Goal: Task Accomplishment & Management: Use online tool/utility

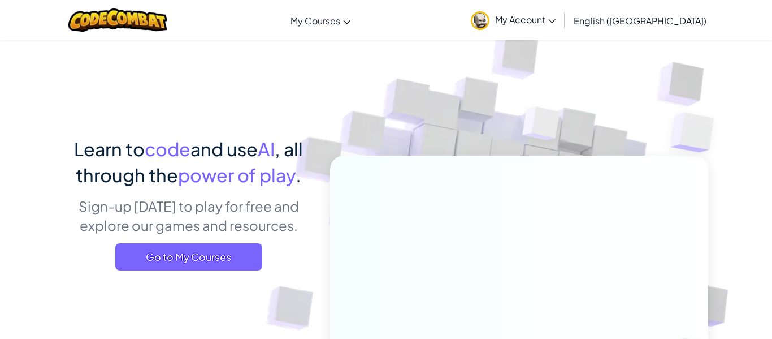
click at [210, 237] on div "Learn to code and use AI , all through the power of play . Sign-up [DATE] to pl…" at bounding box center [188, 207] width 249 height 143
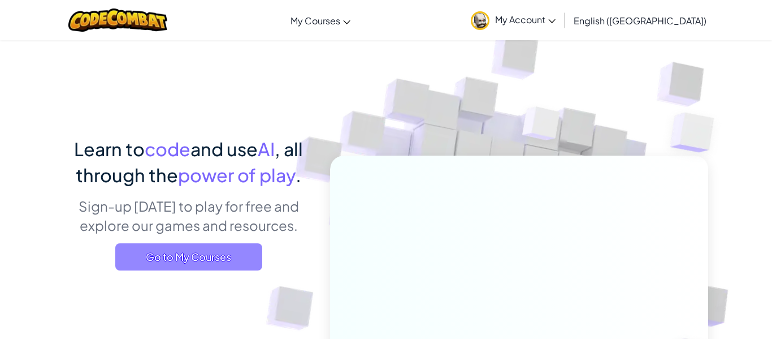
click at [236, 253] on span "Go to My Courses" at bounding box center [188, 256] width 147 height 27
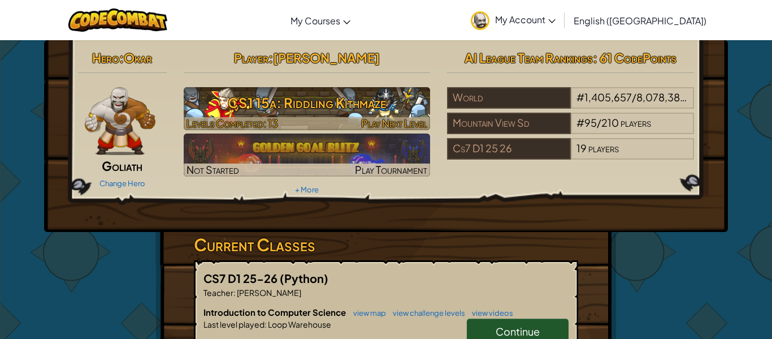
click at [333, 106] on h3 "CS1 15a: Riddling Kithmaze" at bounding box center [307, 102] width 247 height 25
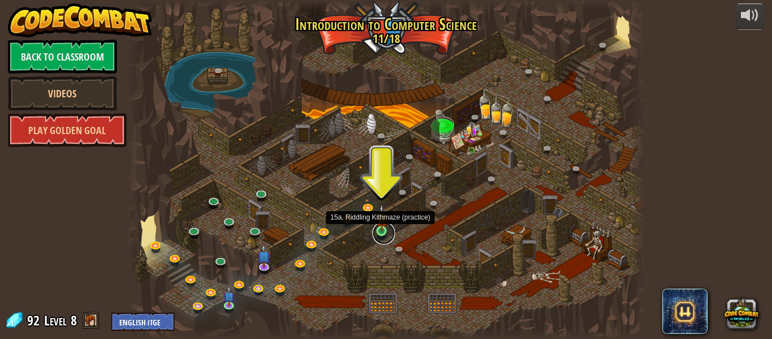
click at [373, 234] on link at bounding box center [383, 233] width 23 height 23
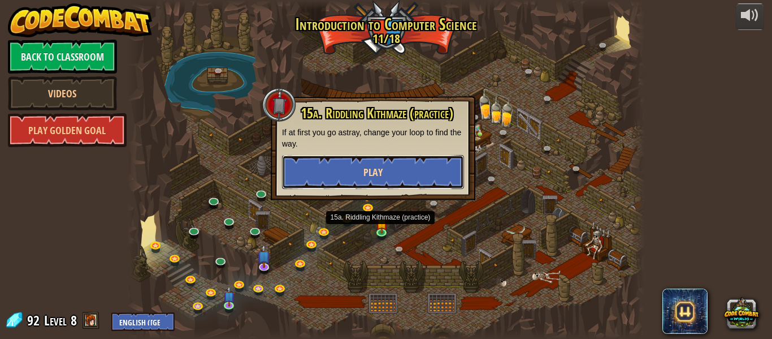
click at [408, 171] on button "Play" at bounding box center [373, 172] width 182 height 34
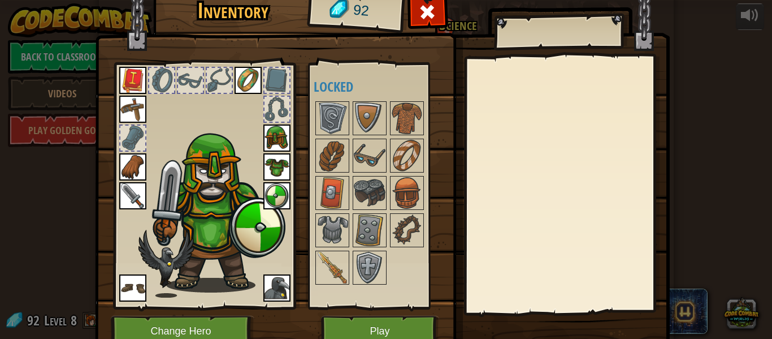
click at [278, 287] on img at bounding box center [276, 287] width 27 height 27
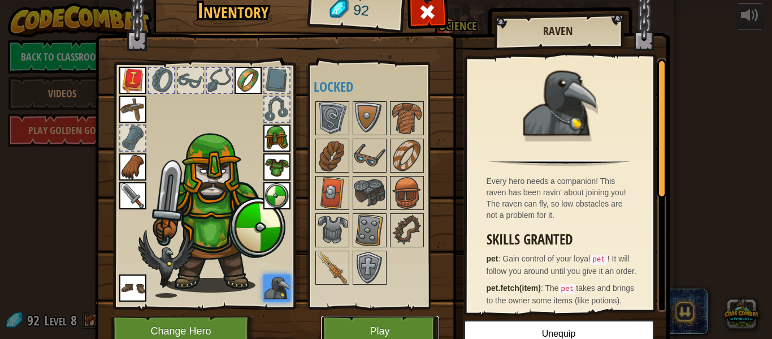
click at [417, 332] on button "Play" at bounding box center [380, 330] width 118 height 31
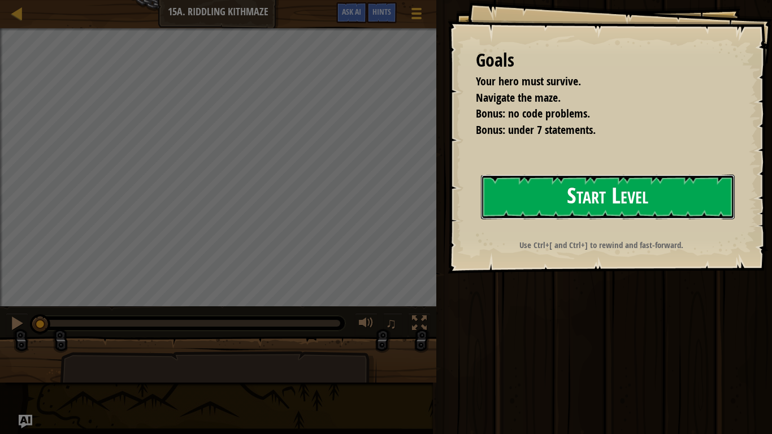
click at [593, 190] on button "Start Level" at bounding box center [608, 197] width 254 height 45
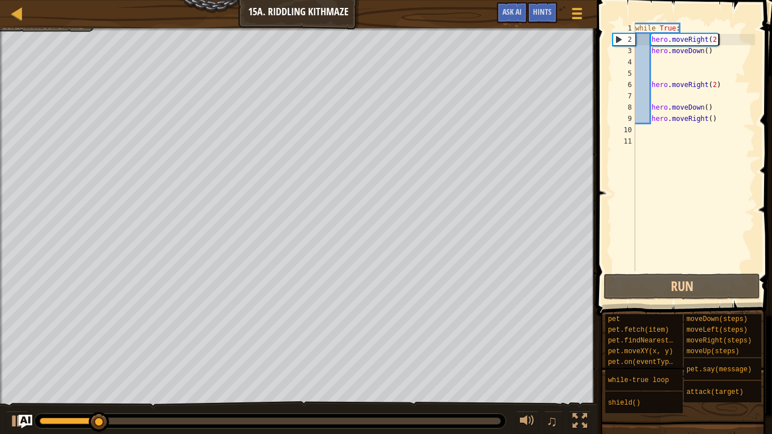
click at [717, 38] on div "while True : hero . moveRight ( 2 ) hero . moveDown ( ) hero . moveRight ( 2 ) …" at bounding box center [694, 158] width 122 height 271
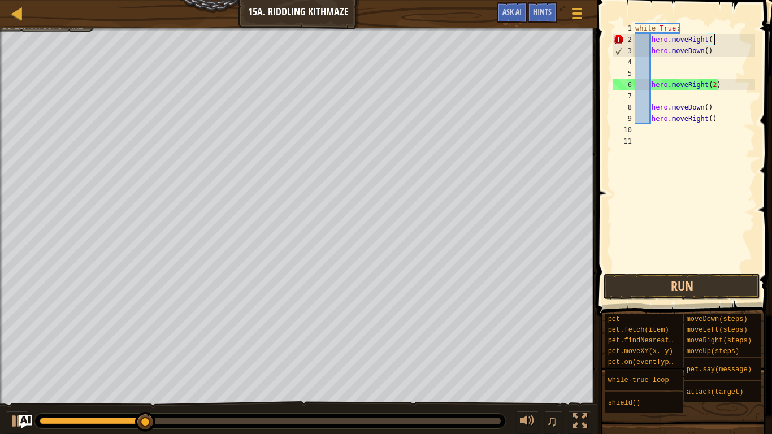
scroll to position [5, 11]
click at [714, 86] on div "while True : hero . moveRight ( ) hero . moveDown ( ) hero . moveRight ( 2 ) he…" at bounding box center [694, 158] width 122 height 271
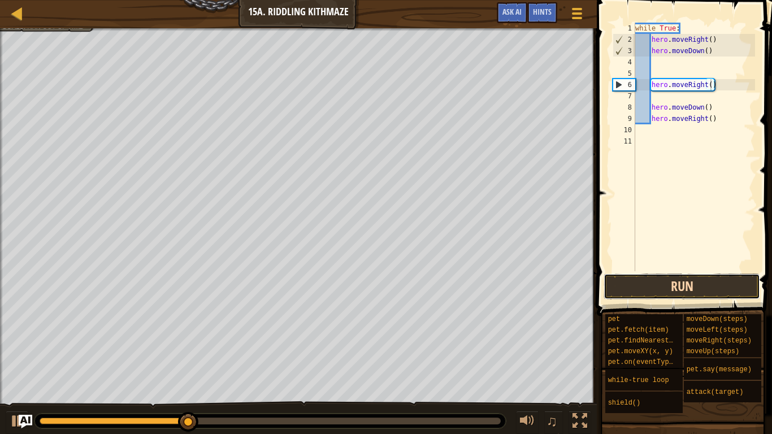
click at [715, 287] on button "Run" at bounding box center [682, 287] width 157 height 26
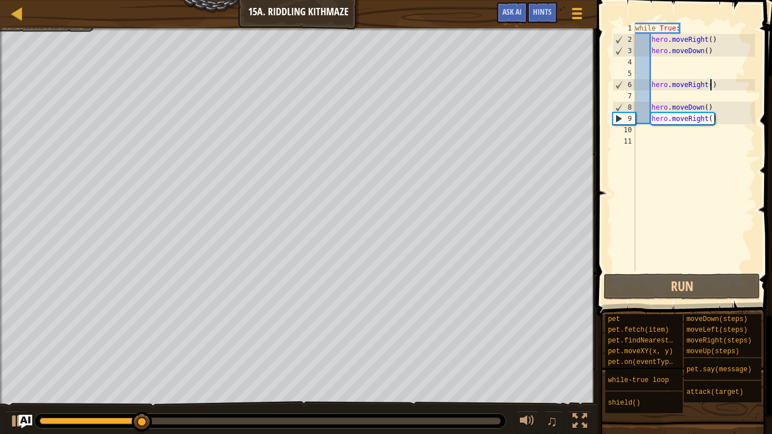
scroll to position [5, 11]
click at [701, 284] on button "Run" at bounding box center [682, 287] width 157 height 26
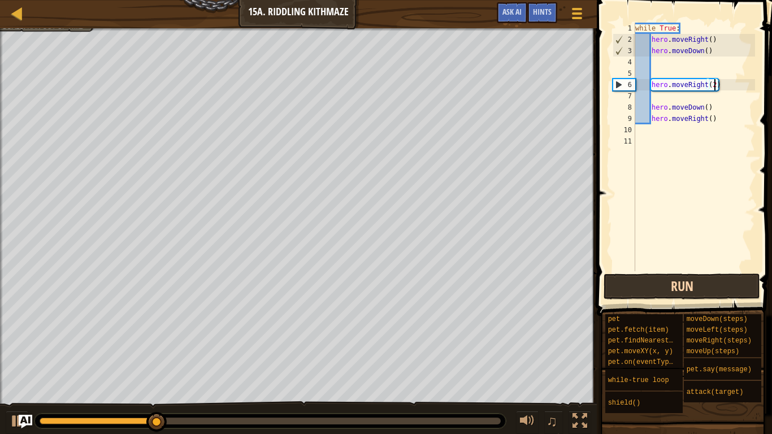
type textarea "hero.moveRight()"
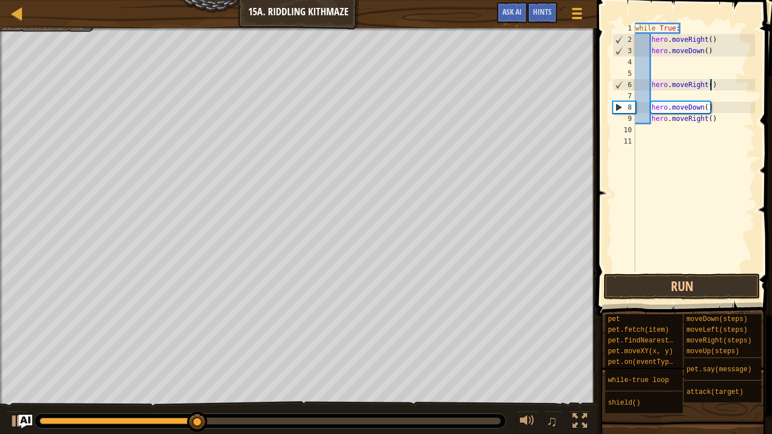
click at [656, 95] on div "while True : hero . moveRight ( ) hero . moveDown ( ) hero . moveRight ( ) hero…" at bounding box center [694, 158] width 122 height 271
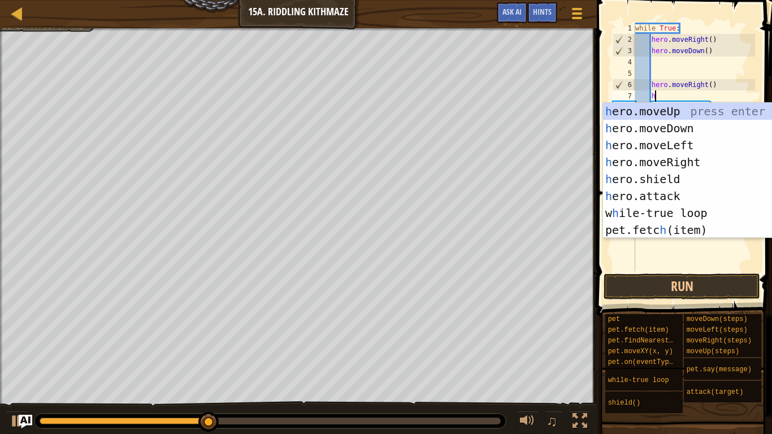
scroll to position [5, 3]
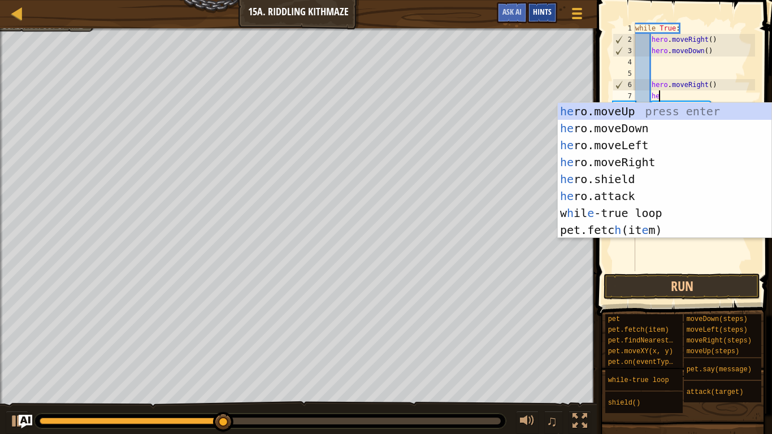
click at [556, 17] on div "Hints" at bounding box center [542, 12] width 30 height 21
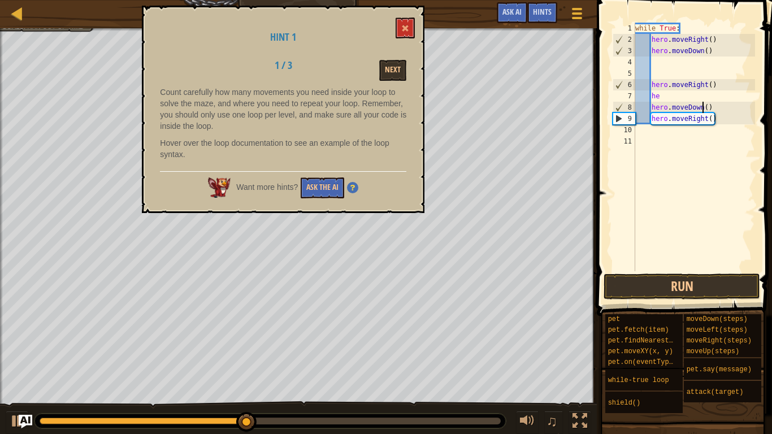
click at [702, 109] on div "while True : hero . moveRight ( ) hero . moveDown ( ) hero . moveRight ( ) he h…" at bounding box center [694, 158] width 122 height 271
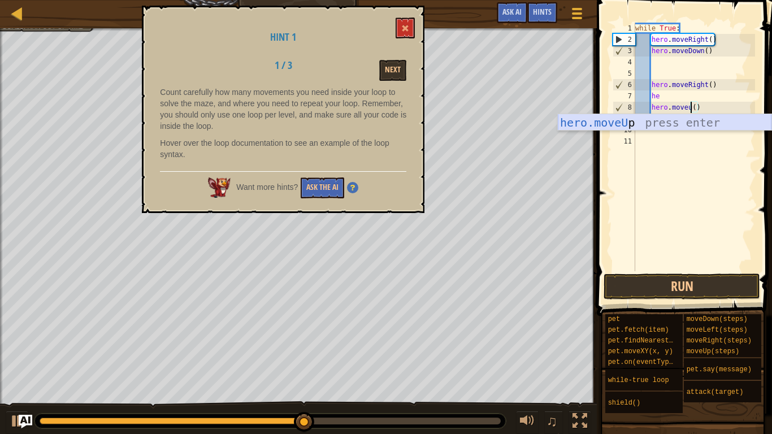
click at [704, 123] on div "hero.moveU p press enter" at bounding box center [665, 139] width 214 height 51
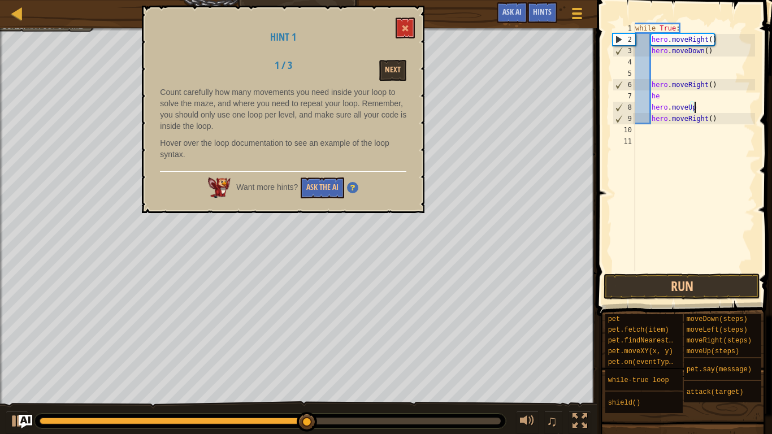
scroll to position [5, 8]
click at [404, 21] on button at bounding box center [405, 28] width 19 height 21
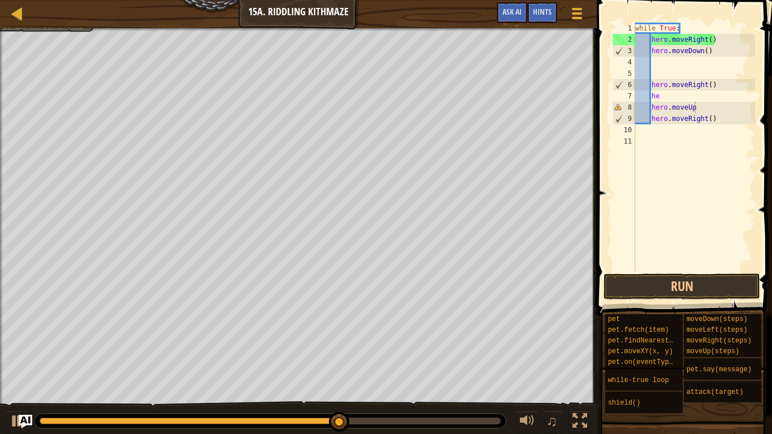
click at [664, 101] on div "while True : hero . moveRight ( ) hero . moveDown ( ) hero . moveRight ( ) he h…" at bounding box center [694, 158] width 122 height 271
click at [704, 111] on div "while True : hero . moveRight ( ) hero . moveDown ( ) hero . moveRight ( ) he h…" at bounding box center [694, 158] width 122 height 271
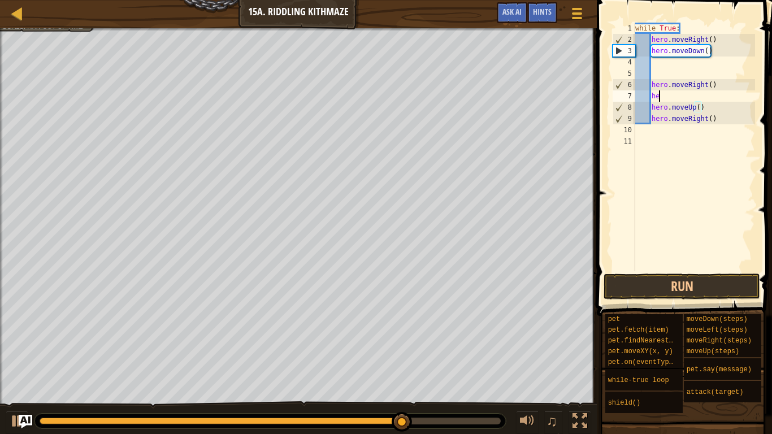
click at [675, 97] on div "while True : hero . moveRight ( ) hero . moveDown ( ) hero . moveRight ( ) he h…" at bounding box center [694, 158] width 122 height 271
type textarea "h"
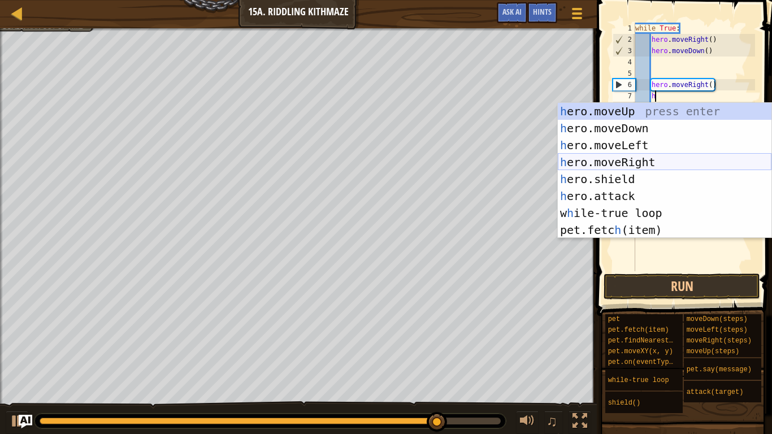
click at [662, 162] on div "h ero.moveUp press enter h ero.moveDown press enter h ero.moveLeft press enter …" at bounding box center [665, 188] width 214 height 170
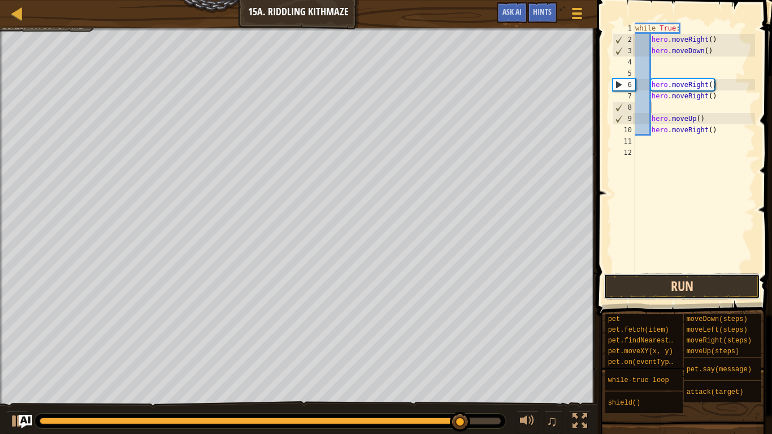
click at [646, 291] on button "Run" at bounding box center [682, 287] width 157 height 26
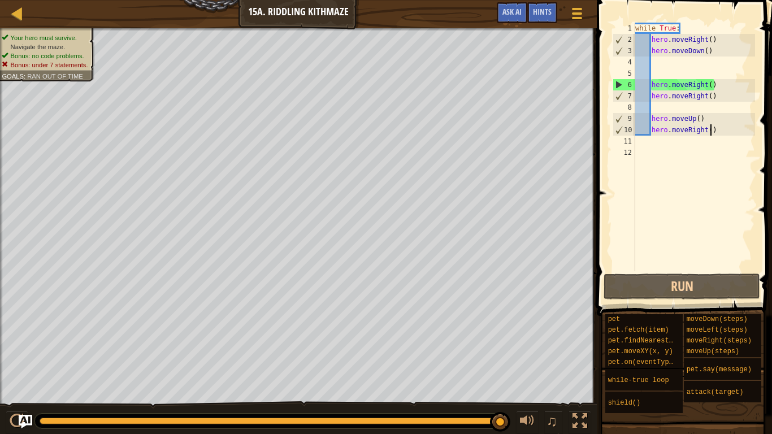
click at [712, 132] on div "while True : hero . moveRight ( ) hero . moveDown ( ) hero . moveRight ( ) hero…" at bounding box center [694, 158] width 122 height 271
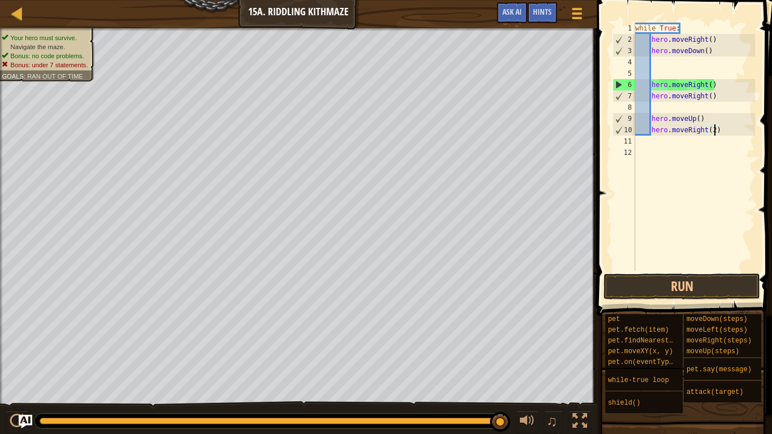
scroll to position [5, 11]
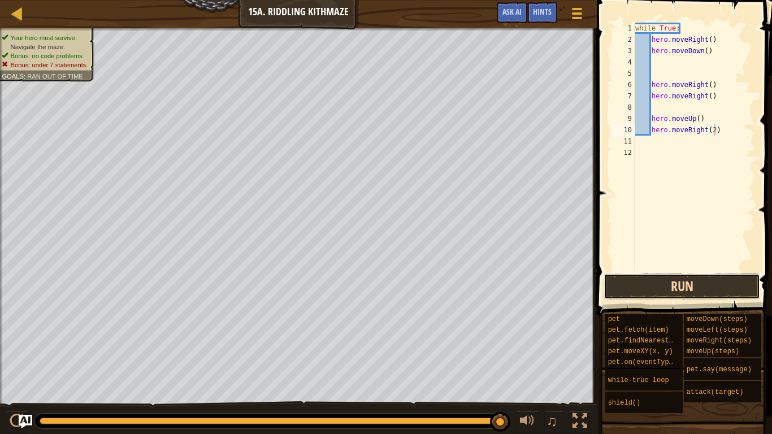
click at [685, 294] on button "Run" at bounding box center [682, 287] width 157 height 26
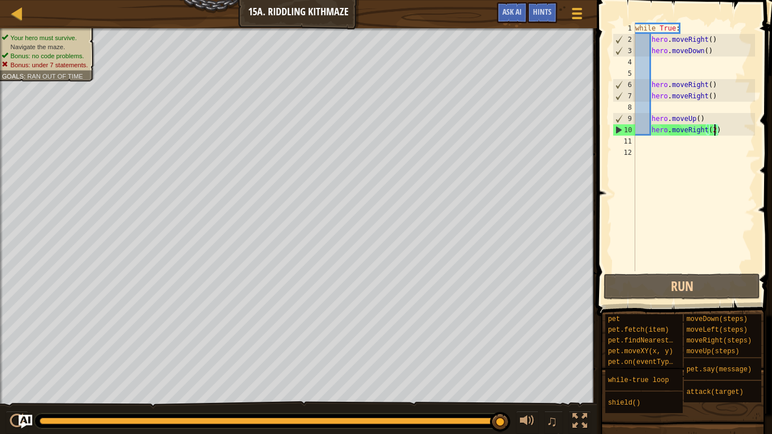
click at [651, 120] on div "while True : hero . moveRight ( ) hero . moveDown ( ) hero . moveRight ( ) hero…" at bounding box center [694, 158] width 122 height 271
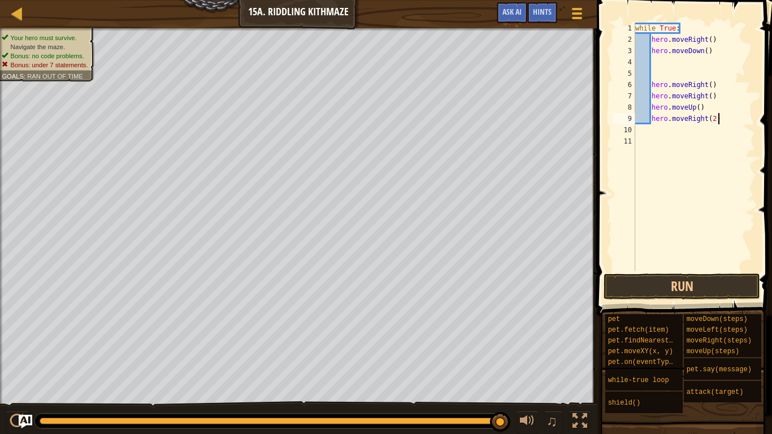
click at [723, 118] on div "while True : hero . moveRight ( ) hero . moveDown ( ) hero . moveRight ( ) hero…" at bounding box center [694, 158] width 122 height 271
type textarea "hero.moveRight(2)"
type textarea "m"
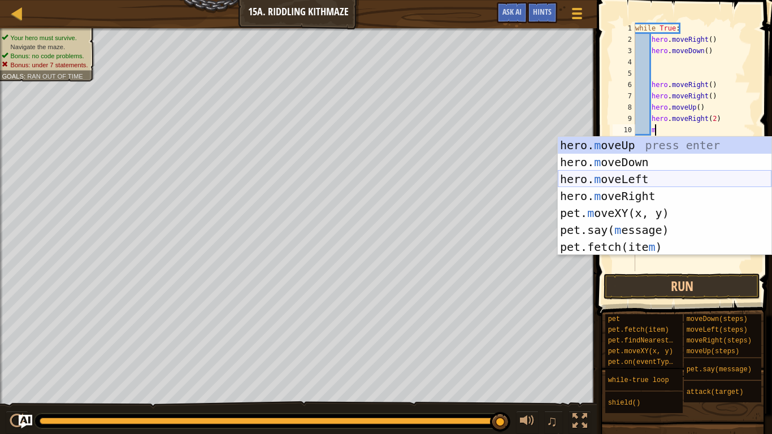
click at [718, 171] on div "hero. m oveUp press enter hero. m oveDown press enter hero. m oveLeft press ent…" at bounding box center [665, 213] width 214 height 153
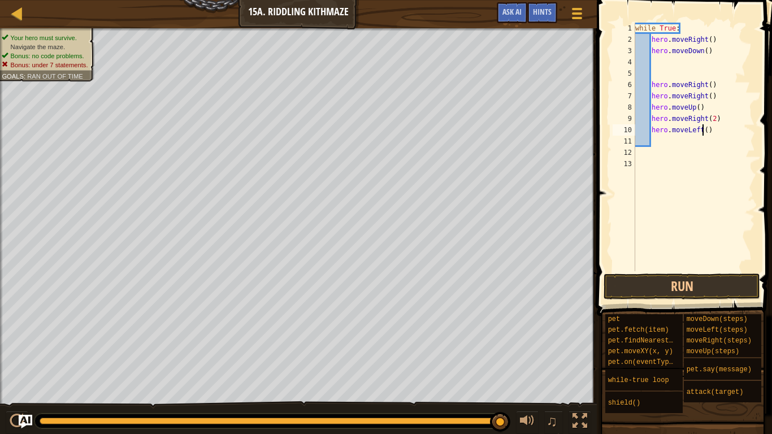
click at [704, 132] on div "while True : hero . moveRight ( ) hero . moveDown ( ) hero . moveRight ( ) hero…" at bounding box center [694, 158] width 122 height 271
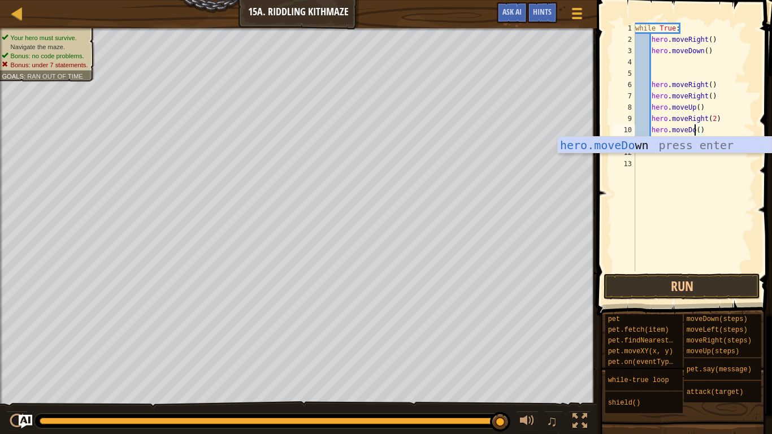
scroll to position [5, 10]
click at [718, 145] on div "hero.moveDow n press enter" at bounding box center [665, 162] width 214 height 51
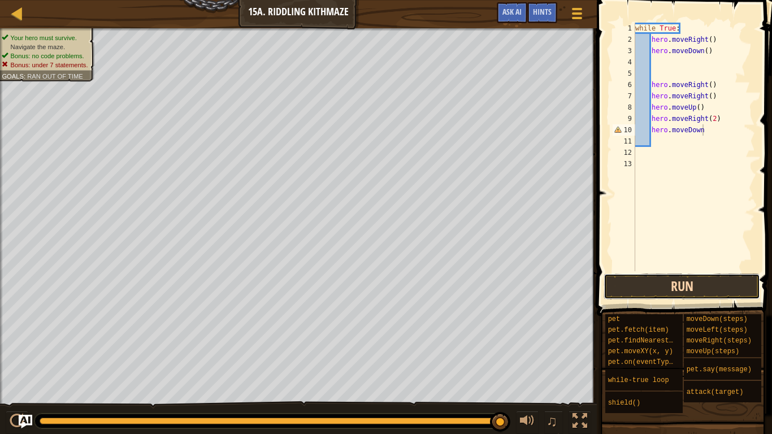
click at [724, 286] on button "Run" at bounding box center [682, 287] width 157 height 26
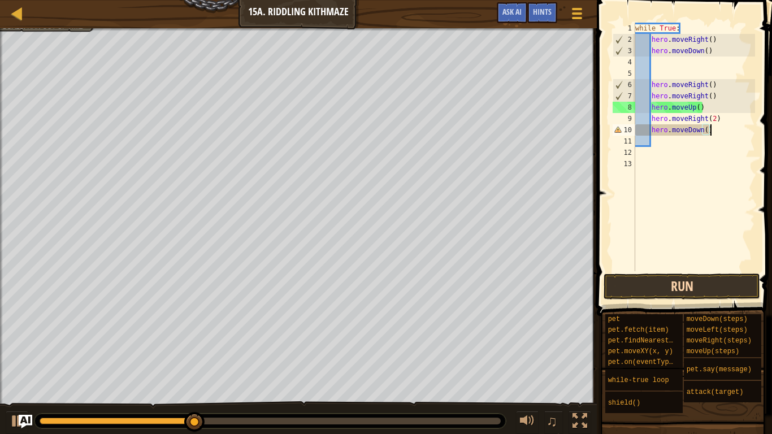
scroll to position [5, 10]
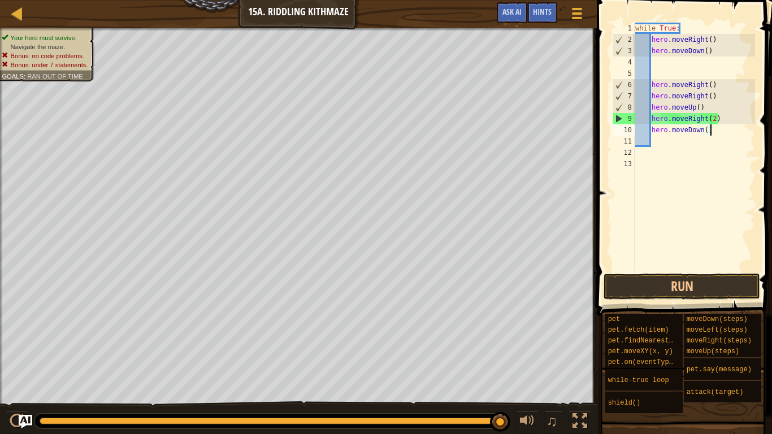
click at [649, 83] on div "while True : hero . moveRight ( ) hero . moveDown ( ) hero . moveRight ( ) hero…" at bounding box center [694, 158] width 122 height 271
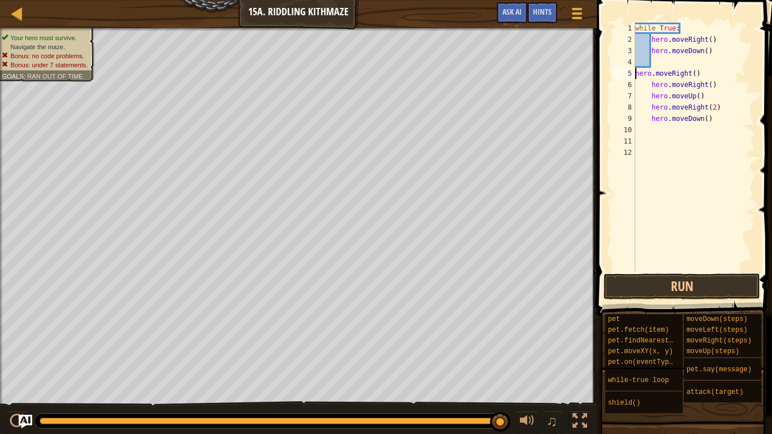
type textarea "hero.moveRight()"
click at [717, 113] on div "while True : hero . moveRight ( ) hero . moveDown ( ) hero . moveRight ( ) hero…" at bounding box center [694, 158] width 122 height 271
click at [714, 111] on div "while True : hero . moveRight ( ) hero . moveDown ( ) hero . moveRight ( ) hero…" at bounding box center [694, 158] width 122 height 271
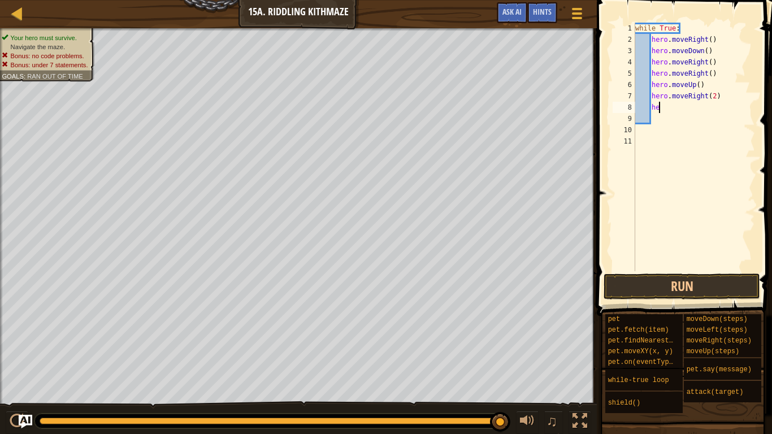
type textarea "h"
click at [707, 50] on div "while True : hero . moveRight ( ) hero . moveDown ( ) hero . moveRight ( ) hero…" at bounding box center [694, 158] width 122 height 271
click at [683, 282] on button "Run" at bounding box center [682, 287] width 157 height 26
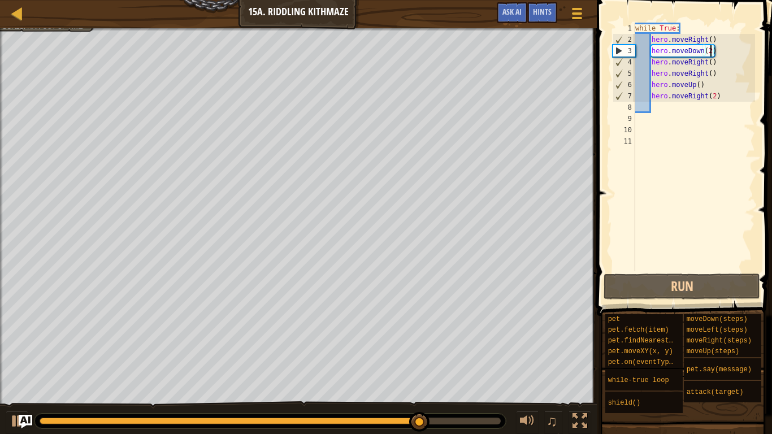
click at [714, 96] on div "while True : hero . moveRight ( ) hero . moveDown ( 2 ) hero . moveRight ( ) he…" at bounding box center [694, 158] width 122 height 271
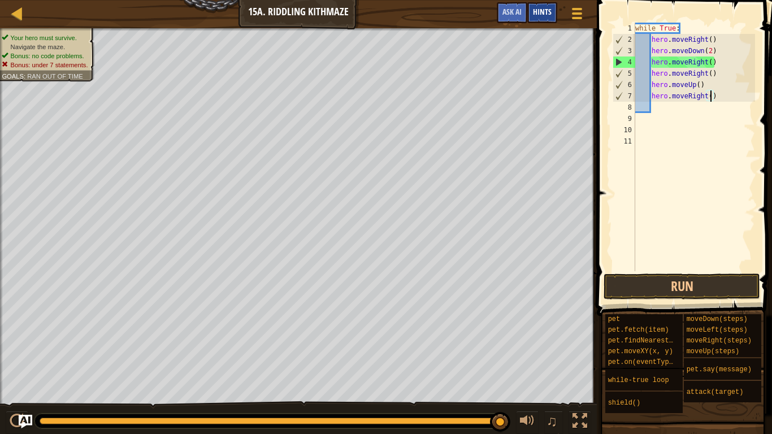
click at [547, 6] on div "Hints" at bounding box center [542, 12] width 30 height 21
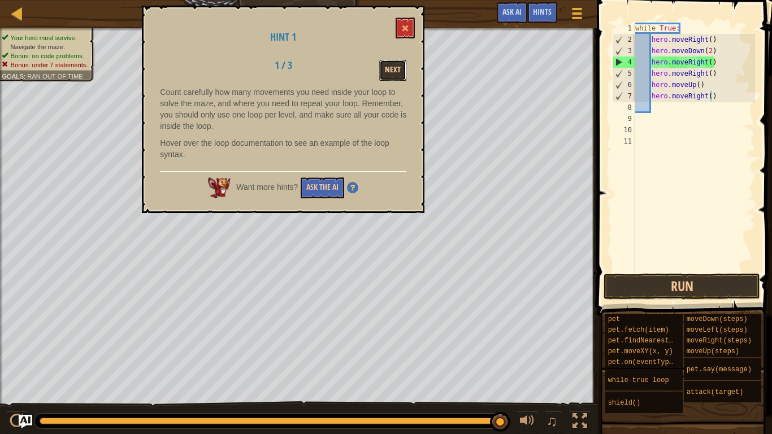
click at [405, 70] on button "Next" at bounding box center [392, 70] width 27 height 21
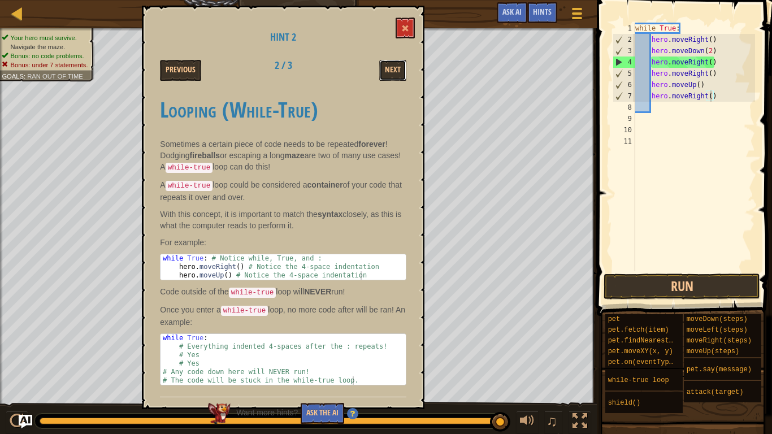
click at [405, 70] on button "Next" at bounding box center [392, 70] width 27 height 21
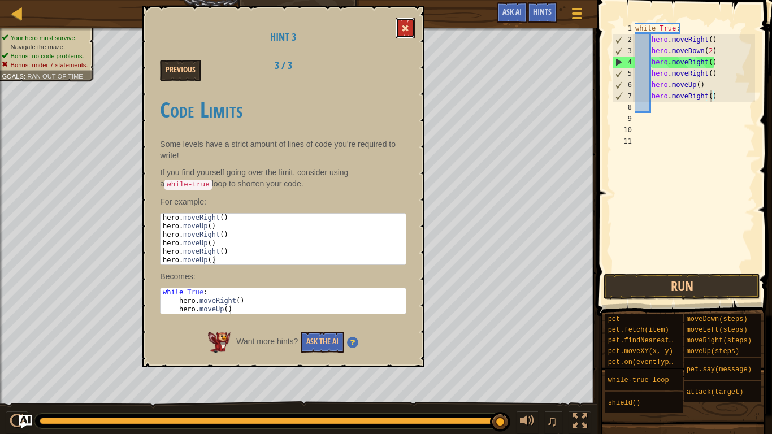
click at [401, 22] on button at bounding box center [405, 28] width 19 height 21
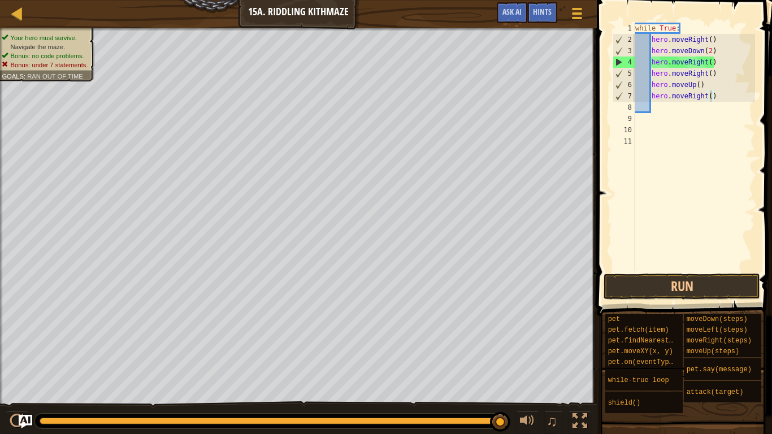
click at [722, 70] on div "while True : hero . moveRight ( ) hero . moveDown ( 2 ) hero . moveRight ( ) he…" at bounding box center [694, 158] width 122 height 271
click at [723, 63] on div "while True : hero . moveRight ( ) hero . moveDown ( 2 ) hero . moveRight ( ) he…" at bounding box center [694, 158] width 122 height 271
type textarea "h"
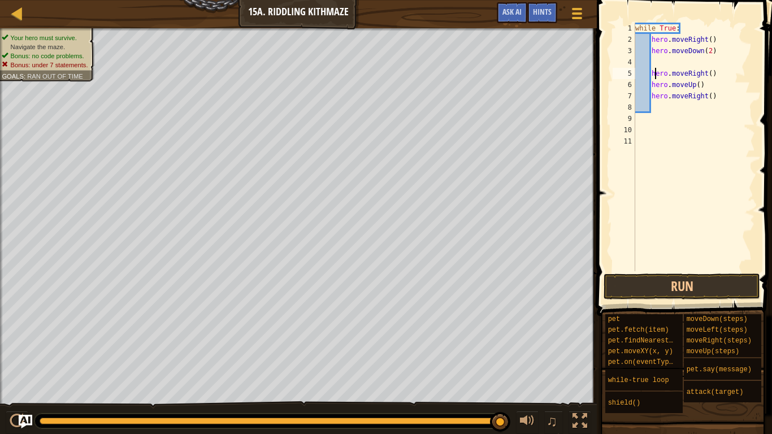
click at [653, 72] on div "while True : hero . moveRight ( ) hero . moveDown ( 2 ) hero . moveRight ( ) he…" at bounding box center [694, 158] width 122 height 271
click at [651, 74] on div "while True : hero . moveRight ( ) hero . moveDown ( 2 ) hero . moveRight ( ) he…" at bounding box center [694, 158] width 122 height 271
click at [664, 281] on button "Run" at bounding box center [682, 287] width 157 height 26
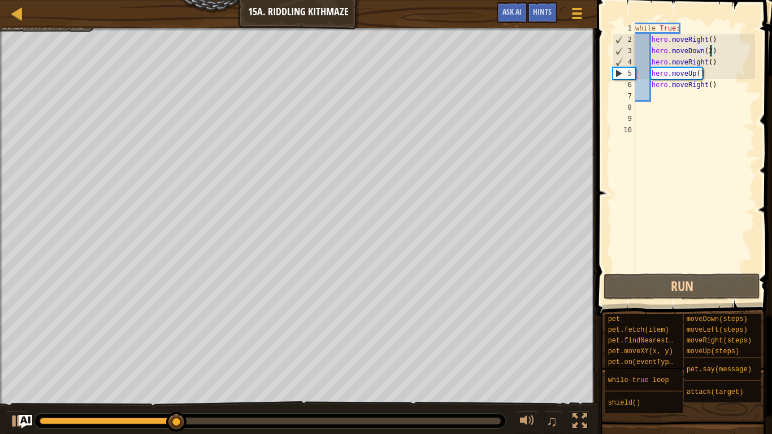
click at [711, 52] on div "while True : hero . moveRight ( ) hero . moveDown ( 2 ) hero . moveRight ( ) he…" at bounding box center [694, 158] width 122 height 271
click at [726, 283] on button "Run" at bounding box center [682, 287] width 157 height 26
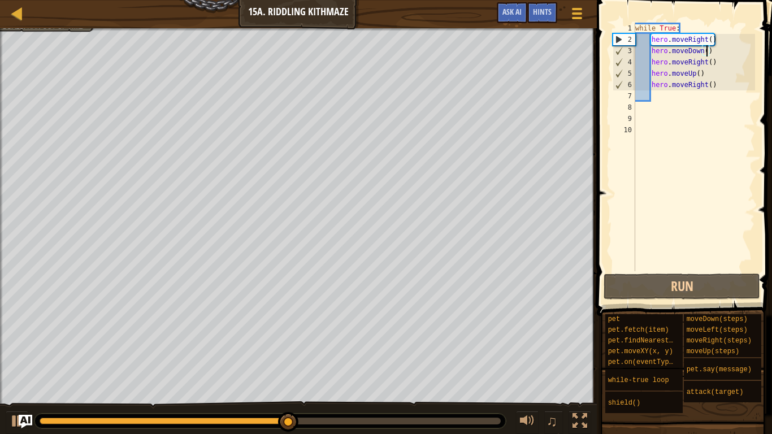
click at [718, 81] on div "while True : hero . moveRight ( ) hero . moveDown ( ) hero . moveRight ( ) hero…" at bounding box center [694, 158] width 122 height 271
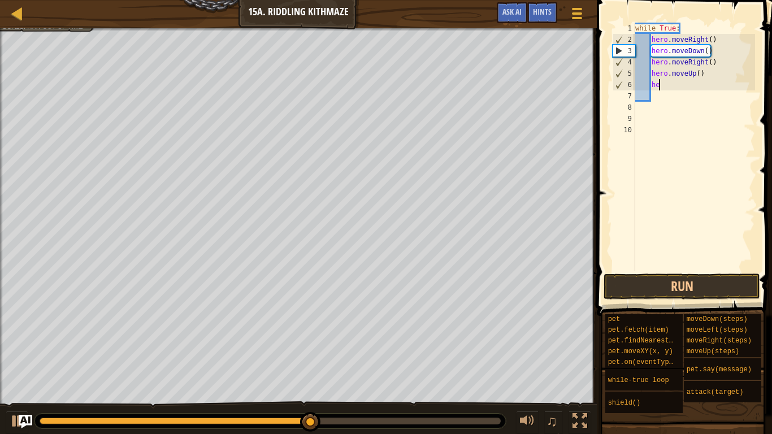
type textarea "h"
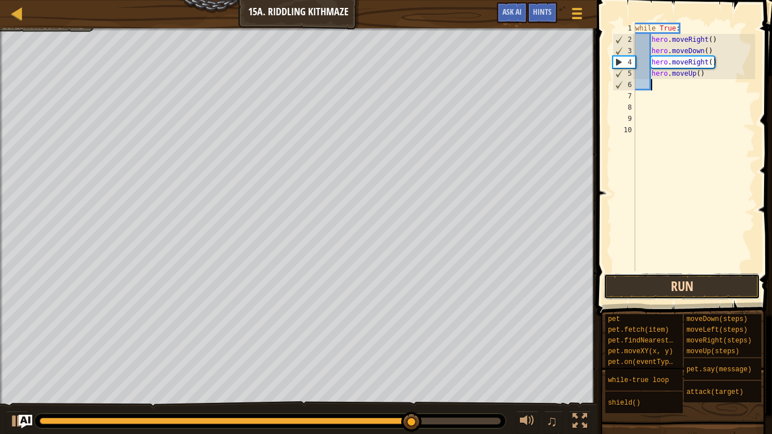
click at [693, 279] on button "Run" at bounding box center [682, 287] width 157 height 26
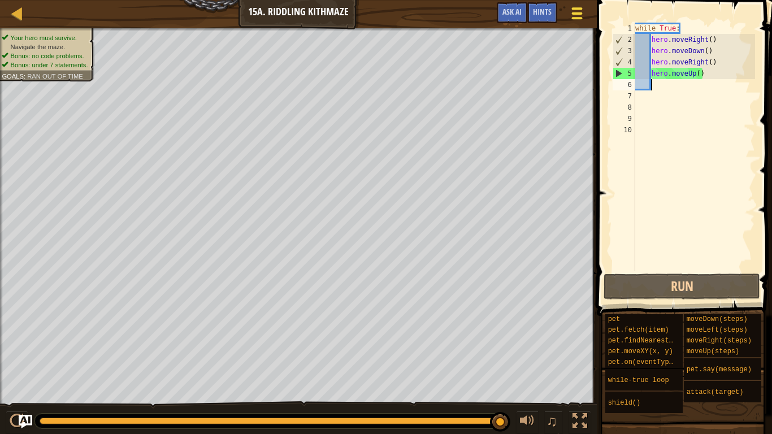
click at [581, 7] on span at bounding box center [577, 8] width 11 height 2
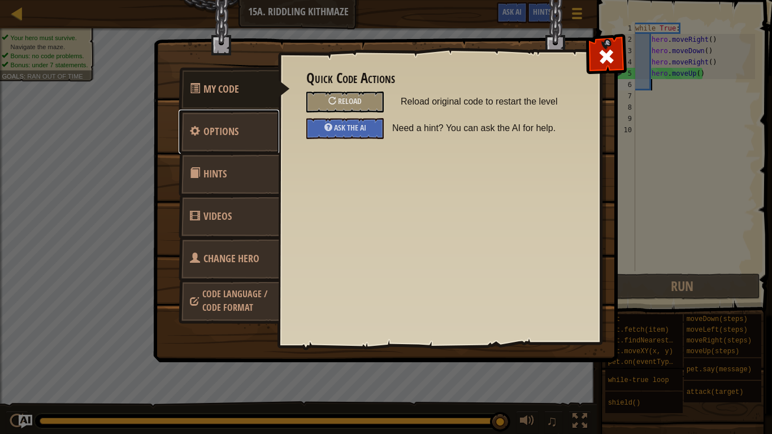
click at [238, 144] on link "Options" at bounding box center [229, 132] width 101 height 44
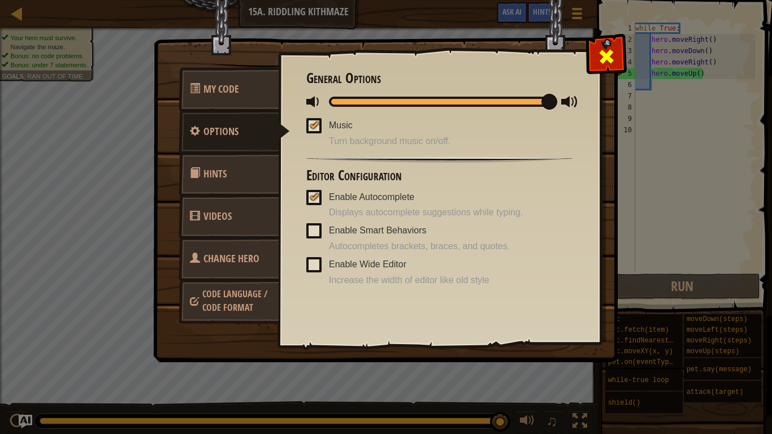
click at [598, 51] on span at bounding box center [606, 56] width 18 height 18
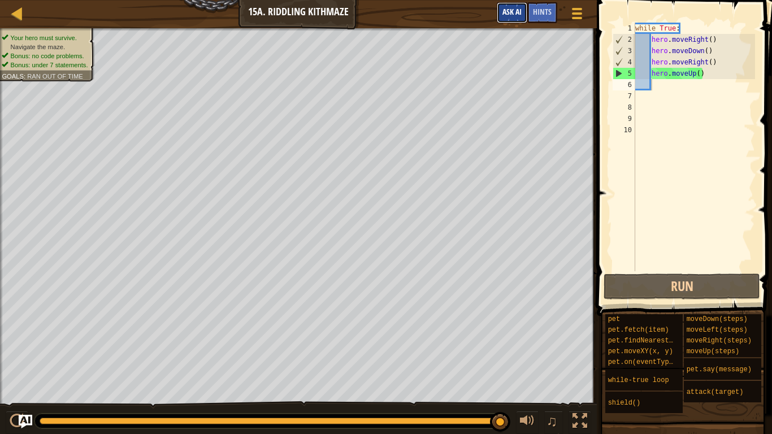
click at [521, 10] on span "Ask AI" at bounding box center [512, 11] width 19 height 11
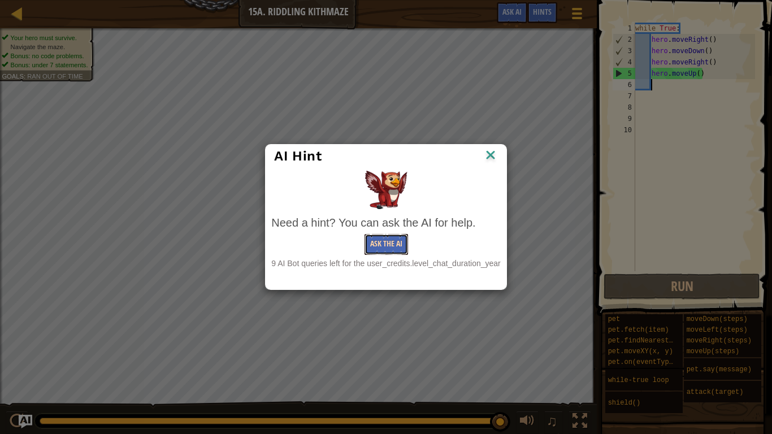
click at [384, 247] on button "Ask the AI" at bounding box center [387, 244] width 44 height 21
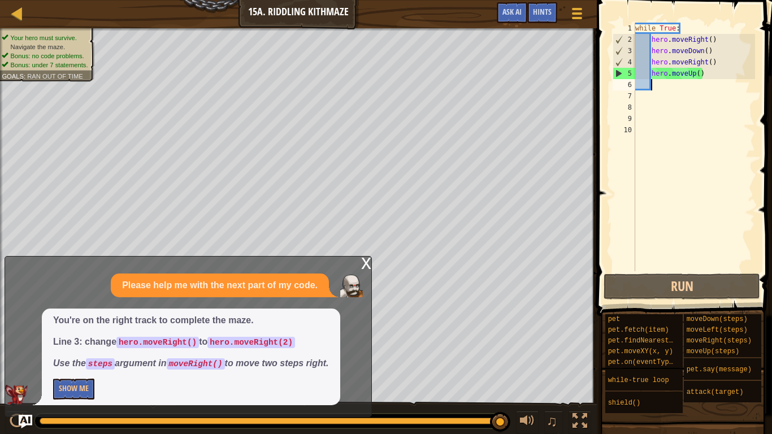
click at [367, 261] on div "x" at bounding box center [366, 262] width 10 height 11
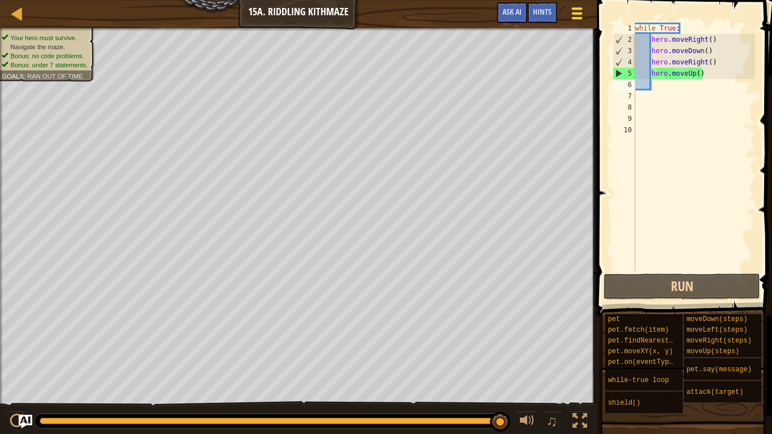
click at [574, 16] on div at bounding box center [577, 13] width 15 height 16
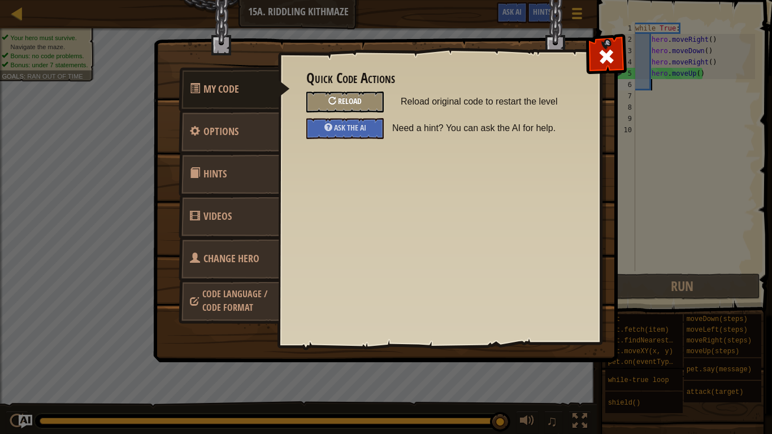
click at [348, 102] on span "Reload" at bounding box center [350, 101] width 24 height 11
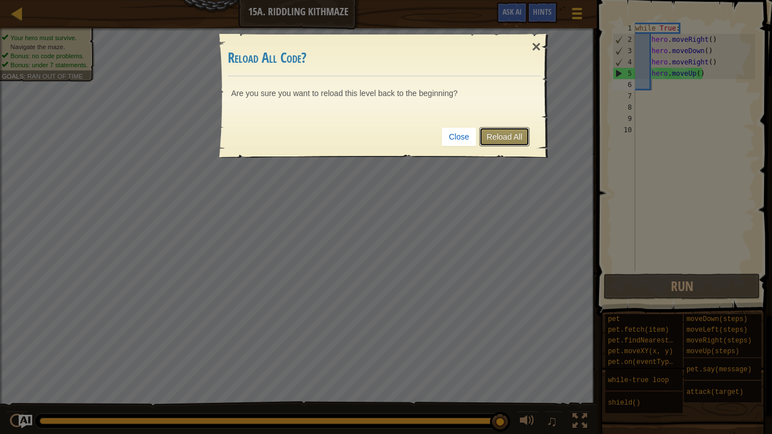
click at [498, 133] on link "Reload All" at bounding box center [504, 136] width 50 height 19
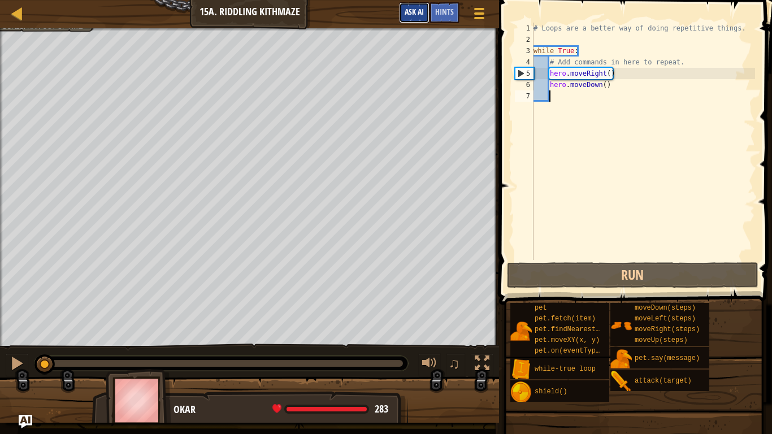
click at [413, 5] on button "Ask AI" at bounding box center [414, 12] width 31 height 21
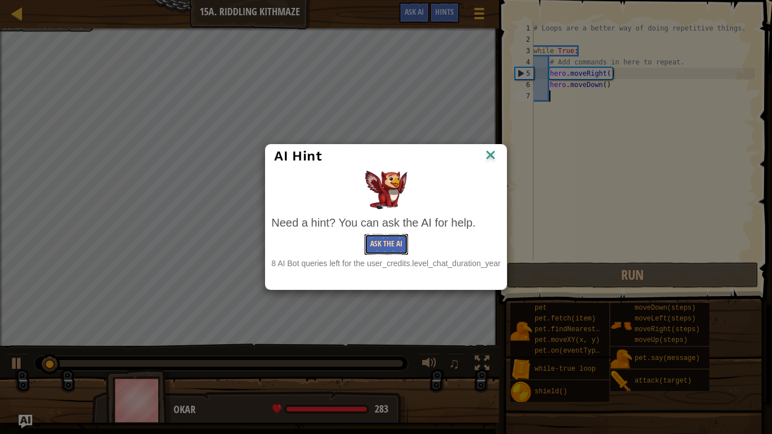
click at [392, 237] on button "Ask the AI" at bounding box center [387, 244] width 44 height 21
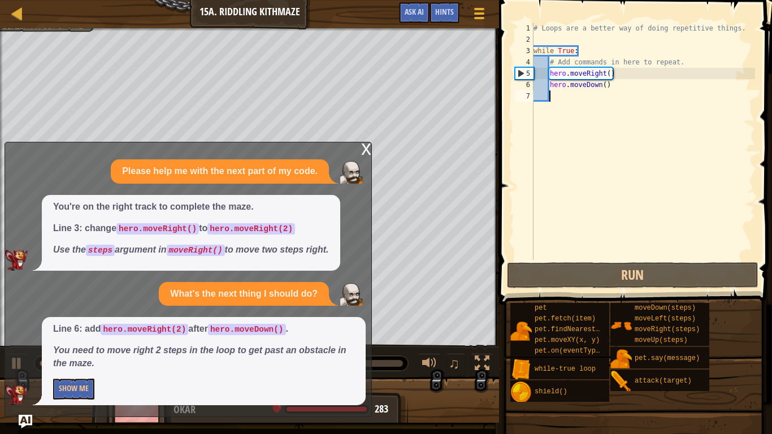
click at [563, 90] on div "# Loops are a better way of doing repetitive things. while True : # Add command…" at bounding box center [643, 153] width 224 height 260
type textarea "hero.moveDown()"
click at [560, 94] on div "# Loops are a better way of doing repetitive things. while True : # Add command…" at bounding box center [643, 153] width 224 height 260
type textarea "m"
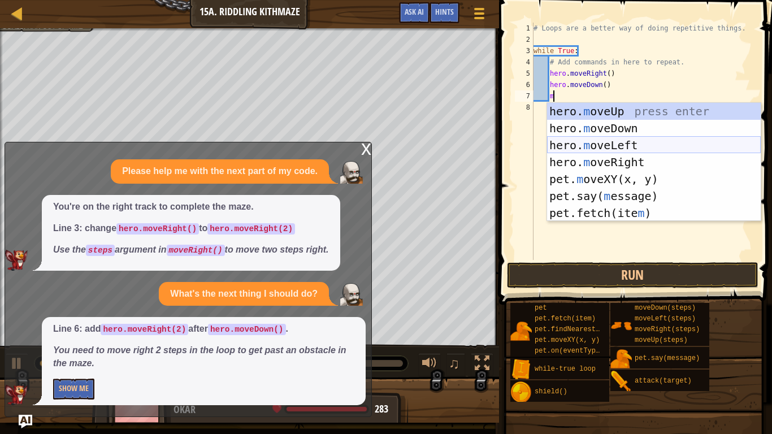
click at [608, 157] on div "hero. m oveUp press enter hero. m oveDown press enter hero. m oveLeft press ent…" at bounding box center [654, 179] width 214 height 153
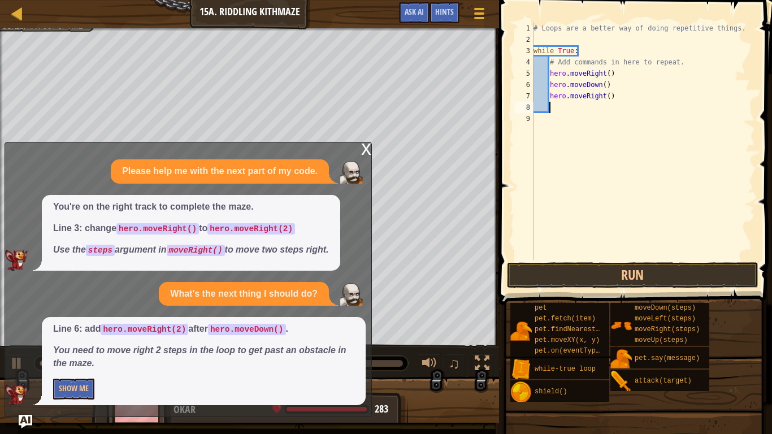
scroll to position [5, 2]
click at [607, 101] on div "# Loops are a better way of doing repetitive things. while True : # Add command…" at bounding box center [643, 153] width 224 height 260
click at [609, 72] on div "# Loops are a better way of doing repetitive things. while True : # Add command…" at bounding box center [643, 153] width 224 height 260
click at [420, 12] on span "Ask AI" at bounding box center [414, 11] width 19 height 11
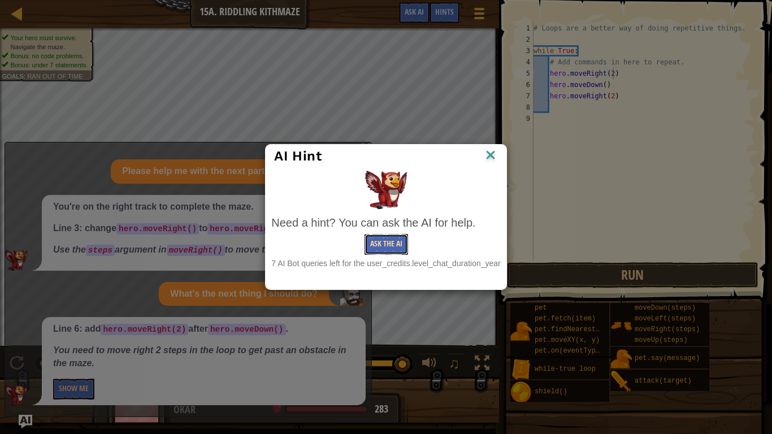
click at [387, 245] on button "Ask the AI" at bounding box center [387, 244] width 44 height 21
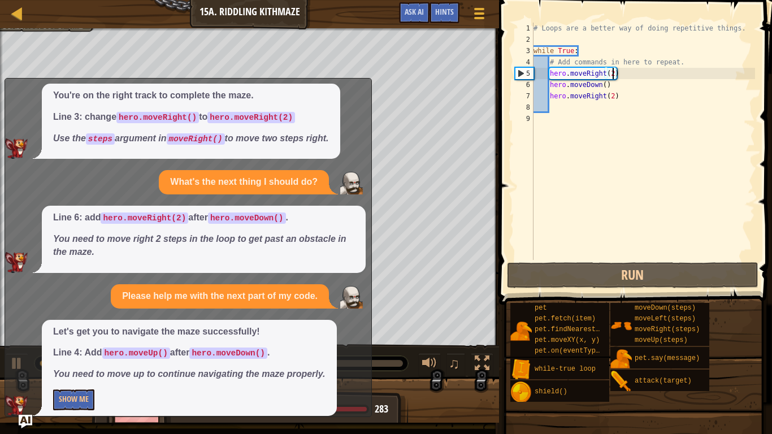
scroll to position [60, 0]
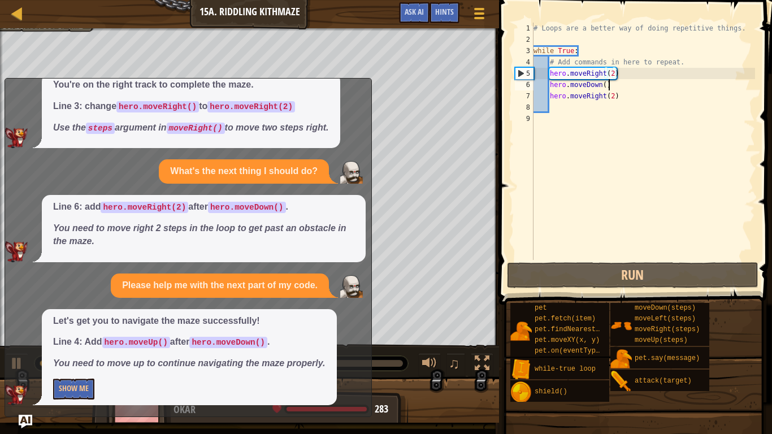
click at [615, 87] on div "# Loops are a better way of doing repetitive things. while True : # Add command…" at bounding box center [643, 153] width 224 height 260
type textarea "hero.moveDown()"
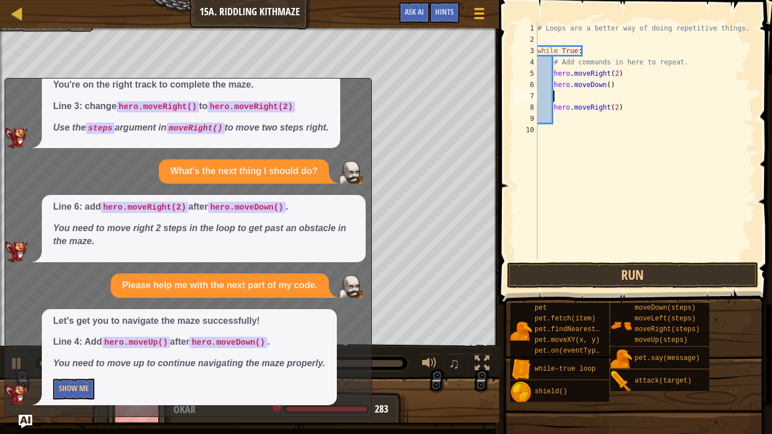
type textarea "h"
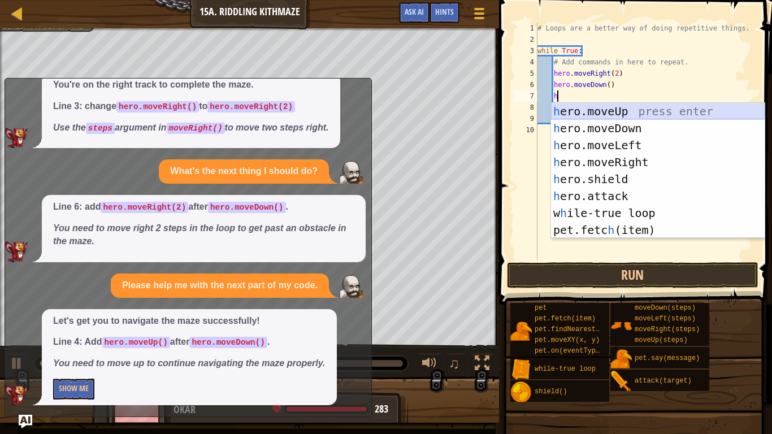
click at [622, 105] on div "h ero.moveUp press enter h ero.moveDown press enter h ero.moveLeft press enter …" at bounding box center [658, 188] width 214 height 170
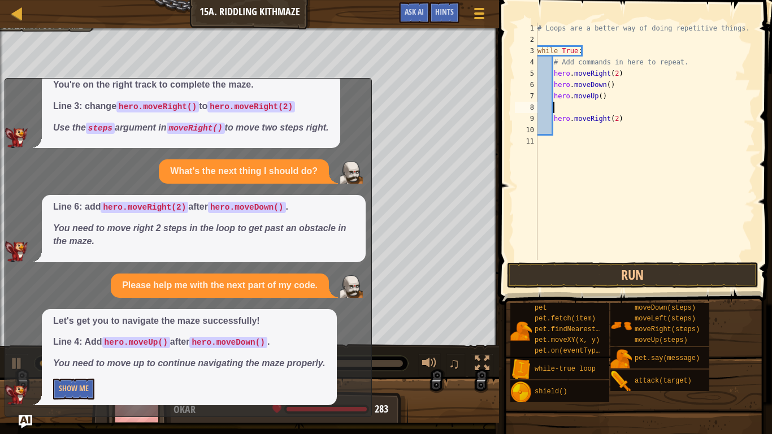
click at [556, 122] on div "# Loops are a better way of doing repetitive things. while True : # Add command…" at bounding box center [645, 153] width 220 height 260
click at [553, 122] on div "# Loops are a better way of doing repetitive things. while True : # Add command…" at bounding box center [645, 153] width 220 height 260
click at [557, 65] on div "# Loops are a better way of doing repetitive things. while True : # Add command…" at bounding box center [645, 153] width 220 height 260
click at [554, 64] on div "# Loops are a better way of doing repetitive things. while True : # Add command…" at bounding box center [645, 153] width 220 height 260
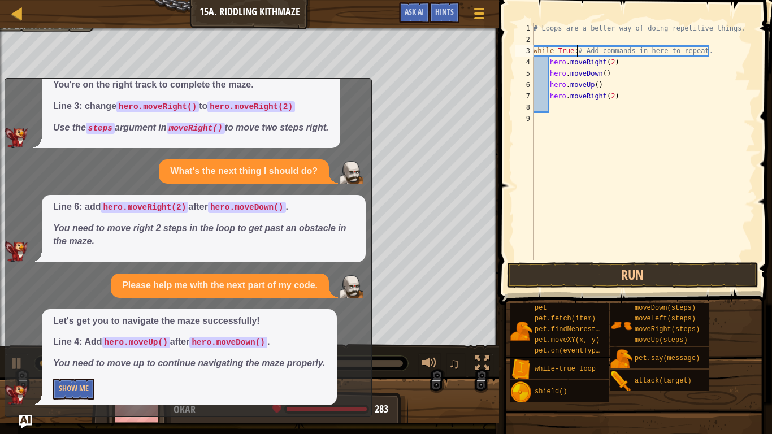
click at [707, 52] on div "# Loops are a better way of doing repetitive things. while True : # Add command…" at bounding box center [643, 153] width 224 height 260
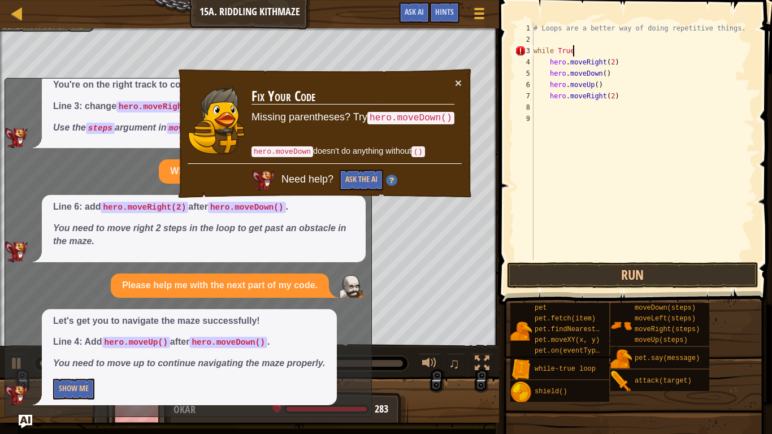
click at [534, 51] on div "# Loops are a better way of doing repetitive things. while True hero . moveRigh…" at bounding box center [643, 153] width 224 height 260
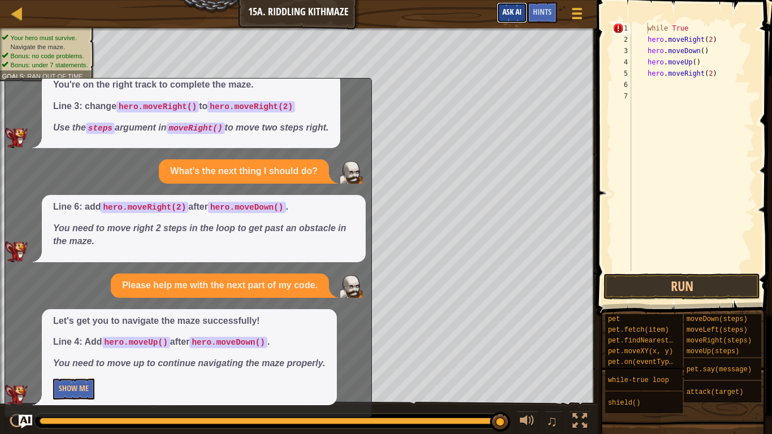
click at [506, 17] on button "Ask AI" at bounding box center [512, 12] width 31 height 21
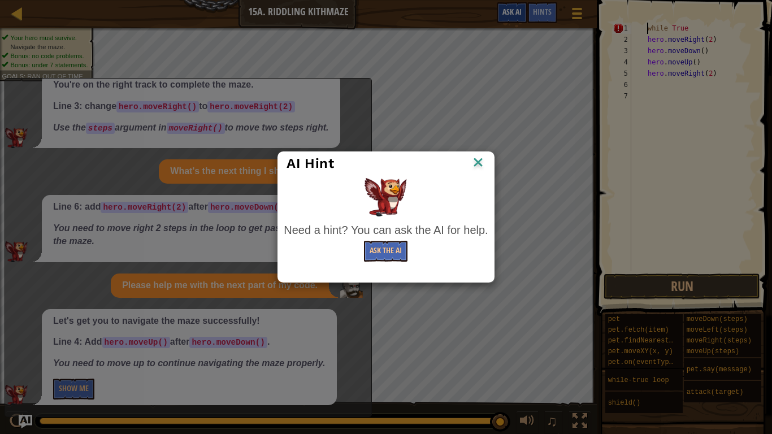
click at [506, 17] on div "AI Hint Need a hint? You can ask the AI for help. Ask the AI" at bounding box center [386, 217] width 772 height 434
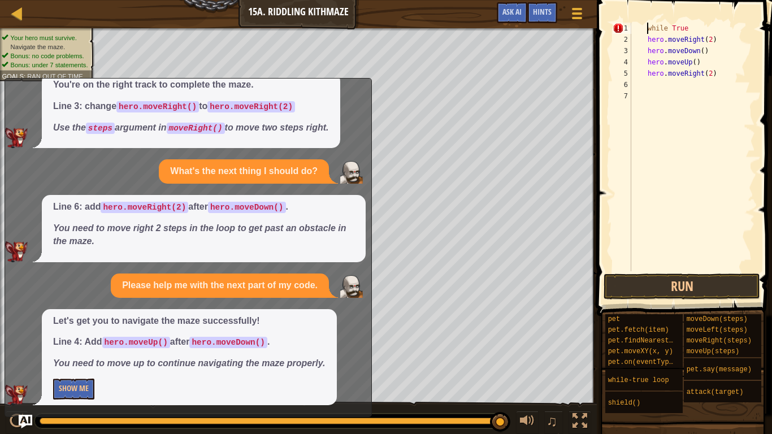
scroll to position [0, 0]
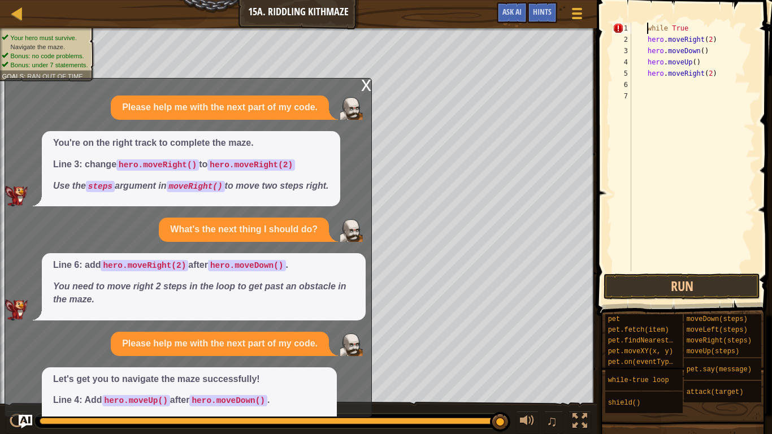
click at [370, 81] on div "x" at bounding box center [366, 84] width 10 height 11
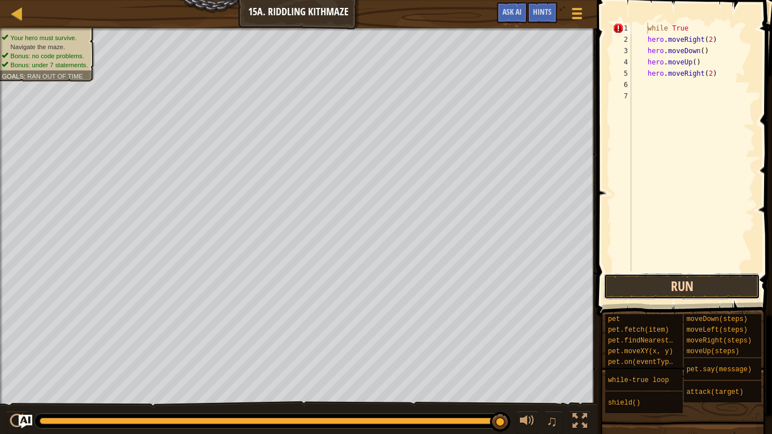
click at [643, 292] on button "Run" at bounding box center [682, 287] width 157 height 26
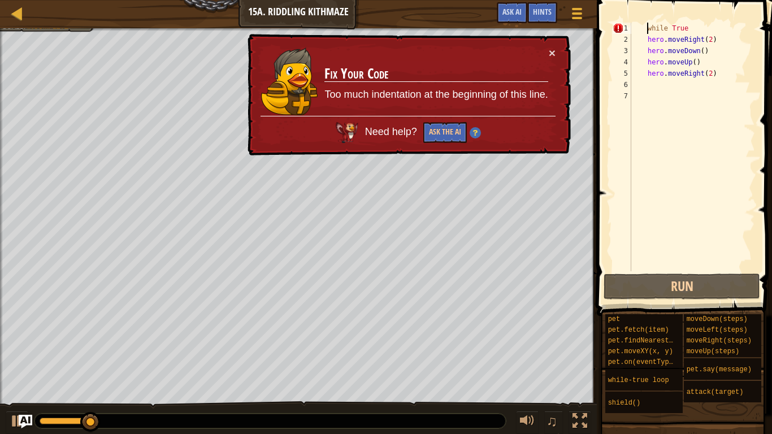
click at [641, 25] on div "while True hero . moveRight ( 2 ) hero . moveDown ( ) hero . moveUp ( ) hero . …" at bounding box center [692, 158] width 126 height 271
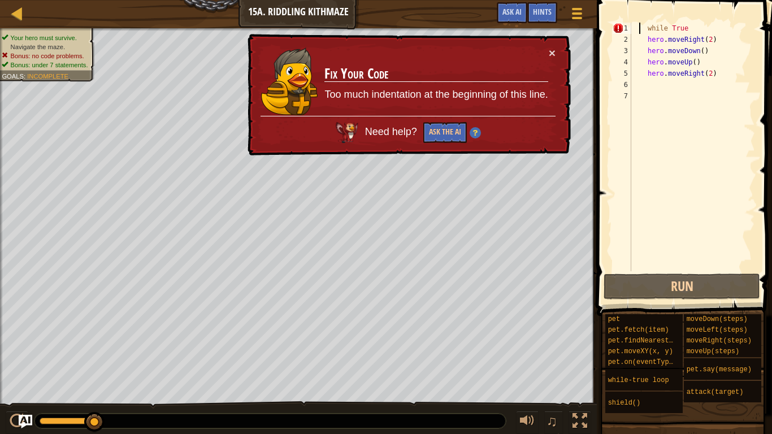
click at [642, 25] on div "while True hero . moveRight ( 2 ) hero . moveDown ( ) hero . moveUp ( ) hero . …" at bounding box center [692, 158] width 126 height 271
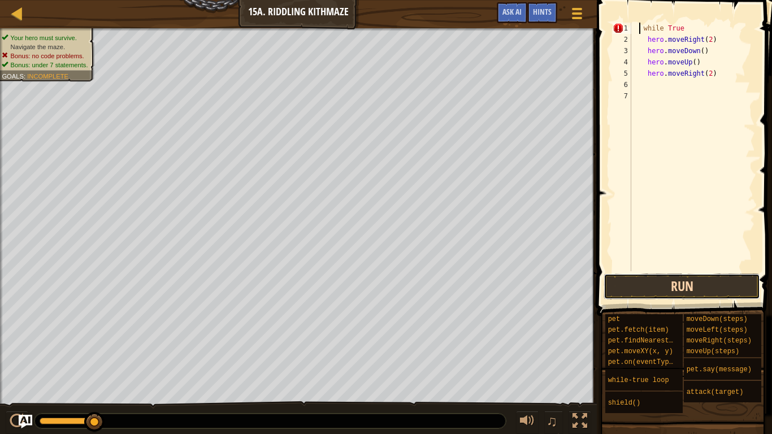
click at [715, 296] on button "Run" at bounding box center [682, 287] width 157 height 26
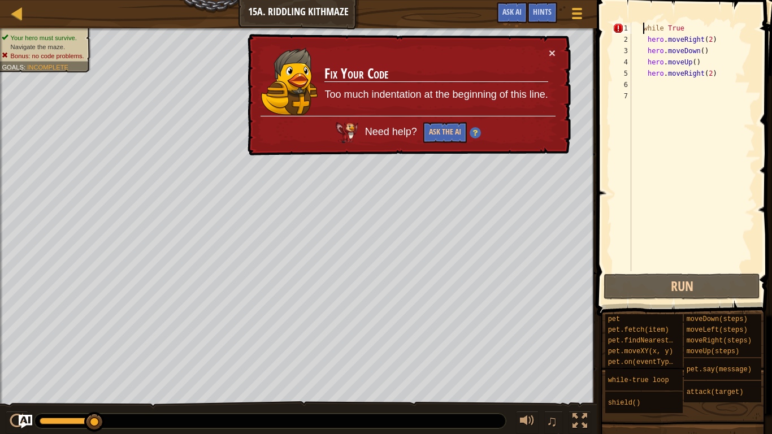
click at [644, 29] on div "while True hero . moveRight ( 2 ) hero . moveDown ( ) hero . moveUp ( ) hero . …" at bounding box center [692, 158] width 126 height 271
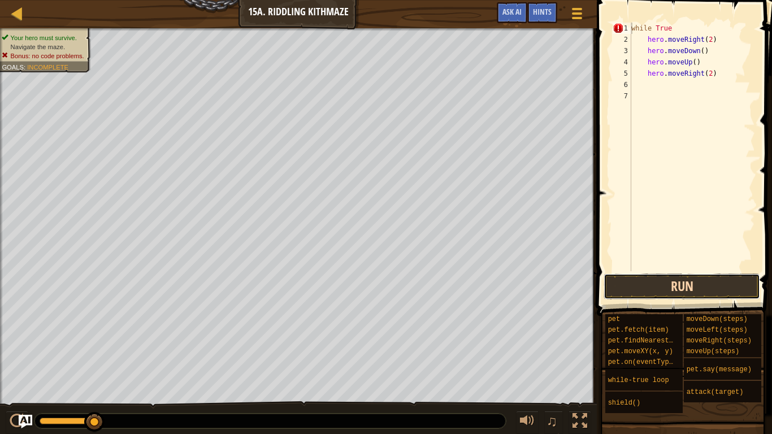
click at [682, 288] on button "Run" at bounding box center [682, 287] width 157 height 26
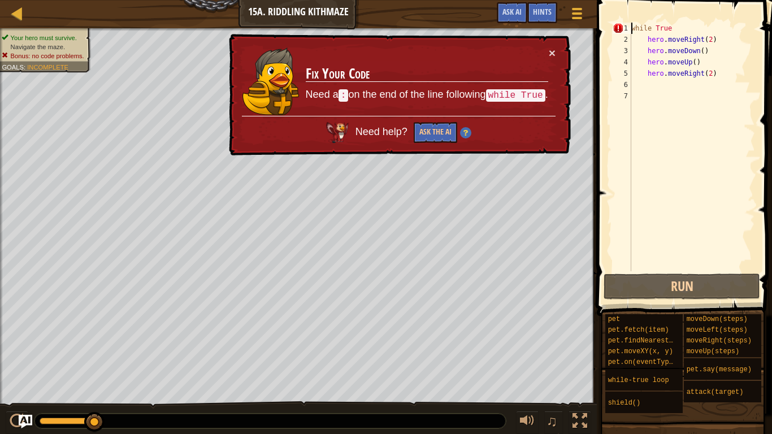
click at [672, 25] on div "while True hero . moveRight ( 2 ) hero . moveDown ( ) hero . moveUp ( ) hero . …" at bounding box center [692, 158] width 126 height 271
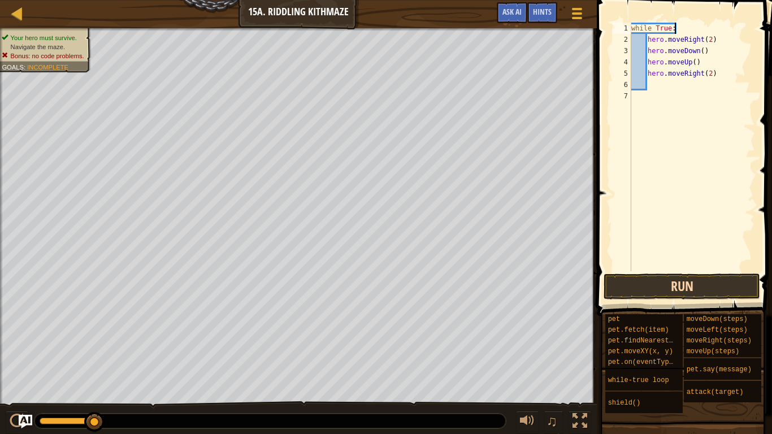
type textarea "while True:"
click at [678, 290] on button "Run" at bounding box center [682, 287] width 157 height 26
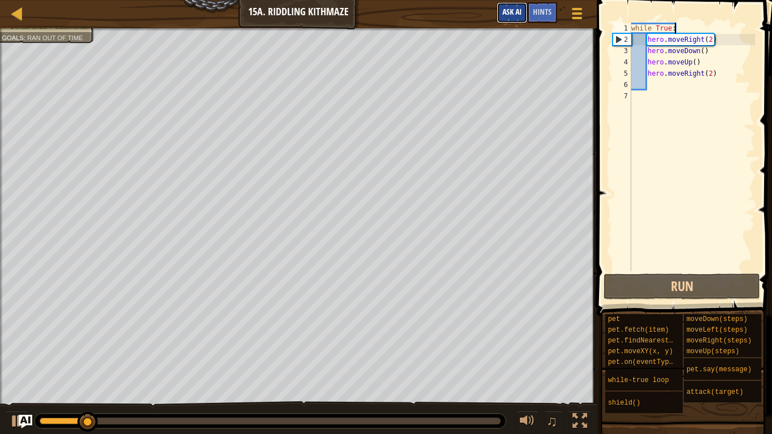
click at [498, 11] on button "Ask AI" at bounding box center [512, 12] width 31 height 21
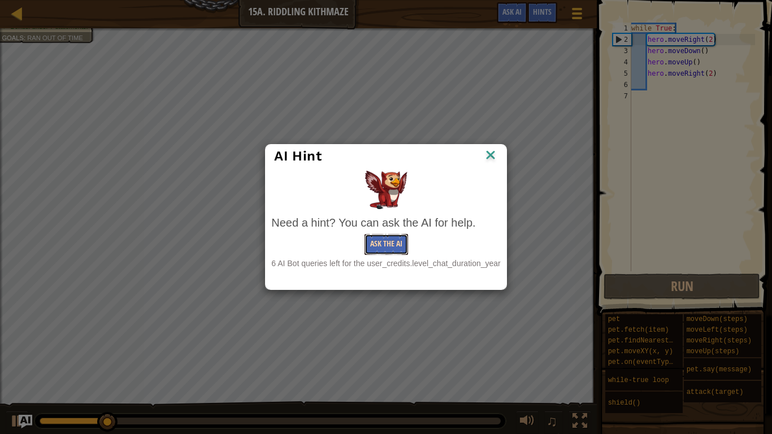
click at [397, 249] on button "Ask the AI" at bounding box center [387, 244] width 44 height 21
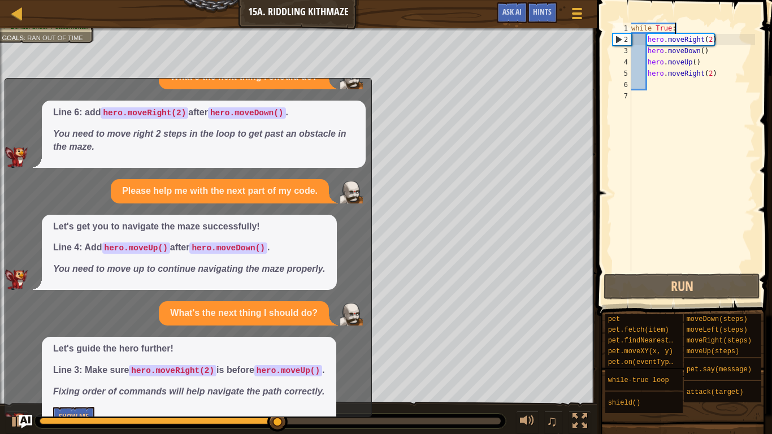
scroll to position [152, 0]
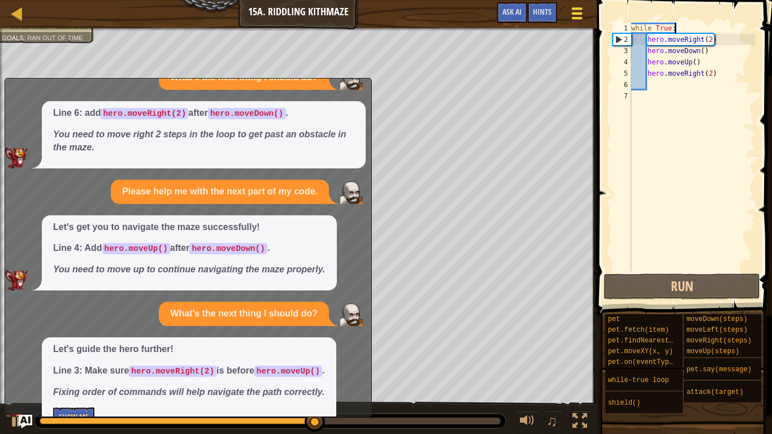
click at [566, 11] on button "Game Menu" at bounding box center [577, 16] width 30 height 28
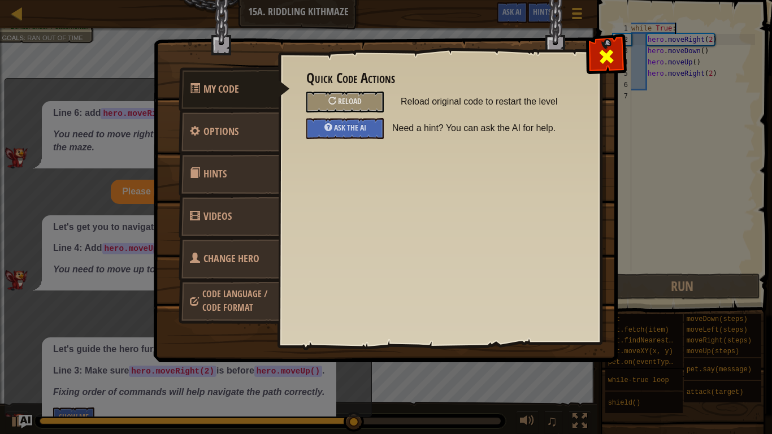
click at [597, 71] on div at bounding box center [606, 54] width 36 height 36
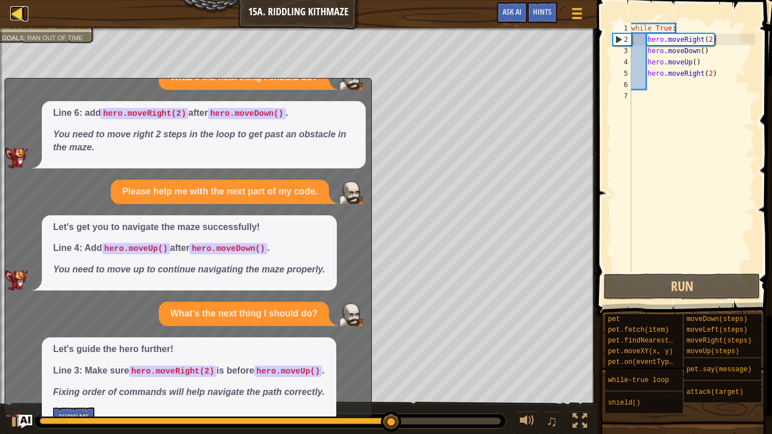
click at [12, 14] on div at bounding box center [17, 13] width 14 height 14
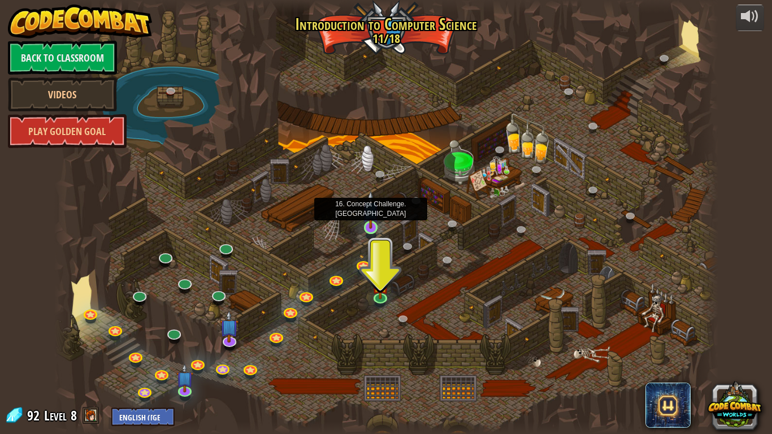
click at [367, 226] on img at bounding box center [370, 209] width 17 height 38
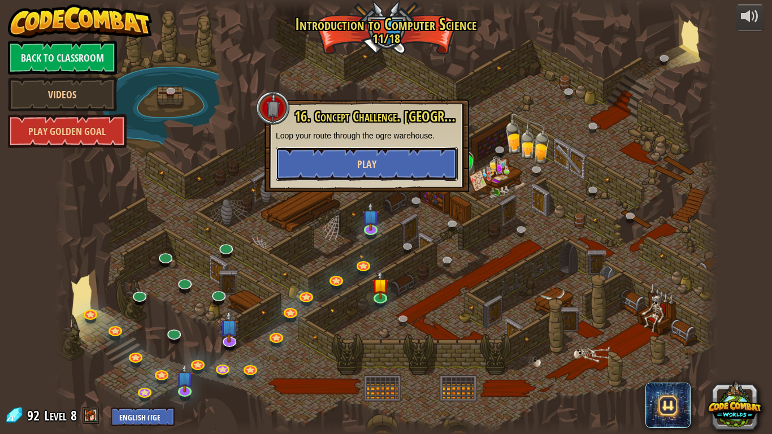
click at [406, 167] on button "Play" at bounding box center [367, 164] width 182 height 34
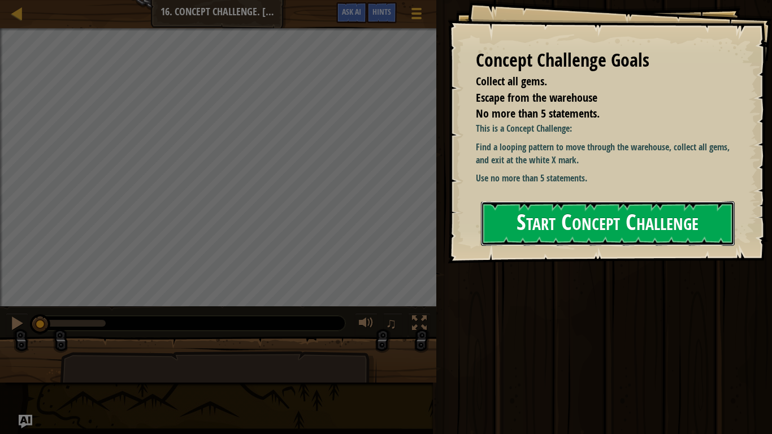
click at [544, 229] on button "Start Concept Challenge" at bounding box center [608, 223] width 254 height 45
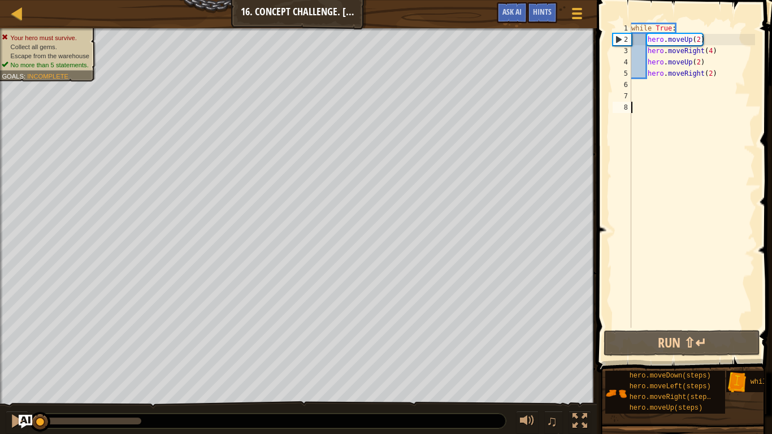
click at [711, 51] on div "while True : hero . moveUp ( 2 ) hero . moveRight ( 4 ) hero . moveUp ( 2 ) her…" at bounding box center [692, 187] width 126 height 328
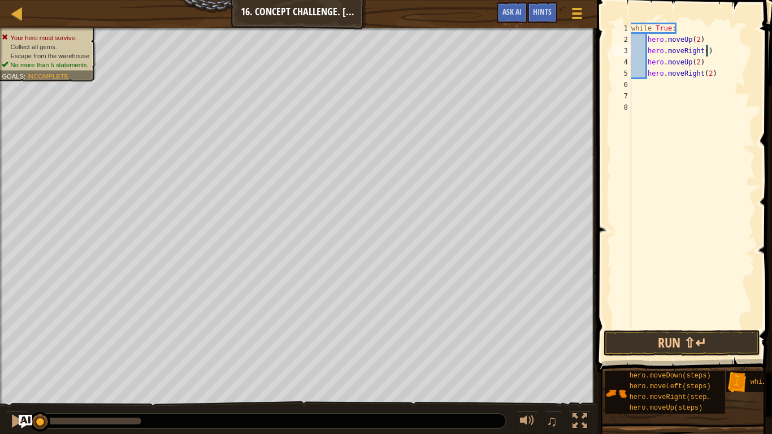
scroll to position [5, 11]
click at [670, 338] on button "Run ⇧↵" at bounding box center [682, 343] width 157 height 26
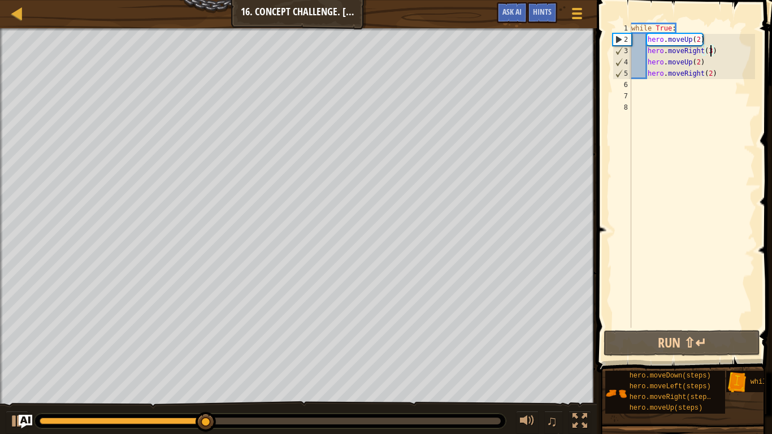
click at [711, 76] on div "while True : hero . moveUp ( 2 ) hero . moveRight ( 3 ) hero . moveUp ( 2 ) her…" at bounding box center [692, 187] width 126 height 328
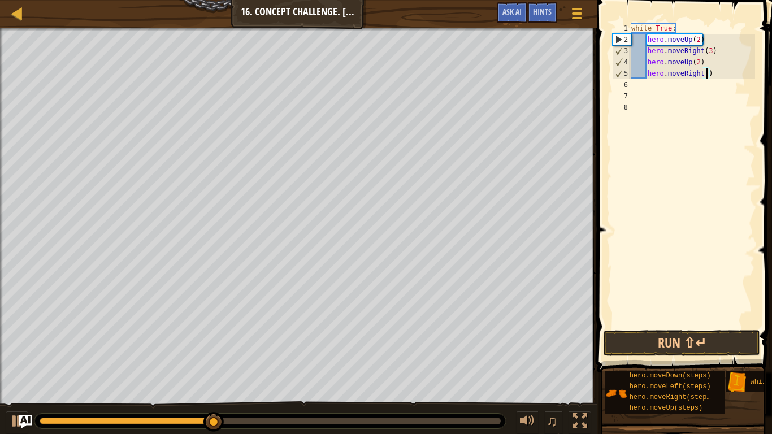
scroll to position [5, 11]
click at [687, 338] on button "Run ⇧↵" at bounding box center [682, 343] width 157 height 26
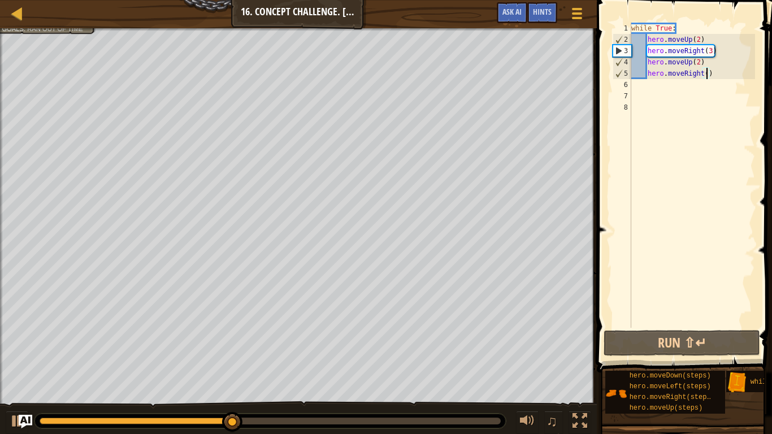
click at [699, 40] on div "while True : hero . moveUp ( 2 ) hero . moveRight ( 3 ) hero . moveUp ( 2 ) her…" at bounding box center [692, 187] width 126 height 328
type textarea "hero.moveUp()"
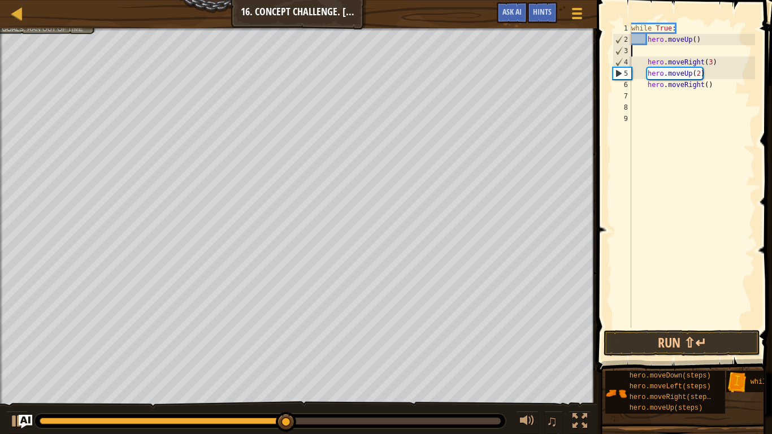
scroll to position [5, 0]
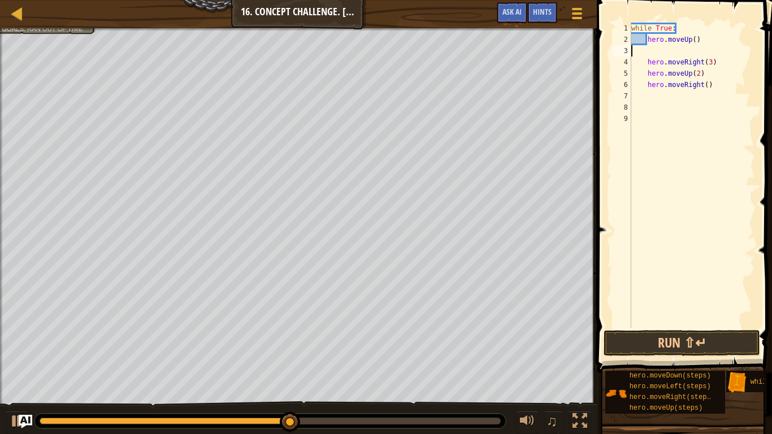
type textarea "\"
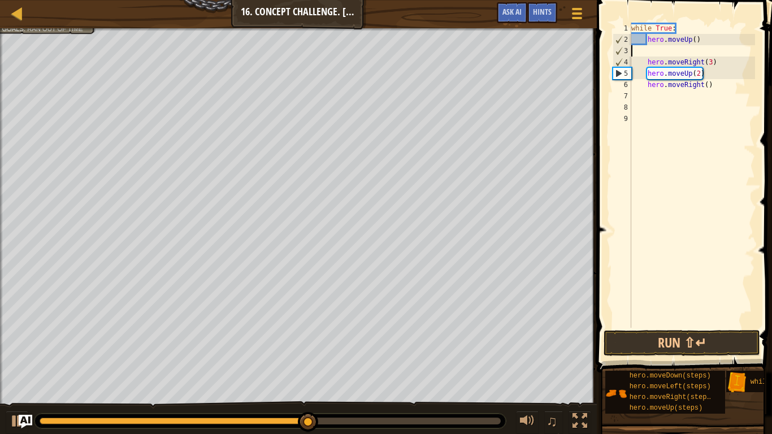
click at [648, 49] on div "while True : hero . moveUp ( ) hero . moveRight ( 3 ) hero . moveUp ( 2 ) hero …" at bounding box center [692, 187] width 126 height 328
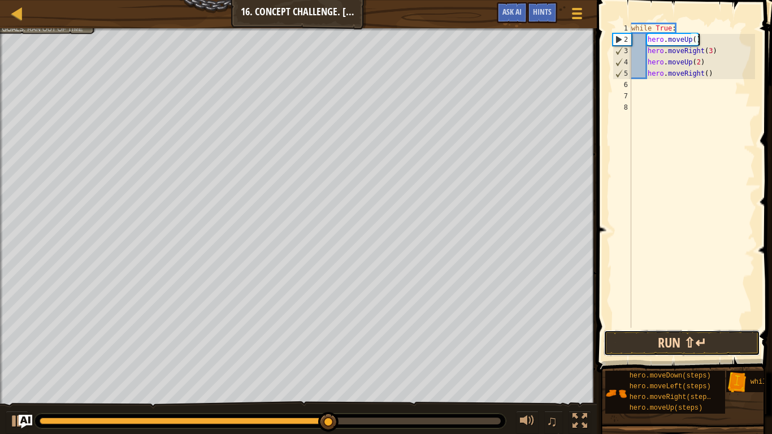
click at [653, 338] on button "Run ⇧↵" at bounding box center [682, 343] width 157 height 26
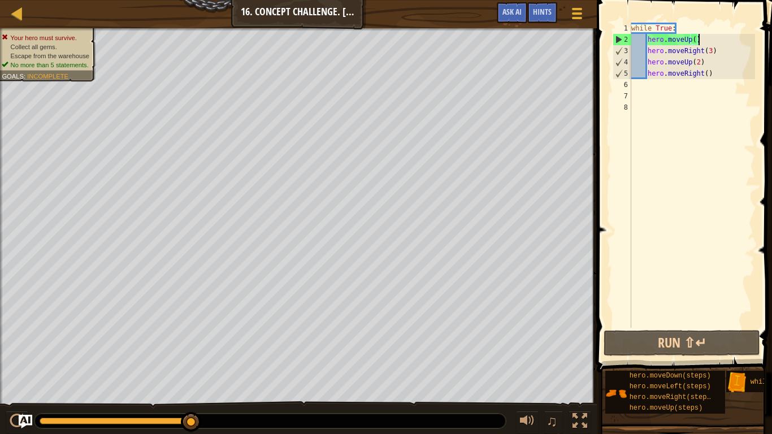
click at [695, 44] on div "while True : hero . moveUp ( ) hero . moveRight ( 3 ) hero . moveUp ( 2 ) hero …" at bounding box center [692, 187] width 126 height 328
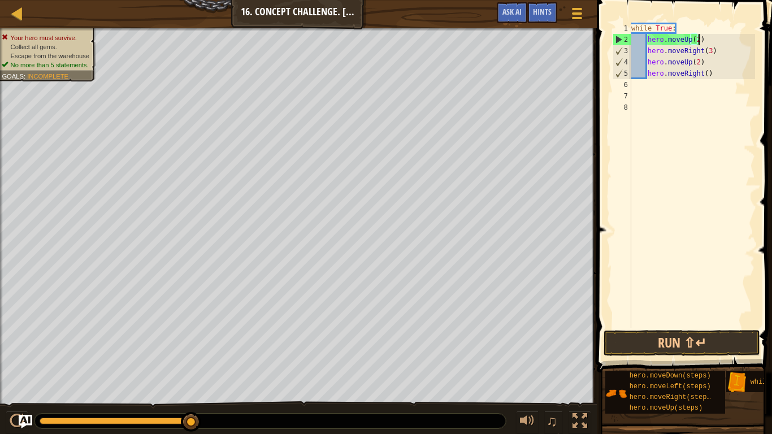
scroll to position [5, 10]
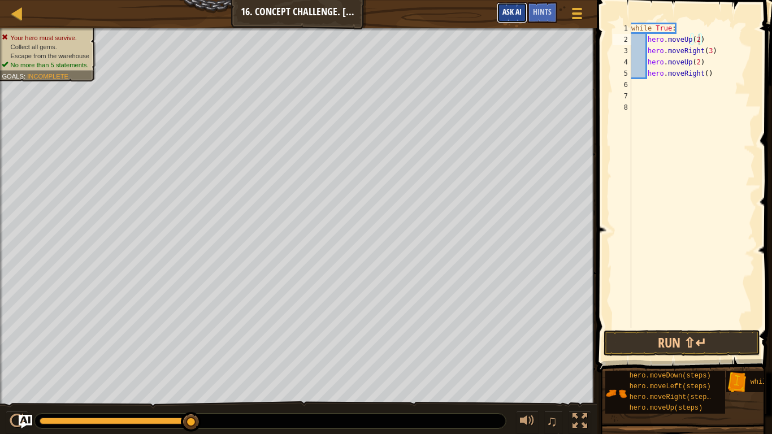
click at [515, 12] on span "Ask AI" at bounding box center [512, 11] width 19 height 11
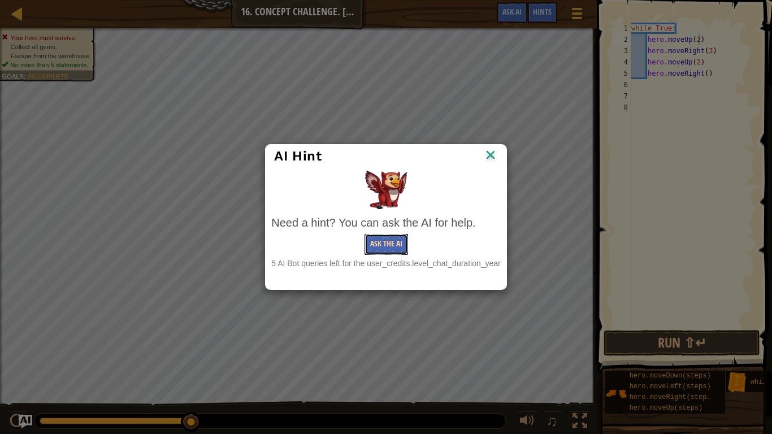
click at [391, 242] on button "Ask the AI" at bounding box center [387, 244] width 44 height 21
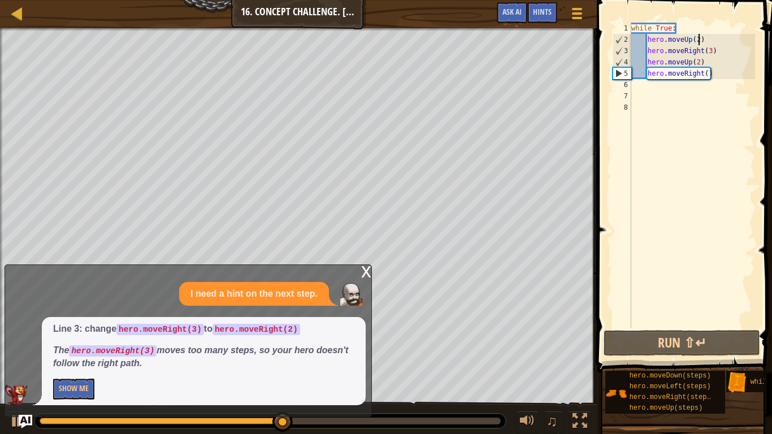
click at [700, 63] on div "while True : hero . moveUp ( 2 ) hero . moveRight ( 3 ) hero . moveUp ( 2 ) her…" at bounding box center [692, 187] width 126 height 328
type textarea "hero.moveUp()"
click at [742, 338] on button "Run ⇧↵" at bounding box center [682, 343] width 157 height 26
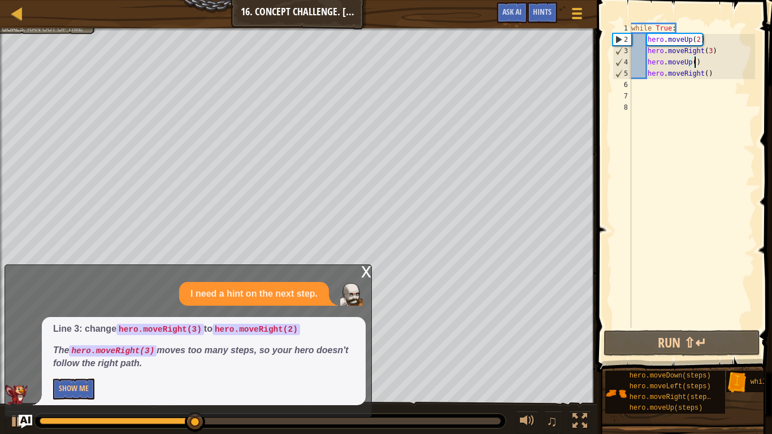
click at [714, 80] on div "while True : hero . moveUp ( 2 ) hero . moveRight ( 3 ) hero . moveUp ( ) hero …" at bounding box center [692, 187] width 126 height 328
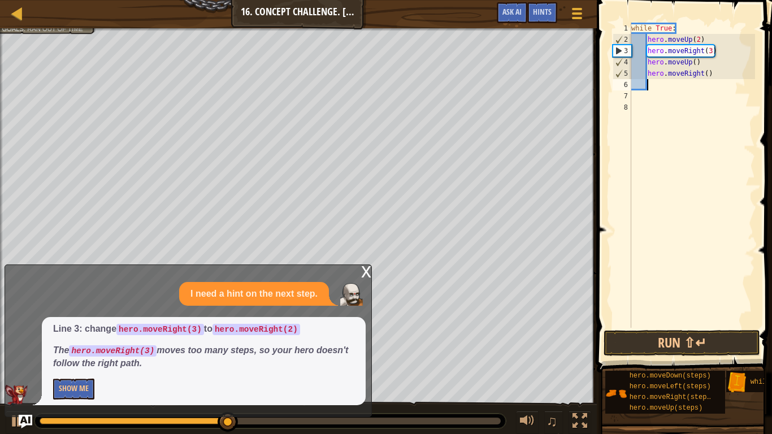
type textarea "h"
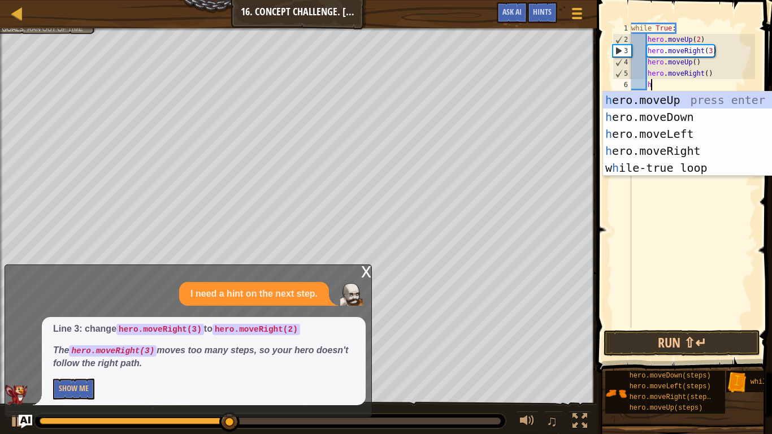
scroll to position [5, 2]
click at [700, 134] on div "h ero.moveUp press enter h ero.moveDown press enter h ero.moveLeft press enter …" at bounding box center [710, 151] width 214 height 119
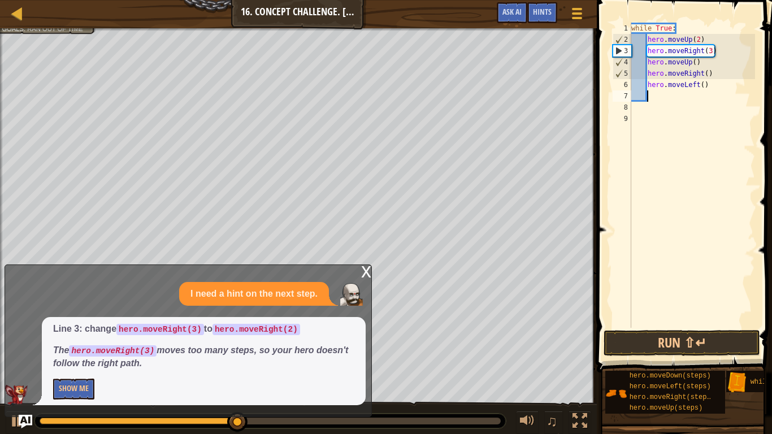
scroll to position [5, 2]
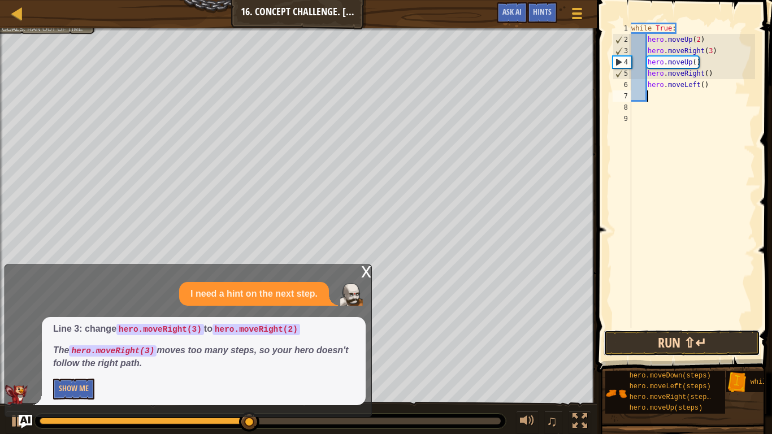
click at [668, 336] on button "Run ⇧↵" at bounding box center [682, 343] width 157 height 26
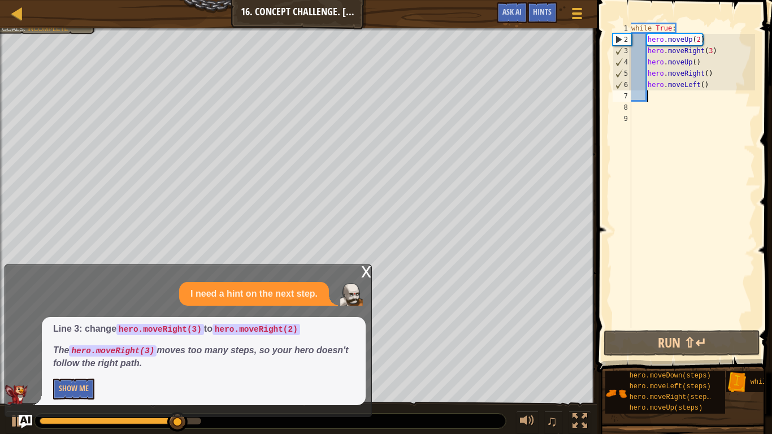
click at [711, 52] on div "while True : hero . moveUp ( 2 ) hero . moveRight ( 3 ) hero . moveUp ( ) hero …" at bounding box center [692, 187] width 126 height 328
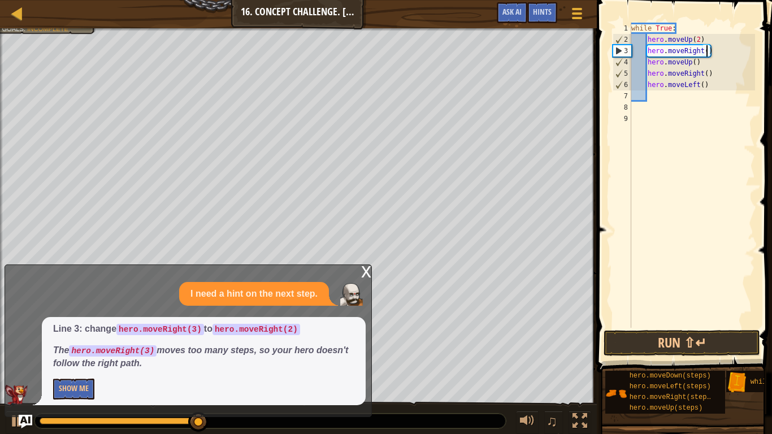
scroll to position [5, 11]
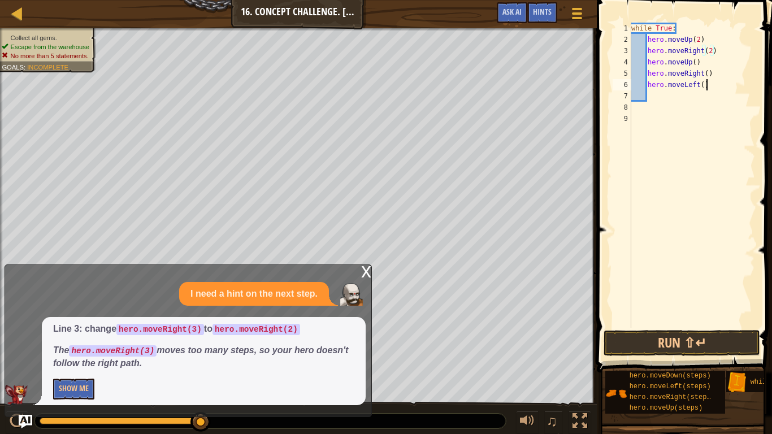
click at [712, 88] on div "while True : hero . moveUp ( 2 ) hero . moveRight ( 2 ) hero . moveUp ( ) hero …" at bounding box center [692, 187] width 126 height 328
type textarea "h"
click at [699, 338] on button "Run ⇧↵" at bounding box center [682, 343] width 157 height 26
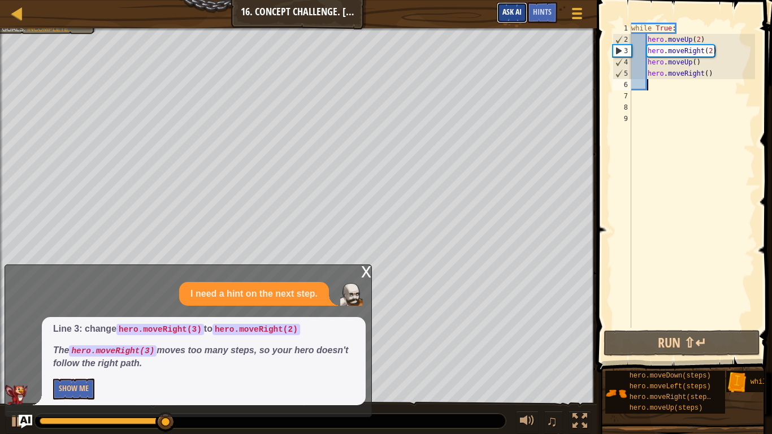
click at [516, 16] on span "Ask AI" at bounding box center [512, 11] width 19 height 11
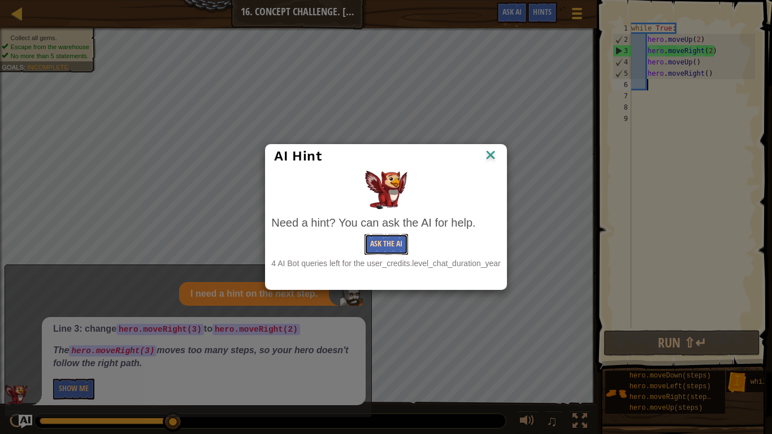
click at [392, 240] on button "Ask the AI" at bounding box center [387, 244] width 44 height 21
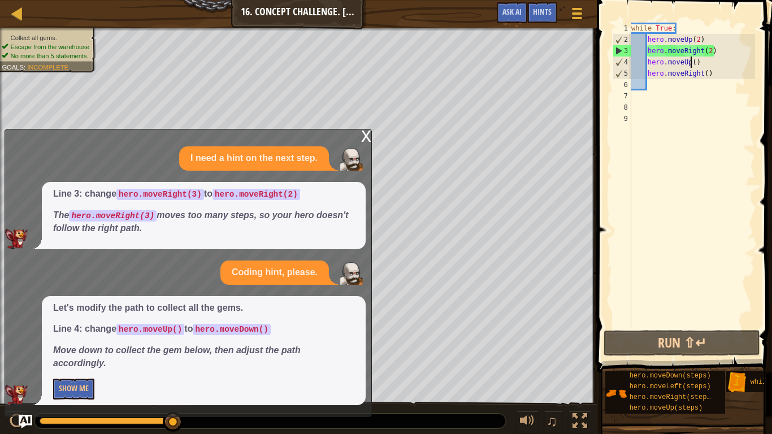
click at [691, 63] on div "while True : hero . moveUp ( 2 ) hero . moveRight ( 2 ) hero . moveUp ( ) hero …" at bounding box center [692, 187] width 126 height 328
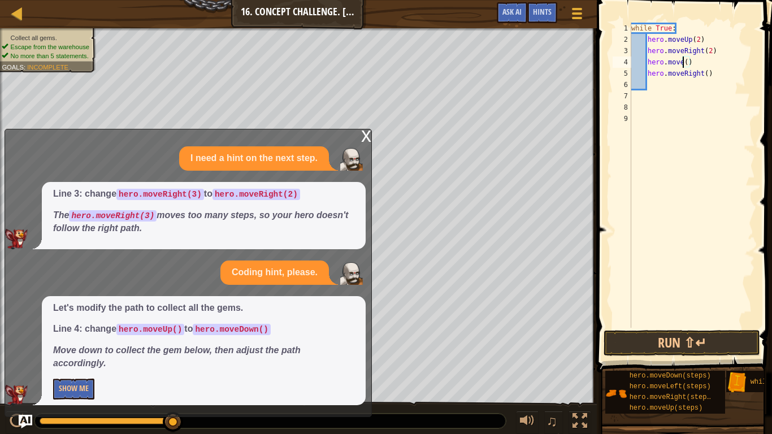
scroll to position [5, 8]
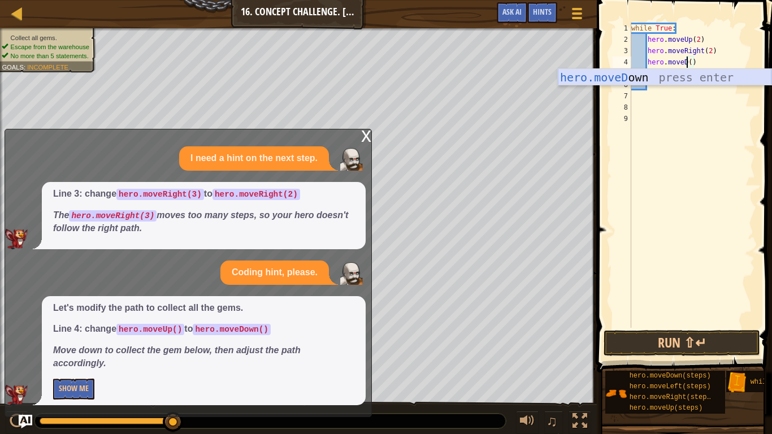
click at [695, 81] on div "hero.moveD own press enter" at bounding box center [665, 94] width 214 height 51
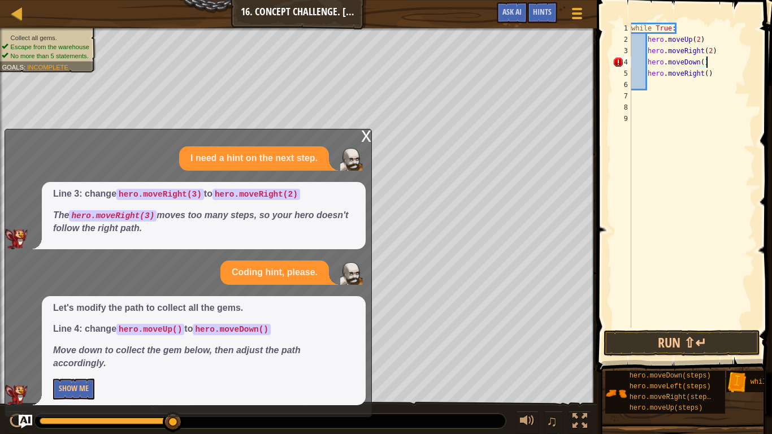
scroll to position [5, 10]
click at [740, 338] on button "Run ⇧↵" at bounding box center [682, 343] width 157 height 26
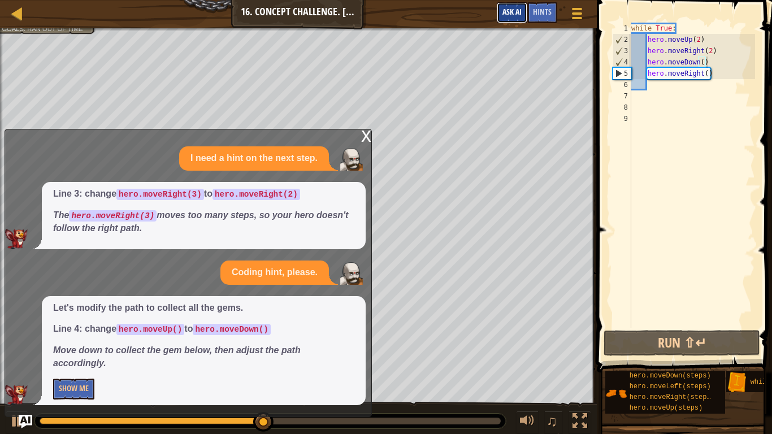
click at [511, 6] on button "Ask AI" at bounding box center [512, 12] width 31 height 21
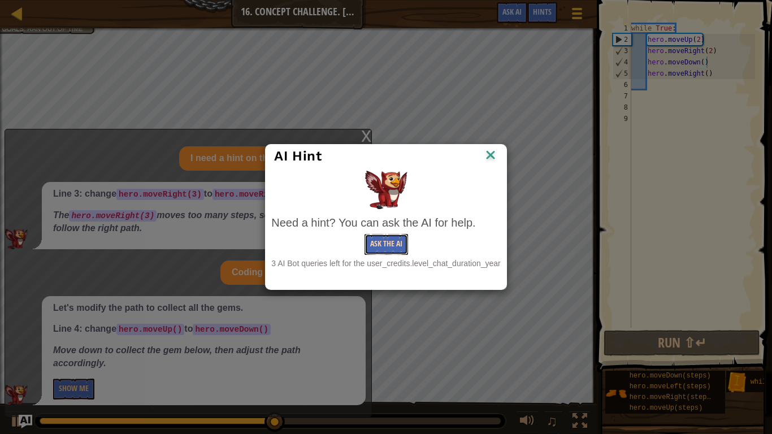
click at [395, 237] on button "Ask the AI" at bounding box center [387, 244] width 44 height 21
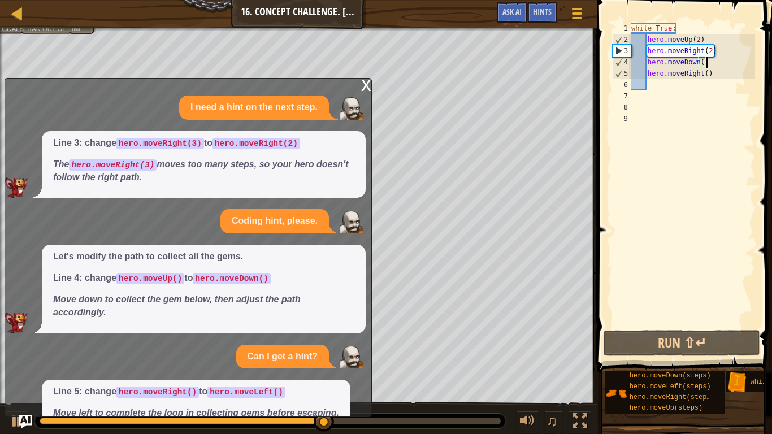
scroll to position [39, 0]
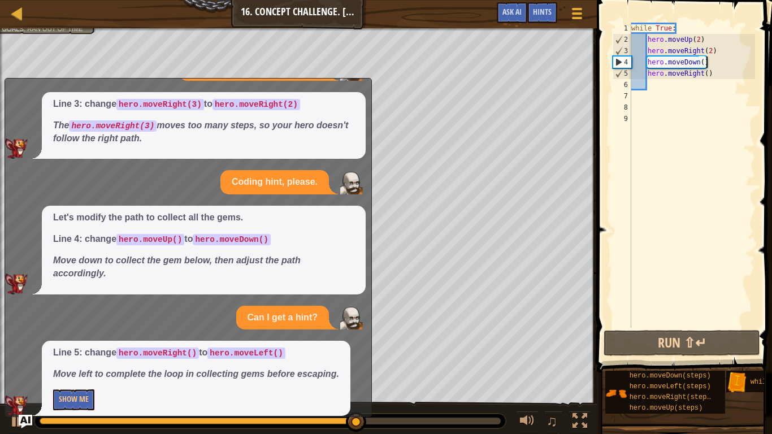
click at [702, 76] on div "while True : hero . moveUp ( 2 ) hero . moveRight ( 2 ) hero . moveDown ( ) her…" at bounding box center [692, 187] width 126 height 328
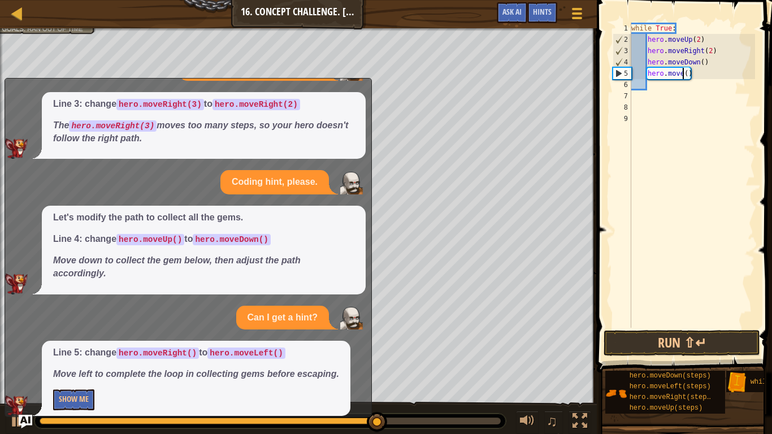
scroll to position [5, 8]
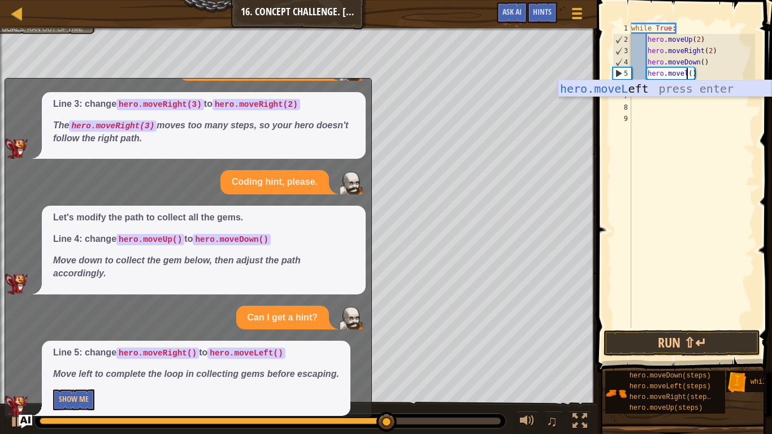
click at [705, 86] on div "hero.moveL eft press enter" at bounding box center [665, 105] width 214 height 51
type textarea "hero.moveLeft"
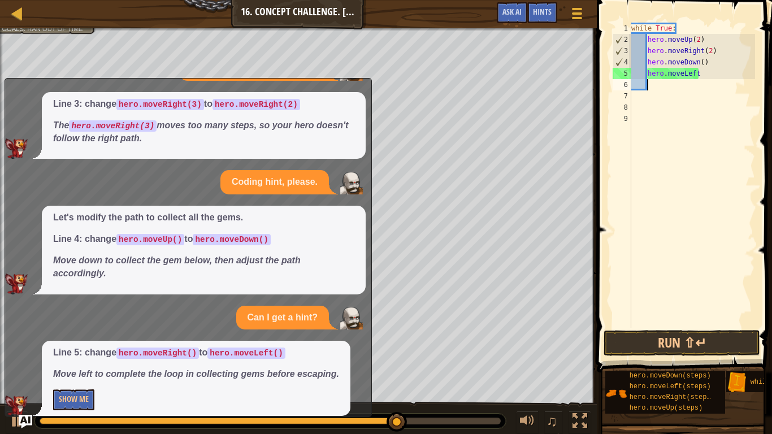
click at [712, 80] on div "while True : hero . moveUp ( 2 ) hero . moveRight ( 2 ) hero . moveDown ( ) her…" at bounding box center [692, 187] width 126 height 328
click at [709, 78] on div "while True : hero . moveUp ( 2 ) hero . moveRight ( 2 ) hero . moveDown ( ) her…" at bounding box center [692, 187] width 126 height 328
type textarea "hero.moveLeft()"
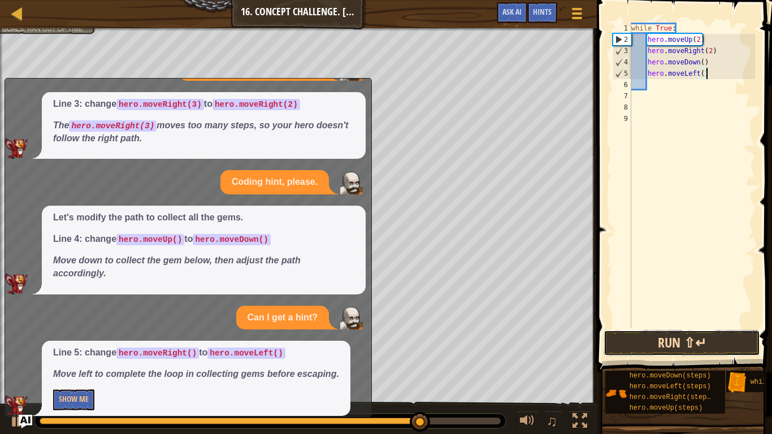
click at [661, 336] on button "Run ⇧↵" at bounding box center [682, 343] width 157 height 26
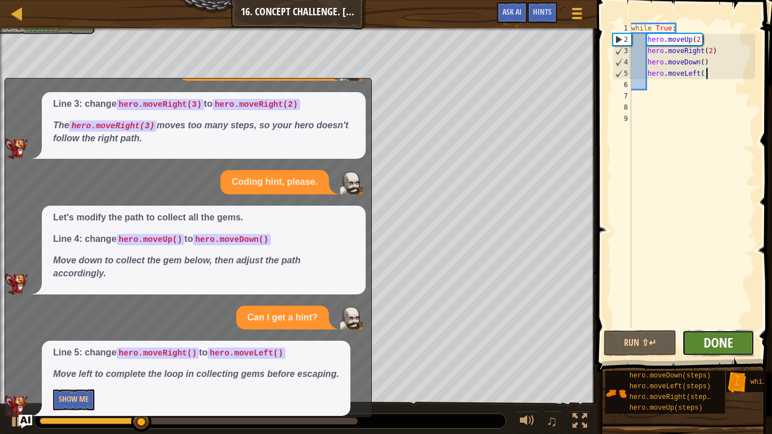
click at [708, 338] on span "Done" at bounding box center [718, 342] width 29 height 18
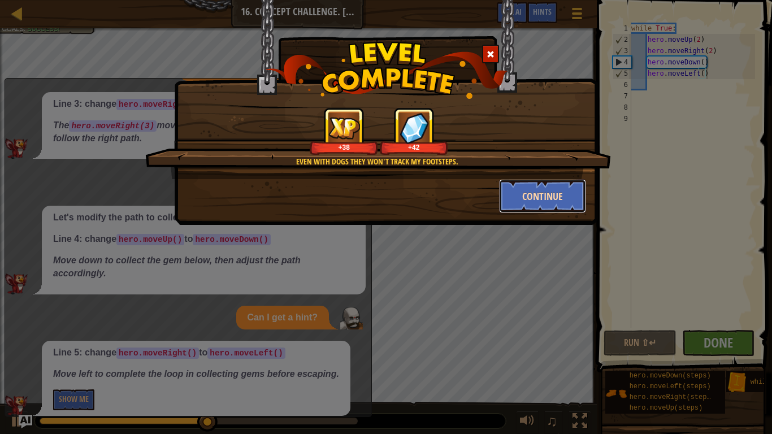
click at [517, 191] on button "Continue" at bounding box center [543, 196] width 88 height 34
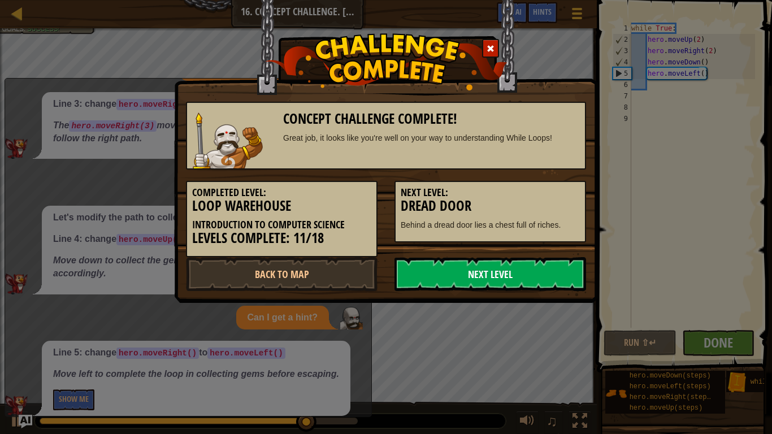
click at [448, 274] on link "Next Level" at bounding box center [491, 274] width 192 height 34
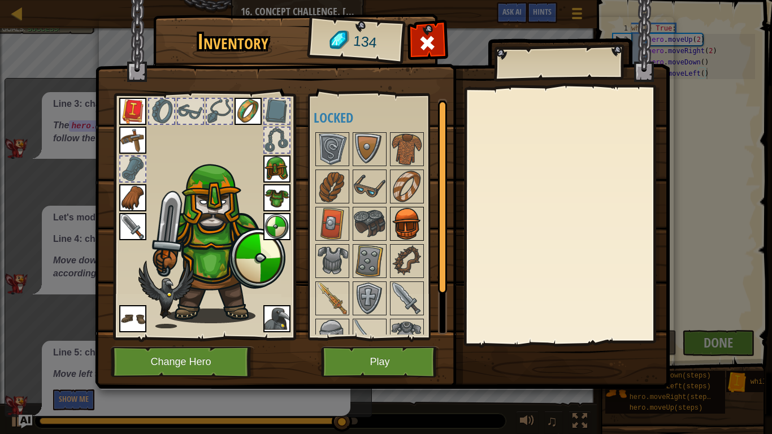
click at [412, 216] on img at bounding box center [407, 224] width 32 height 32
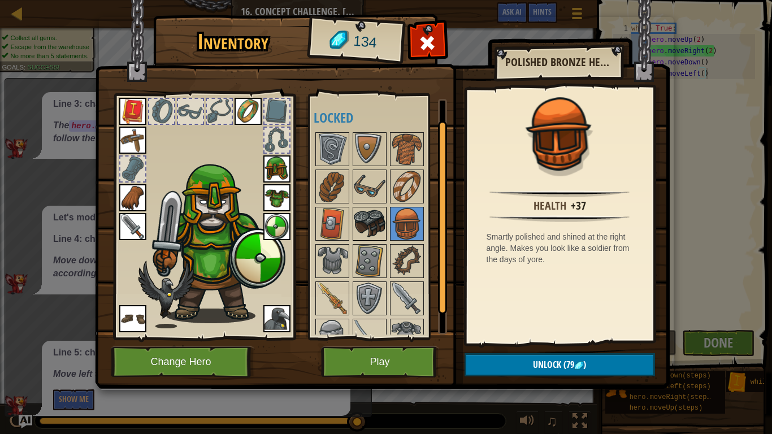
scroll to position [32, 0]
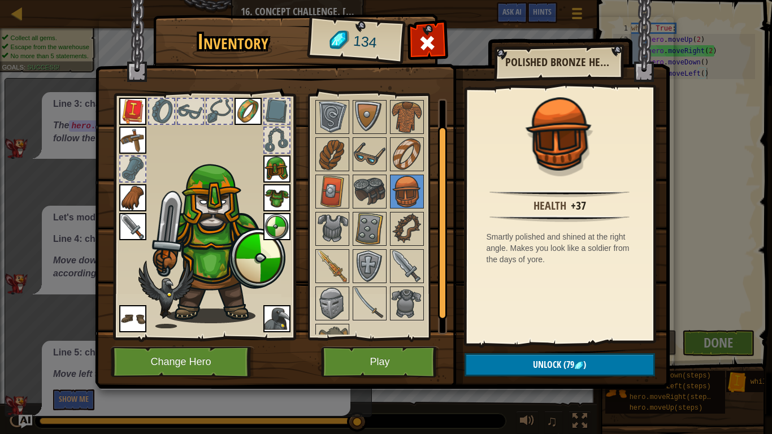
click at [291, 173] on div at bounding box center [204, 213] width 187 height 254
click at [262, 165] on img at bounding box center [217, 241] width 138 height 164
click at [271, 168] on img at bounding box center [276, 168] width 27 height 27
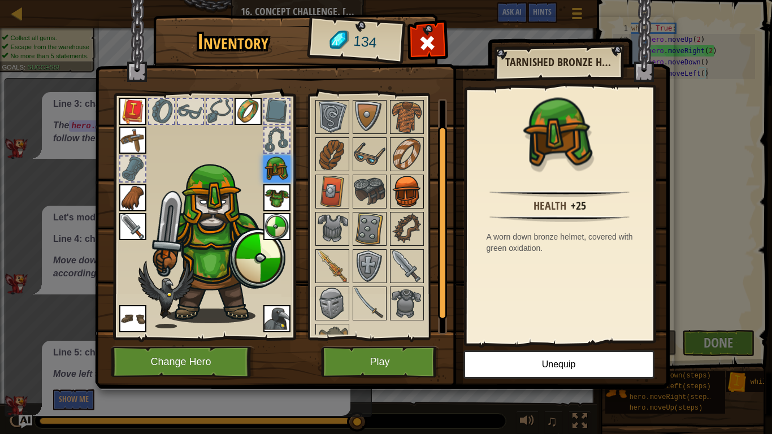
click at [412, 190] on img at bounding box center [407, 192] width 32 height 32
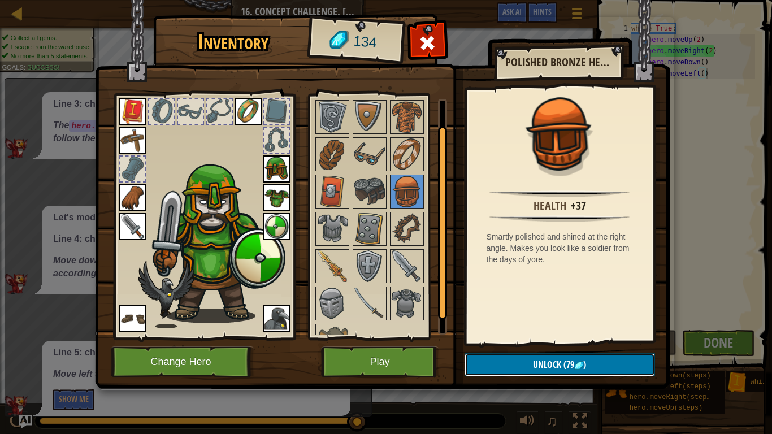
click at [561, 338] on span "(79" at bounding box center [567, 364] width 13 height 12
click at [558, 338] on button "Confirm" at bounding box center [560, 364] width 190 height 23
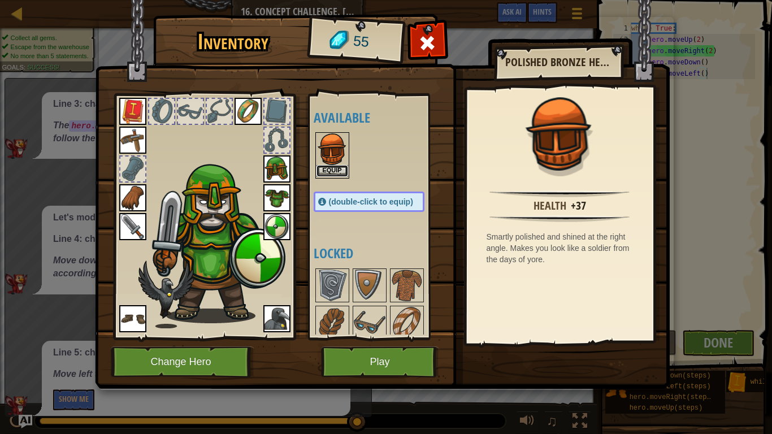
click at [338, 170] on button "Equip" at bounding box center [333, 171] width 32 height 12
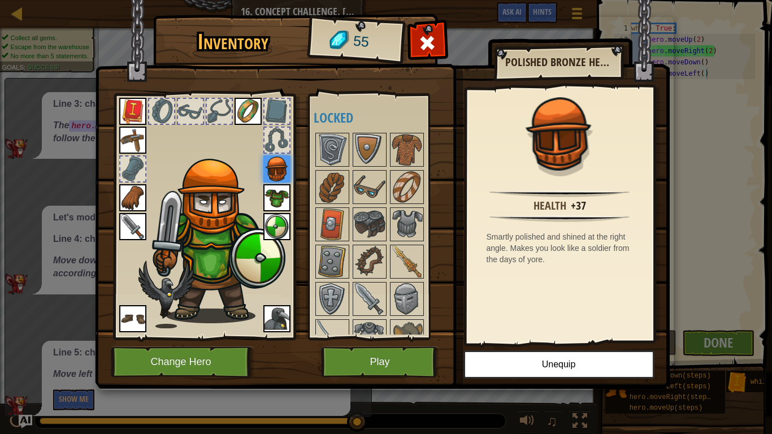
scroll to position [156, 0]
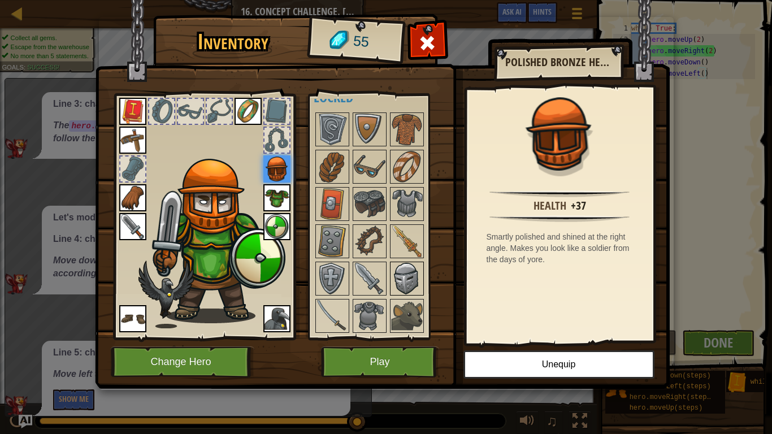
click at [398, 268] on img at bounding box center [407, 279] width 32 height 32
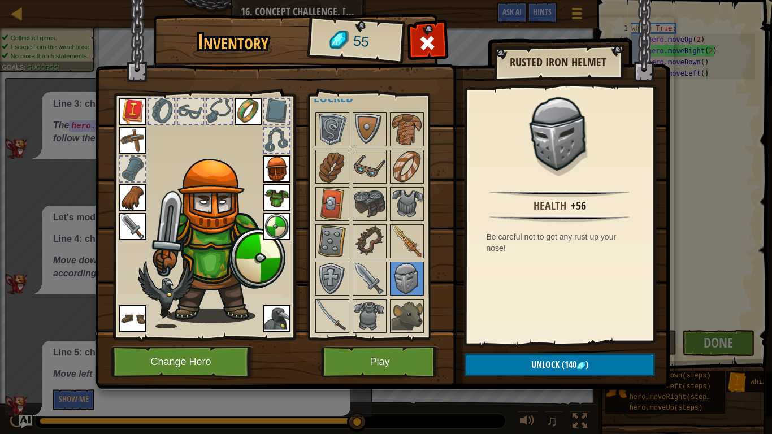
click at [272, 170] on img at bounding box center [276, 168] width 27 height 27
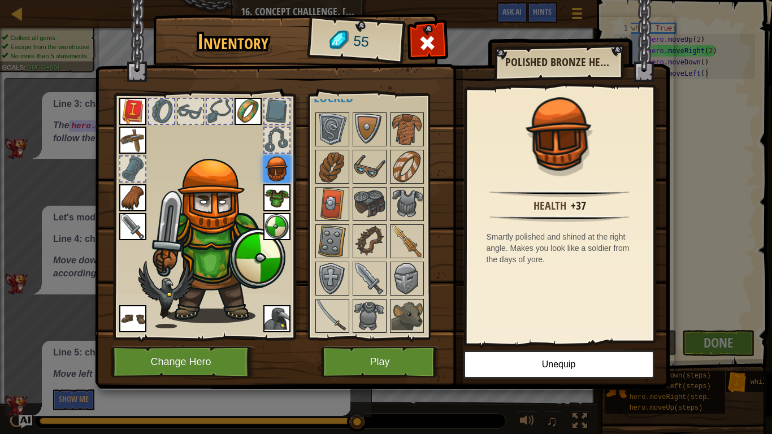
click at [275, 201] on img at bounding box center [276, 197] width 27 height 27
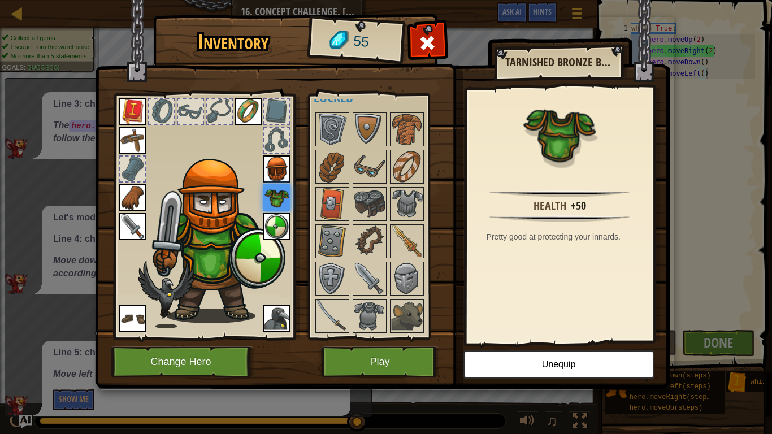
click at [274, 132] on div at bounding box center [277, 140] width 25 height 25
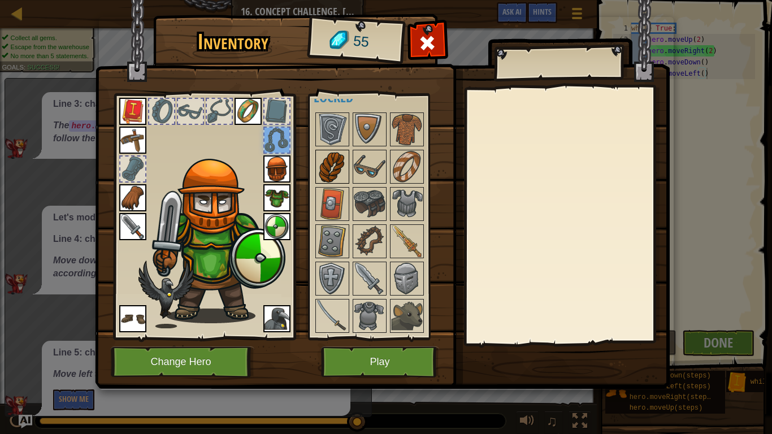
click at [335, 157] on img at bounding box center [333, 167] width 32 height 32
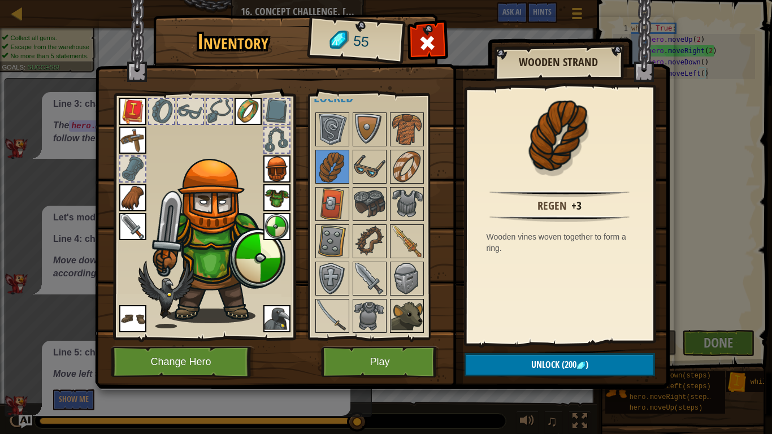
click at [403, 304] on img at bounding box center [407, 316] width 32 height 32
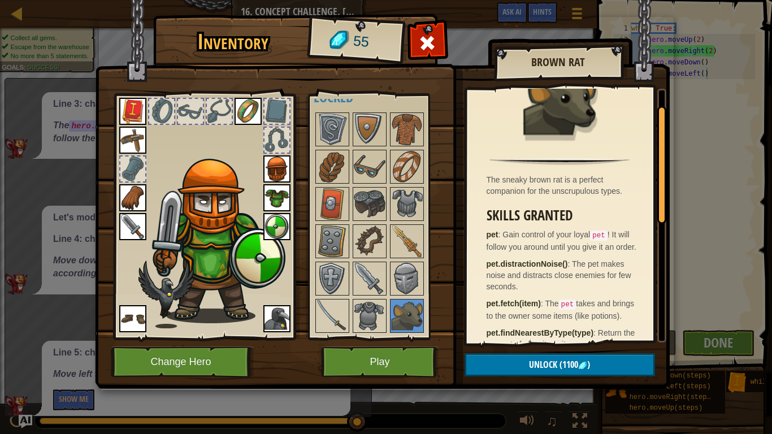
scroll to position [35, 0]
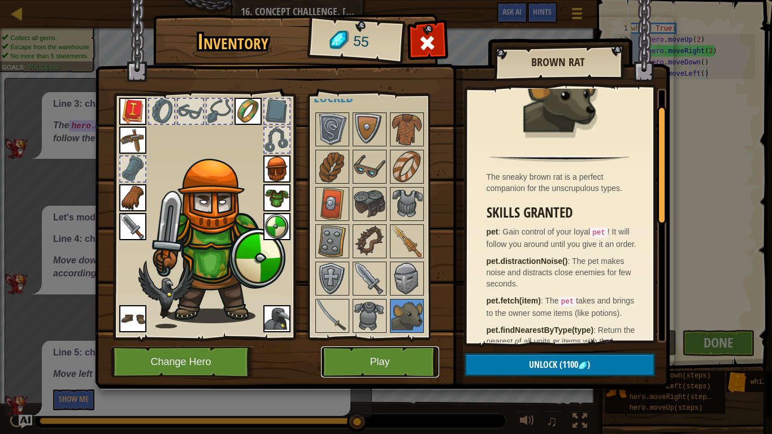
click at [417, 338] on button "Play" at bounding box center [380, 361] width 118 height 31
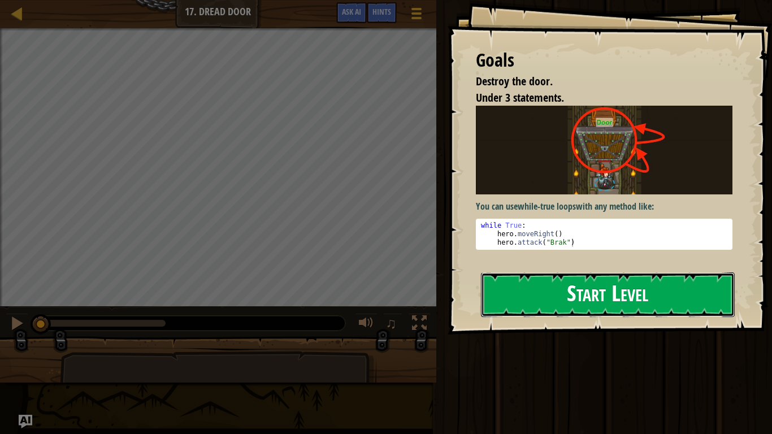
click at [580, 304] on button "Start Level" at bounding box center [608, 294] width 254 height 45
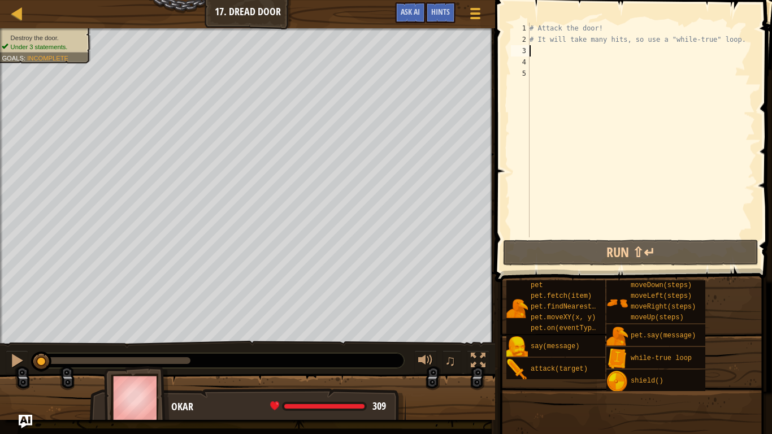
click at [543, 54] on div "# Attack the door! # It will take many hits, so use a "while-true" loop." at bounding box center [641, 141] width 228 height 237
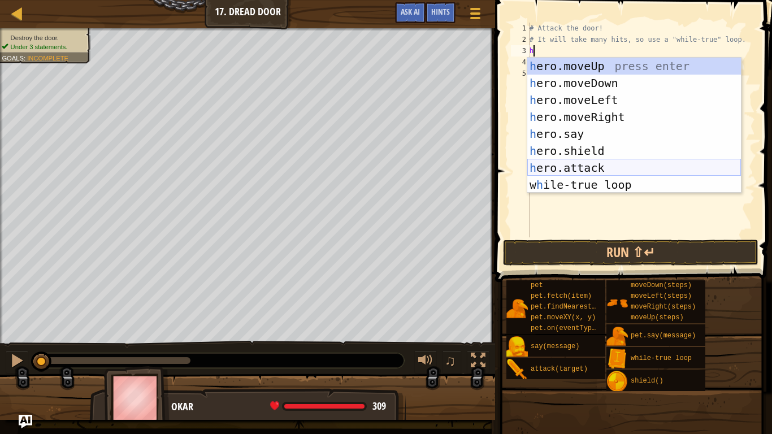
click at [592, 162] on div "h ero.moveUp press enter h ero.moveDown press enter h ero.moveLeft press enter …" at bounding box center [634, 143] width 214 height 170
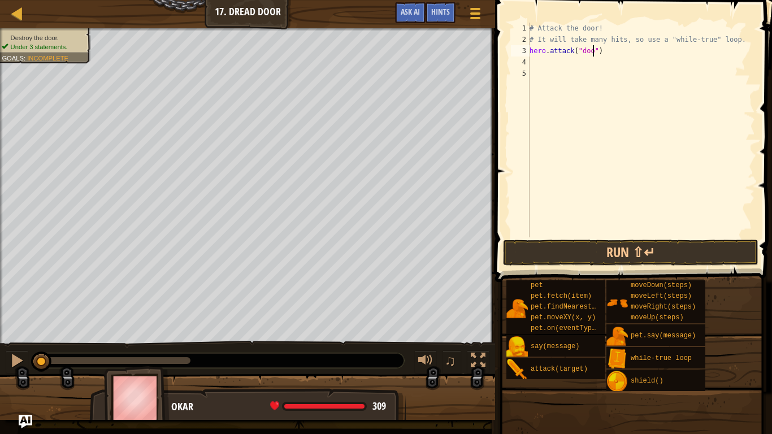
scroll to position [5, 10]
click at [638, 257] on button "Run ⇧↵" at bounding box center [630, 253] width 255 height 26
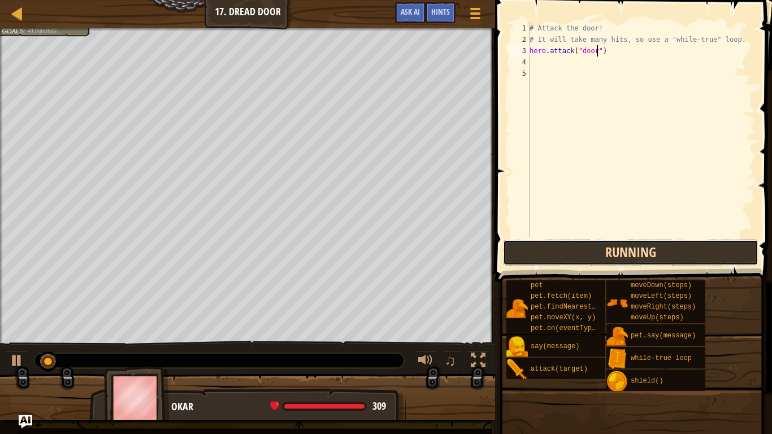
click at [630, 249] on button "Running" at bounding box center [630, 253] width 255 height 26
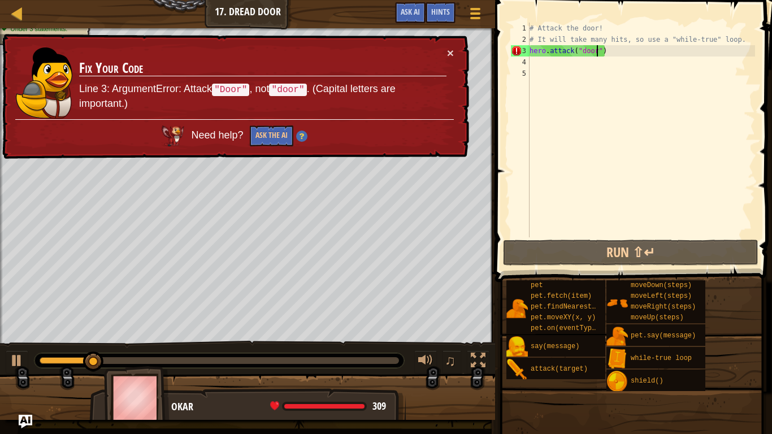
click at [584, 56] on div "# Attack the door! # It will take many hits, so use a "while-true" loop. hero .…" at bounding box center [641, 141] width 228 height 237
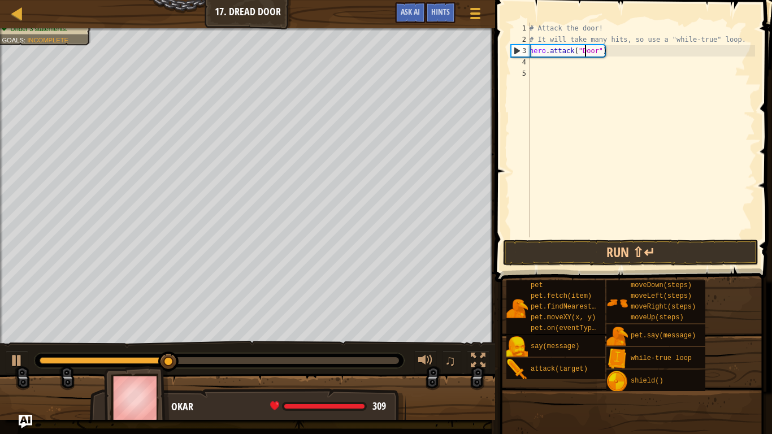
scroll to position [5, 8]
type textarea "hero.attack("Door")"
click at [583, 244] on button "Run ⇧↵" at bounding box center [630, 253] width 255 height 26
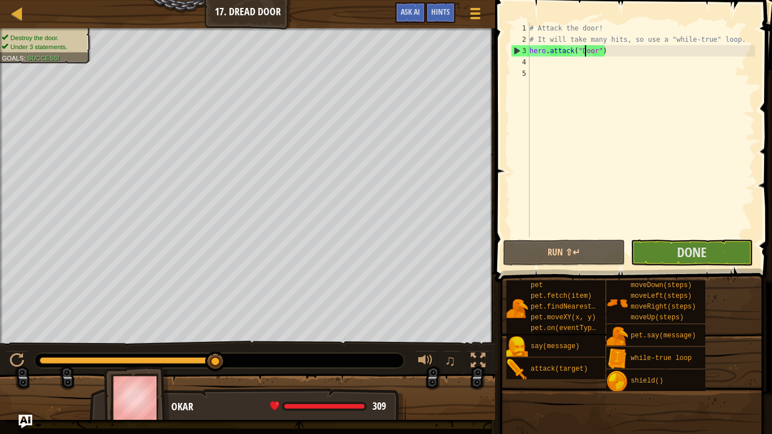
click at [531, 50] on div "# Attack the door! # It will take many hits, so use a "while-true" loop. hero .…" at bounding box center [641, 141] width 228 height 237
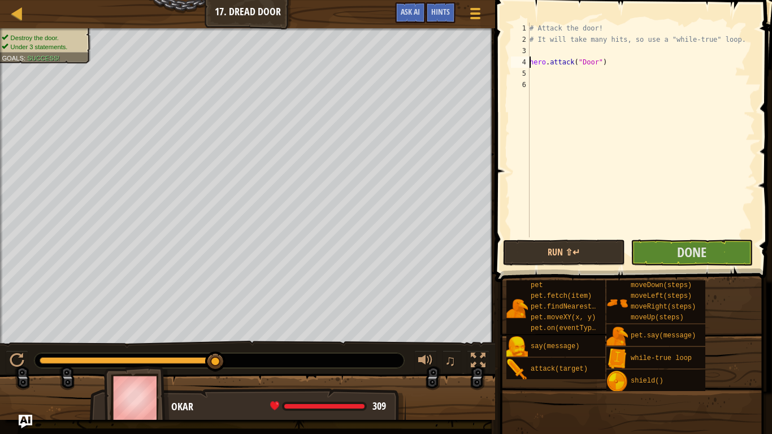
click at [554, 52] on div "# Attack the door! # It will take many hits, so use a "while-true" loop. hero .…" at bounding box center [641, 141] width 228 height 237
type textarea "w"
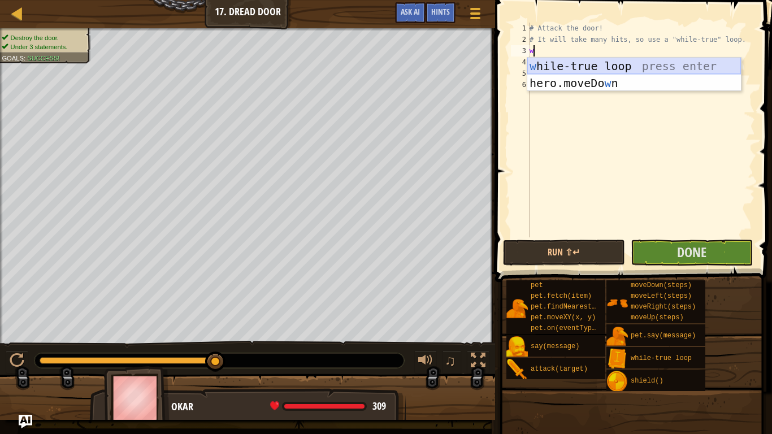
click at [579, 68] on div "w [PERSON_NAME]-true loop press enter hero.moveDo w n press enter" at bounding box center [634, 92] width 214 height 68
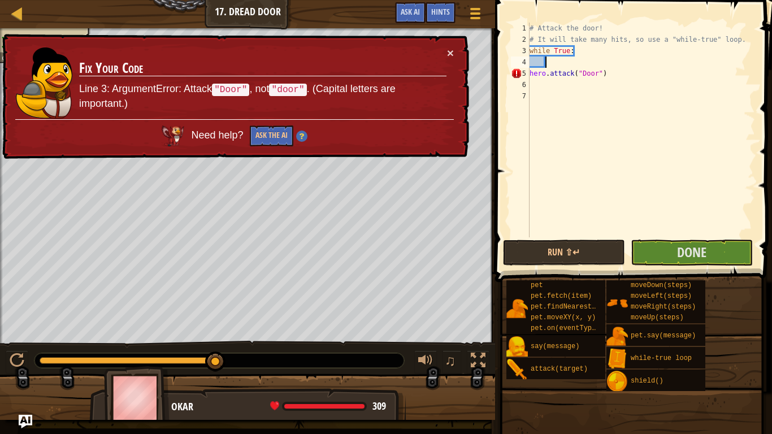
click at [529, 73] on div "5" at bounding box center [520, 73] width 19 height 11
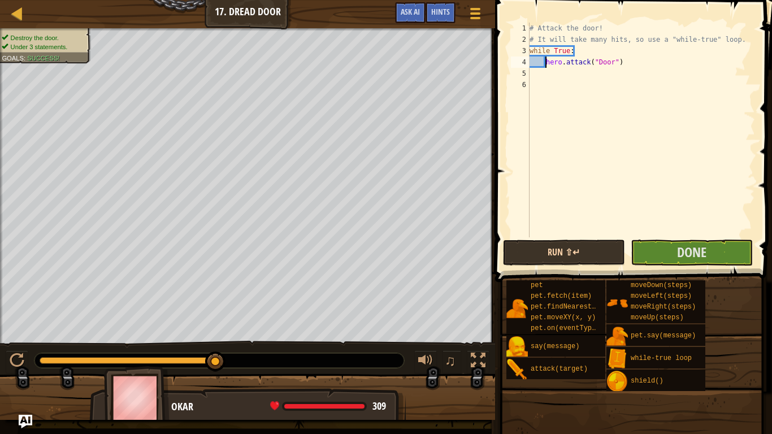
type textarea "hero.attack("Door")"
click at [578, 245] on button "Run ⇧↵" at bounding box center [564, 253] width 122 height 26
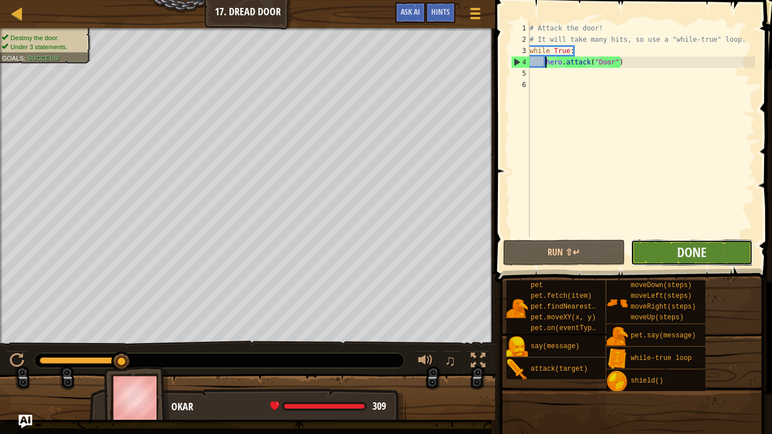
click at [657, 245] on button "Done" at bounding box center [692, 253] width 122 height 26
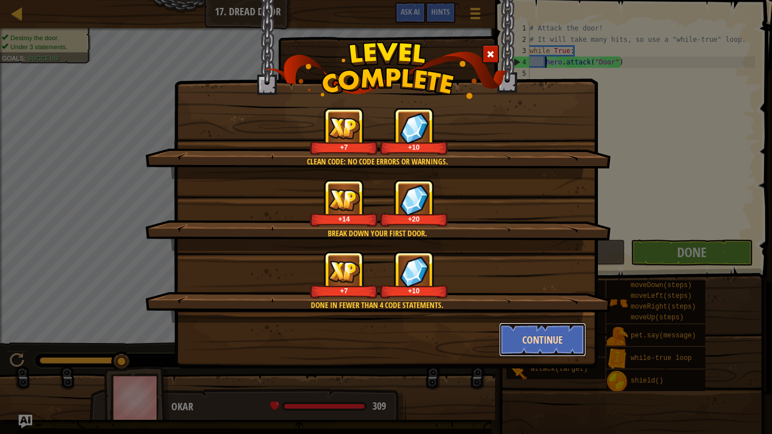
click at [521, 331] on button "Continue" at bounding box center [543, 340] width 88 height 34
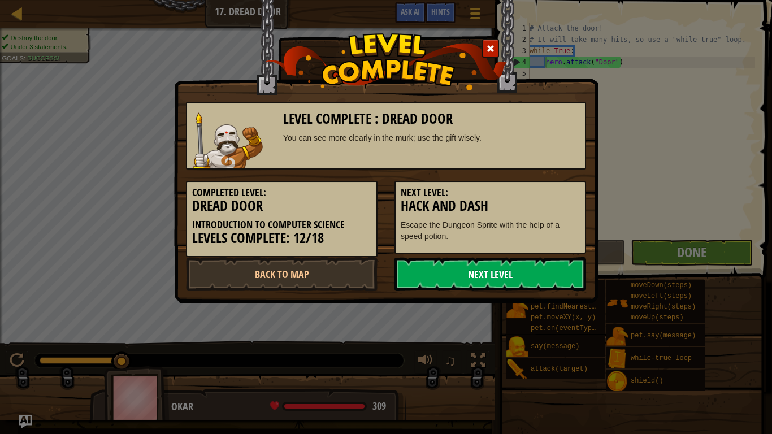
click at [443, 275] on link "Next Level" at bounding box center [491, 274] width 192 height 34
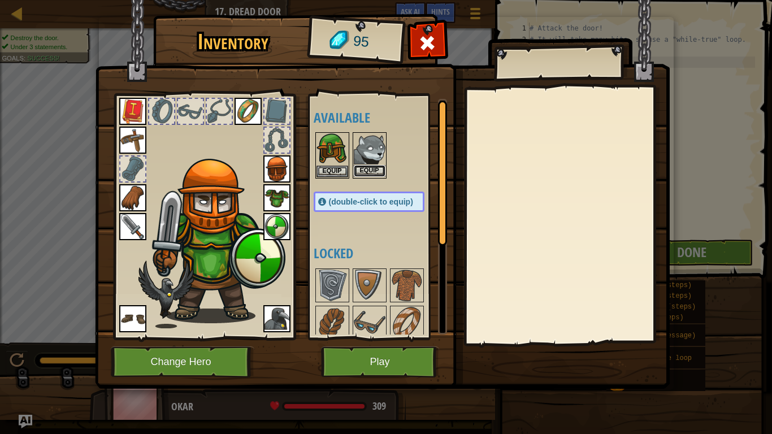
click at [382, 167] on button "Equip" at bounding box center [370, 171] width 32 height 12
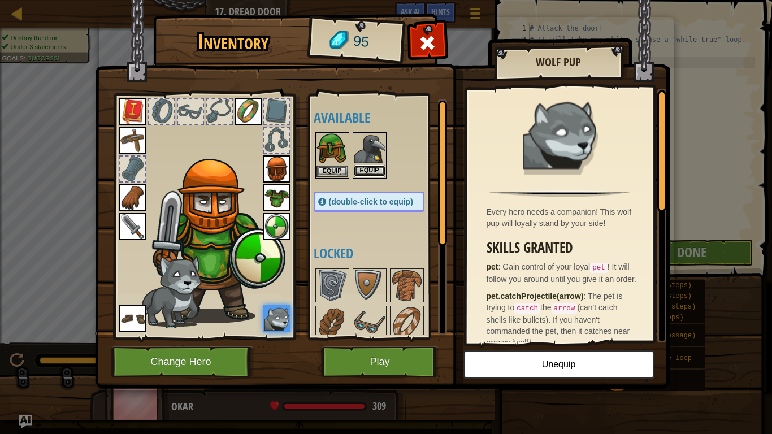
click at [362, 171] on button "Equip" at bounding box center [370, 171] width 32 height 12
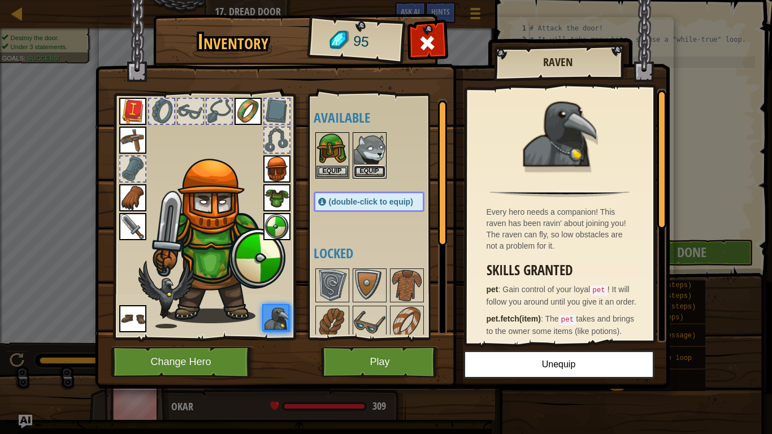
click at [362, 171] on button "Equip" at bounding box center [370, 172] width 32 height 12
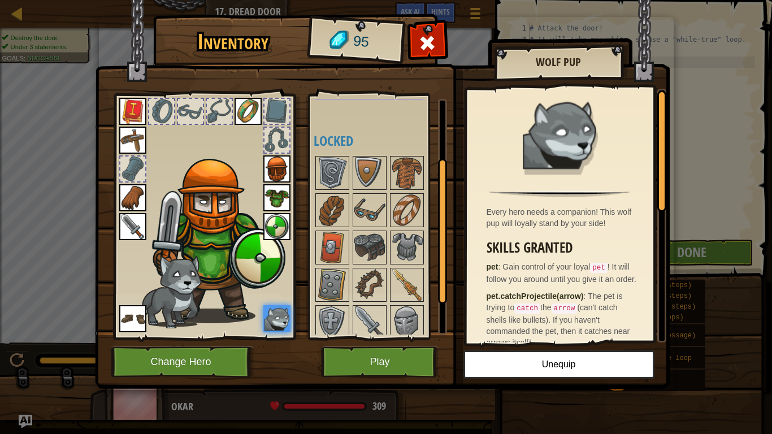
scroll to position [117, 0]
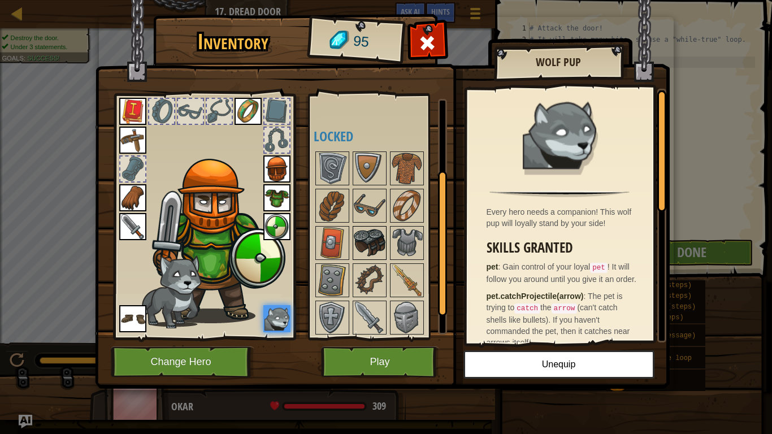
click at [376, 246] on img at bounding box center [370, 243] width 32 height 32
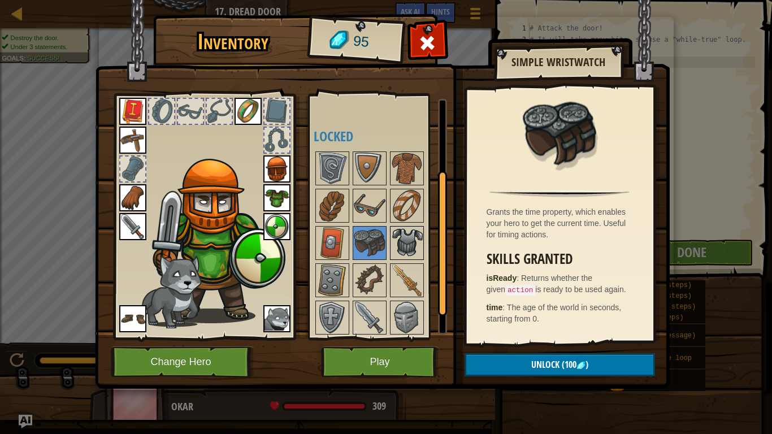
click at [400, 248] on img at bounding box center [407, 243] width 32 height 32
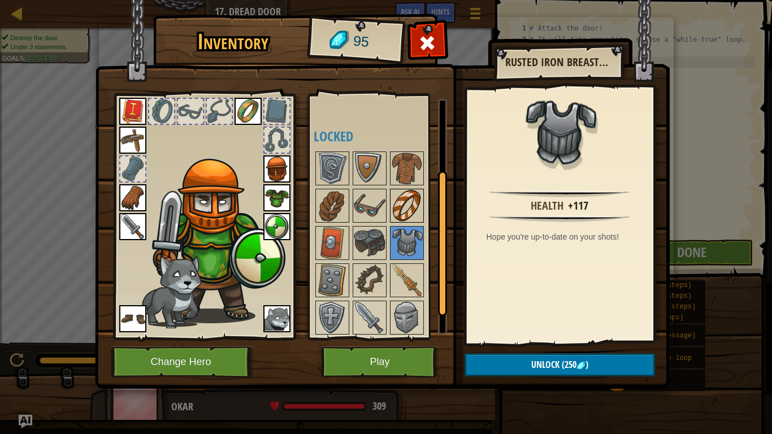
click at [405, 211] on img at bounding box center [407, 206] width 32 height 32
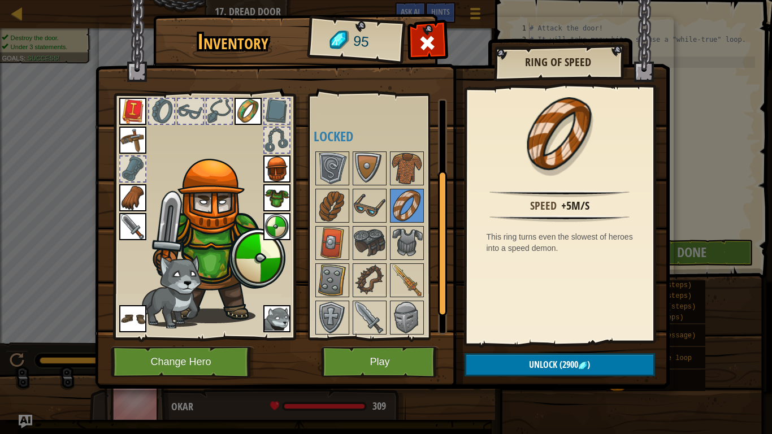
click at [387, 206] on div at bounding box center [380, 262] width 133 height 224
click at [383, 204] on img at bounding box center [370, 206] width 32 height 32
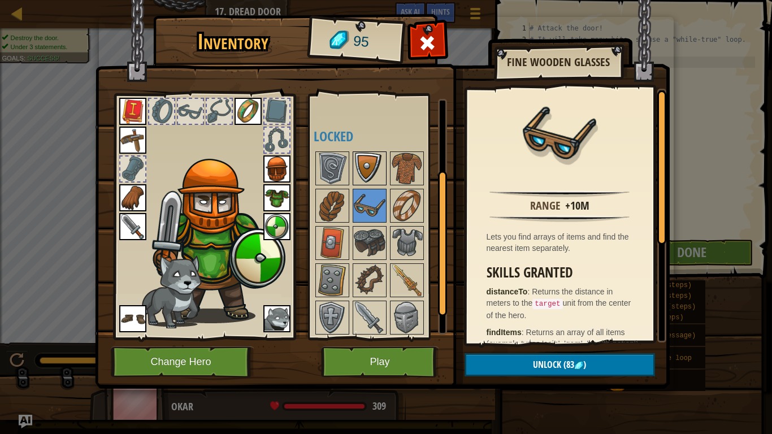
click at [375, 174] on img at bounding box center [370, 169] width 32 height 32
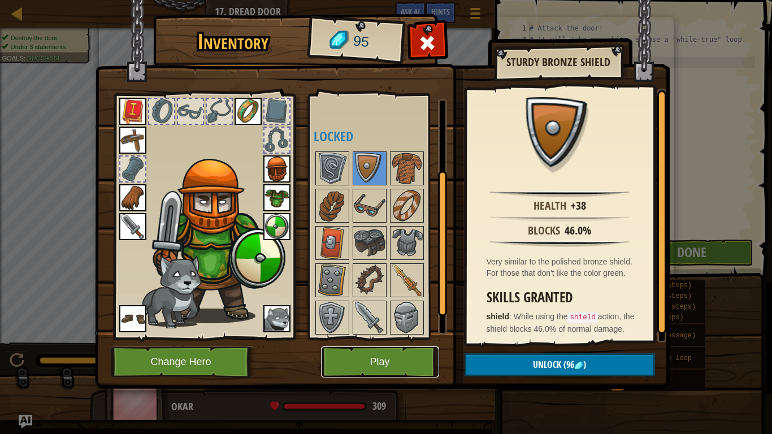
click at [359, 338] on button "Play" at bounding box center [380, 361] width 118 height 31
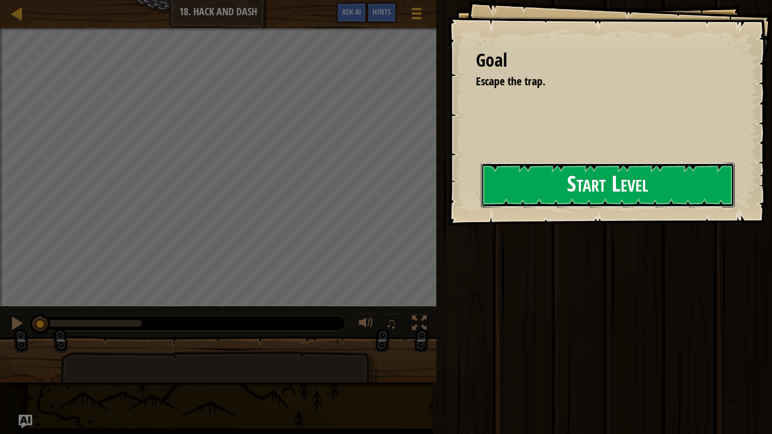
click at [591, 174] on button "Start Level" at bounding box center [608, 185] width 254 height 45
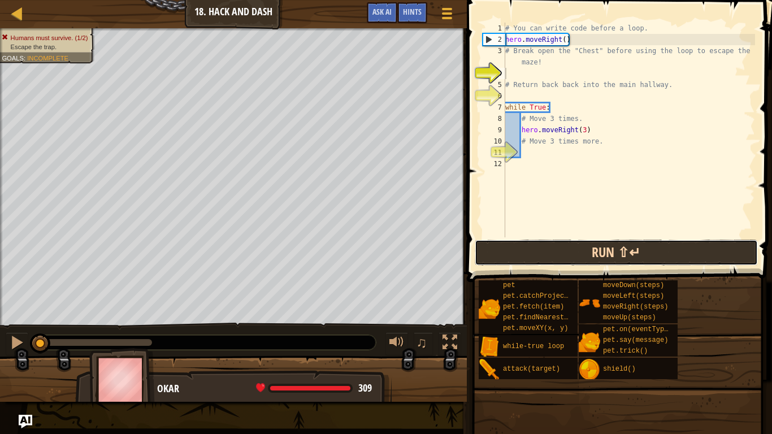
click at [583, 245] on button "Run ⇧↵" at bounding box center [616, 253] width 283 height 26
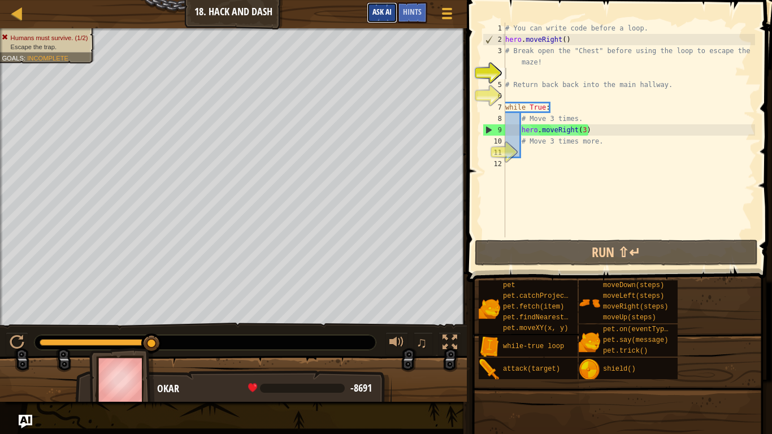
click at [387, 17] on button "Ask AI" at bounding box center [382, 12] width 31 height 21
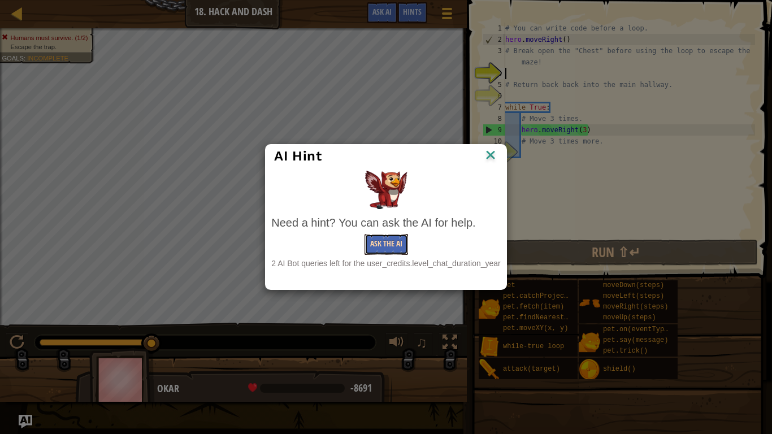
click at [374, 237] on button "Ask the AI" at bounding box center [387, 244] width 44 height 21
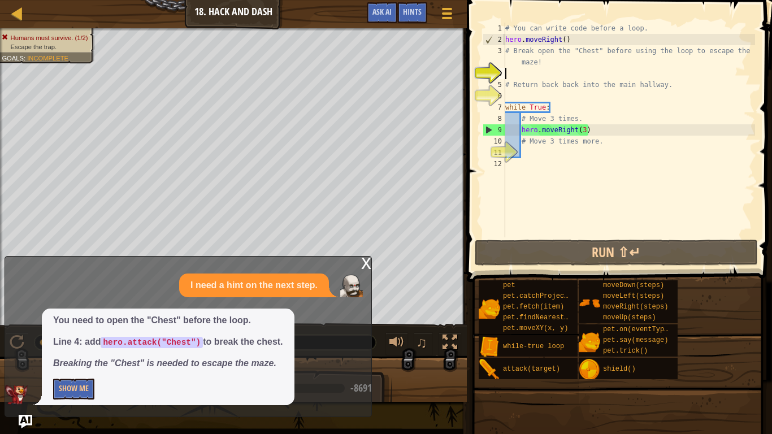
click at [519, 71] on div "# You can write code before a loop. hero . moveRight ( ) # Break open the "Ches…" at bounding box center [629, 141] width 252 height 237
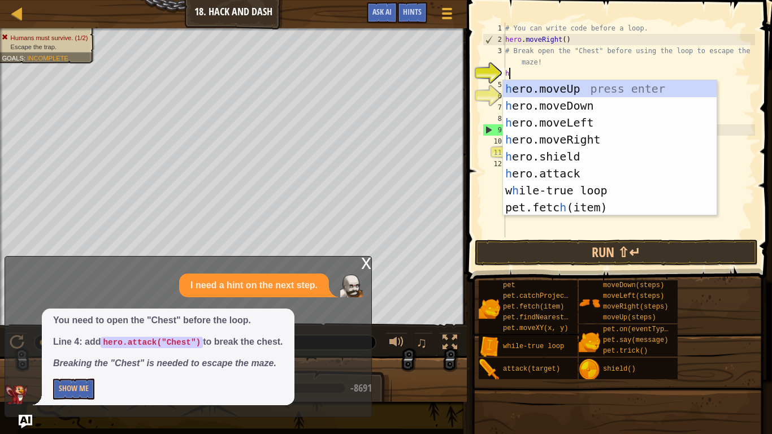
scroll to position [5, 0]
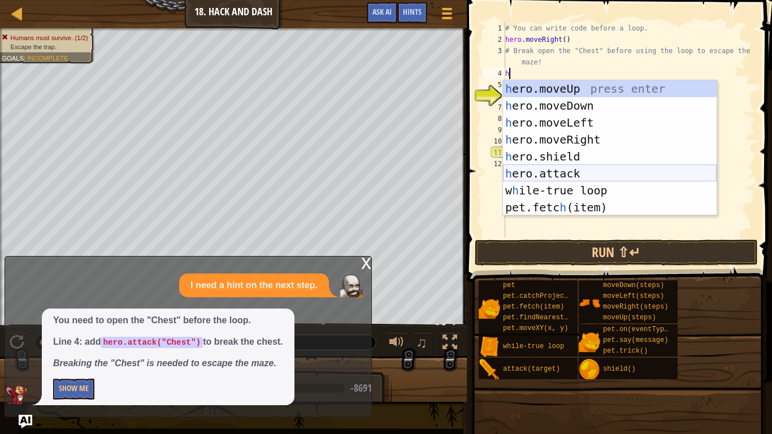
click at [570, 177] on div "h ero.moveUp press enter h ero.moveDown press enter h ero.moveLeft press enter …" at bounding box center [610, 165] width 214 height 170
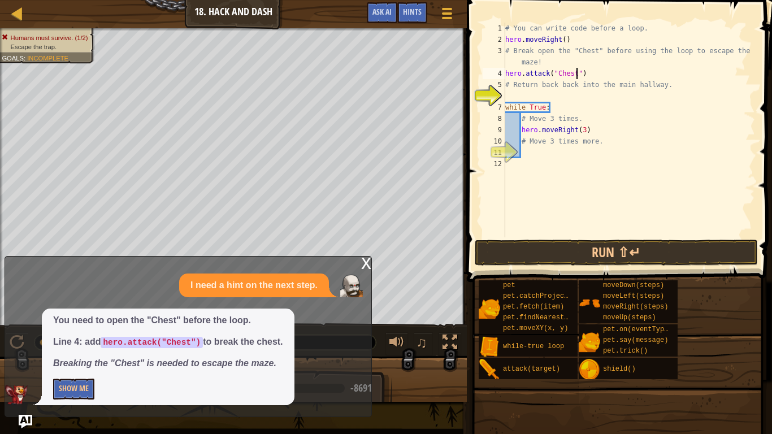
scroll to position [5, 10]
type textarea "hero.attack("Chest")"
click at [600, 246] on button "Run ⇧↵" at bounding box center [616, 253] width 283 height 26
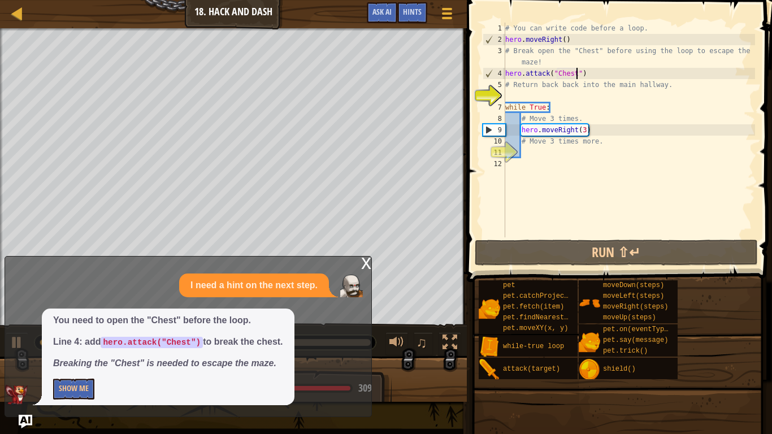
click at [516, 93] on div "# You can write code before a loop. hero . moveRight ( ) # Break open the "Ches…" at bounding box center [629, 141] width 252 height 237
type textarea "m"
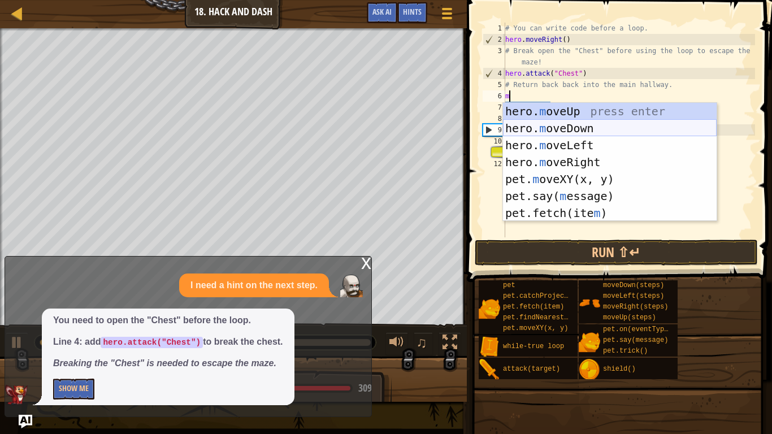
click at [558, 127] on div "hero. m oveUp press enter hero. m oveDown press enter hero. m oveLeft press ent…" at bounding box center [610, 179] width 214 height 153
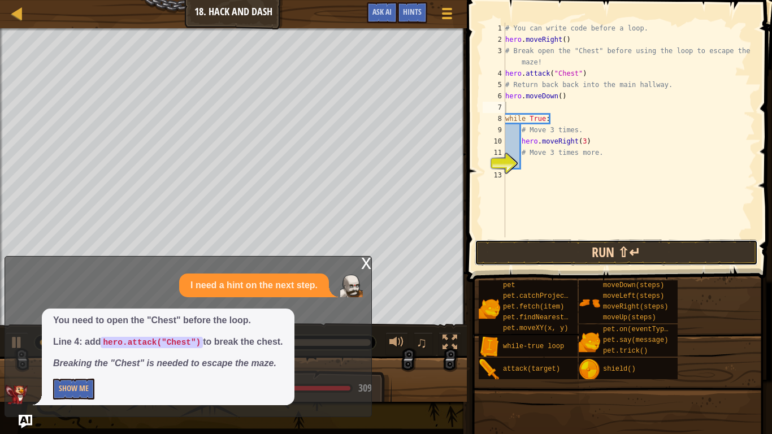
click at [609, 254] on button "Run ⇧↵" at bounding box center [616, 253] width 283 height 26
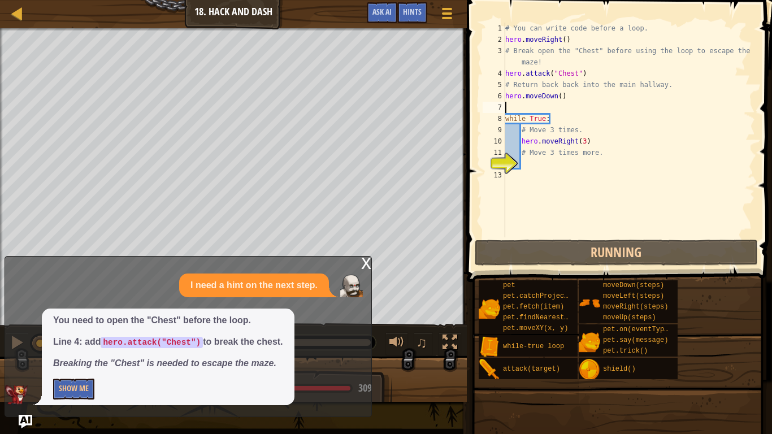
click at [570, 162] on div "# You can write code before a loop. hero . moveRight ( ) # Break open the "Ches…" at bounding box center [629, 141] width 252 height 237
type textarea "m"
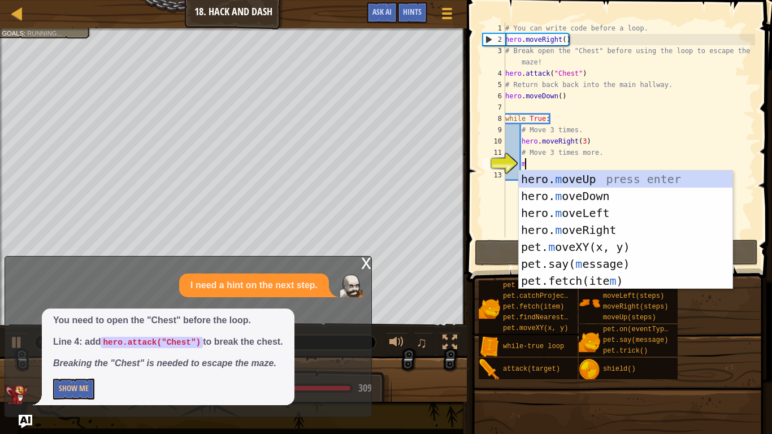
scroll to position [5, 2]
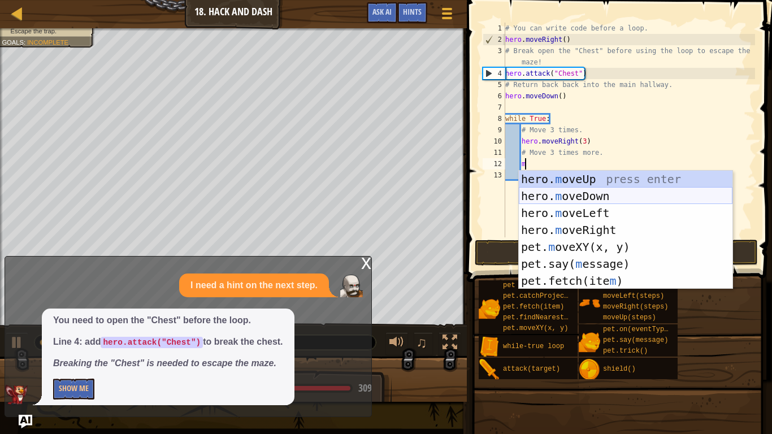
click at [591, 195] on div "hero. m oveUp press enter hero. m oveDown press enter hero. m oveLeft press ent…" at bounding box center [626, 247] width 214 height 153
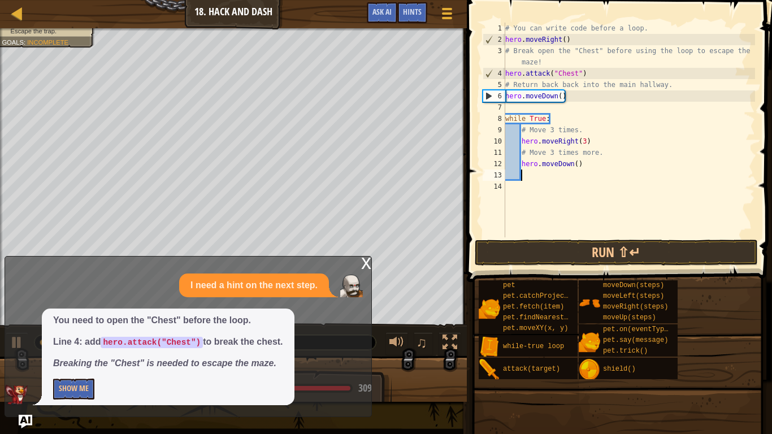
scroll to position [5, 2]
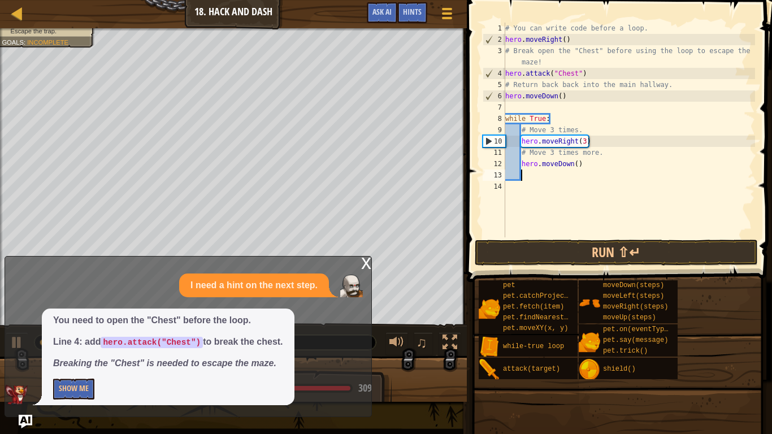
click at [584, 144] on div "# You can write code before a loop. hero . moveRight ( ) # Break open the "Ches…" at bounding box center [629, 141] width 252 height 237
type textarea "hero.moveRight()"
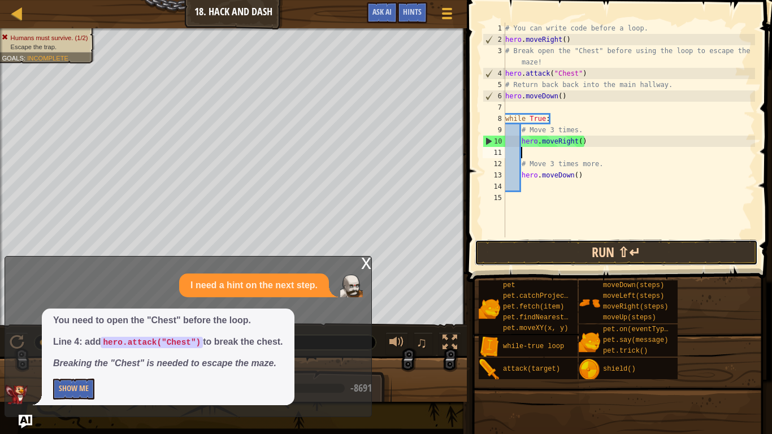
click at [635, 260] on button "Run ⇧↵" at bounding box center [616, 253] width 283 height 26
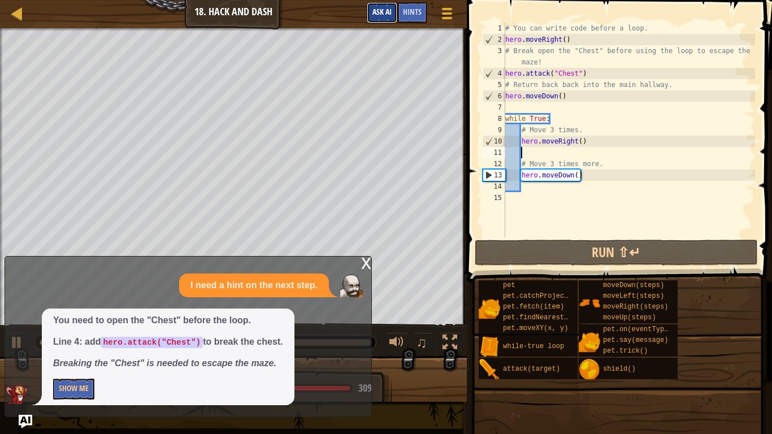
click at [375, 12] on span "Ask AI" at bounding box center [381, 11] width 19 height 11
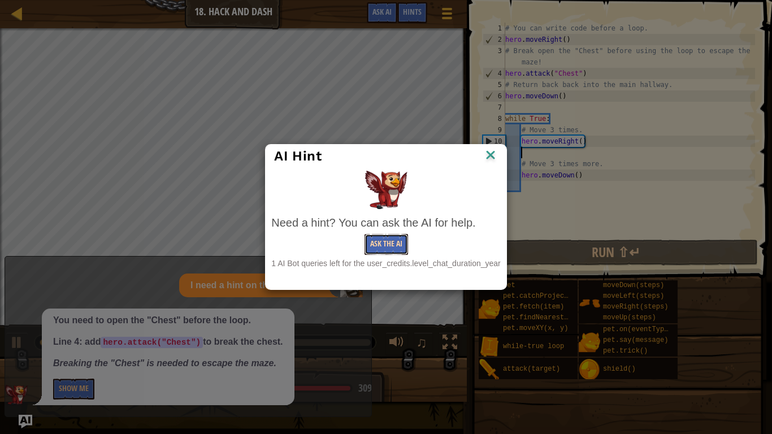
click at [390, 238] on button "Ask the AI" at bounding box center [387, 244] width 44 height 21
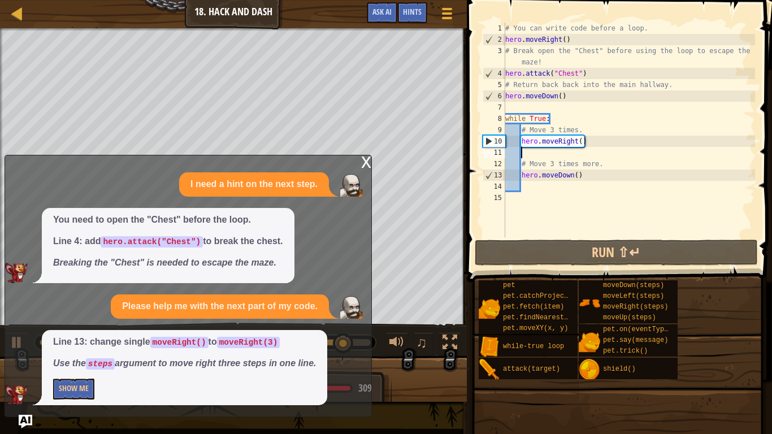
click at [579, 147] on div "# You can write code before a loop. hero . moveRight ( ) # Break open the "Ches…" at bounding box center [629, 141] width 252 height 237
click at [580, 146] on div "# You can write code before a loop. hero . moveRight ( ) # Break open the "Ches…" at bounding box center [629, 141] width 252 height 237
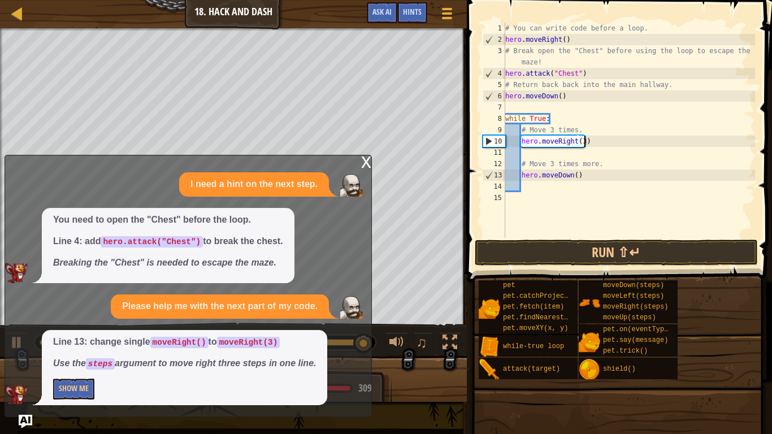
scroll to position [5, 11]
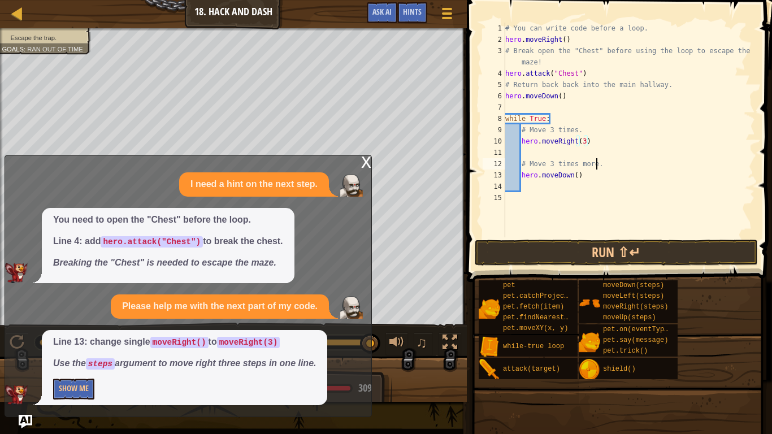
click at [595, 163] on div "# You can write code before a loop. hero . moveRight ( ) # Break open the "Ches…" at bounding box center [629, 141] width 252 height 237
type textarea "# Move 3 times more."
click at [568, 152] on div "# You can write code before a loop. hero . moveRight ( ) # Break open the "Ches…" at bounding box center [629, 141] width 252 height 237
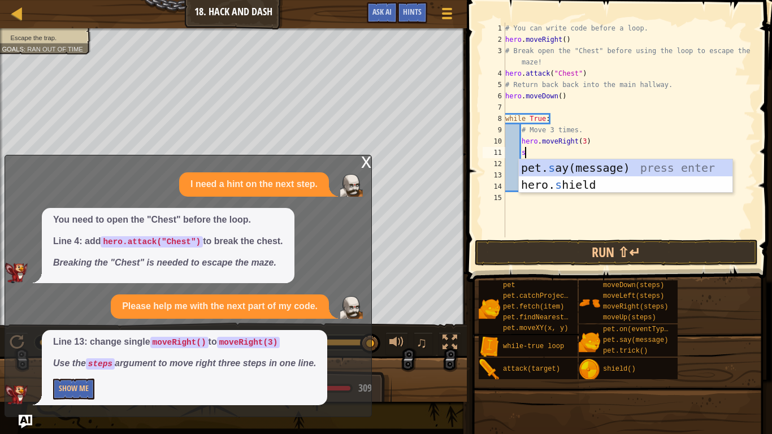
click at [653, 140] on div "# You can write code before a loop. hero . moveRight ( ) # Break open the "Ches…" at bounding box center [629, 141] width 252 height 237
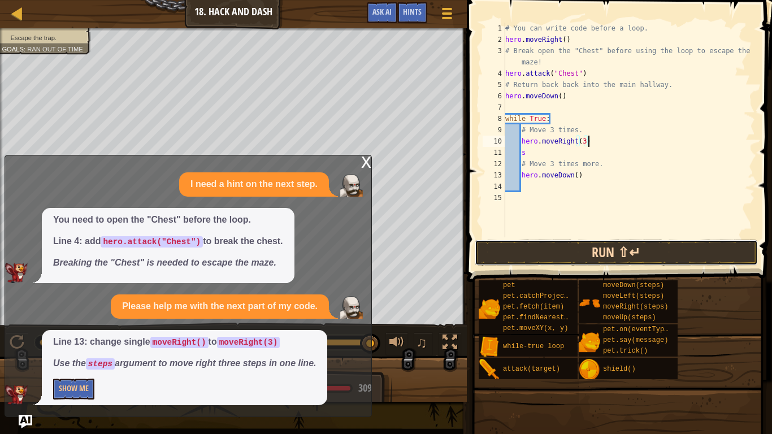
click at [642, 248] on button "Run ⇧↵" at bounding box center [616, 253] width 283 height 26
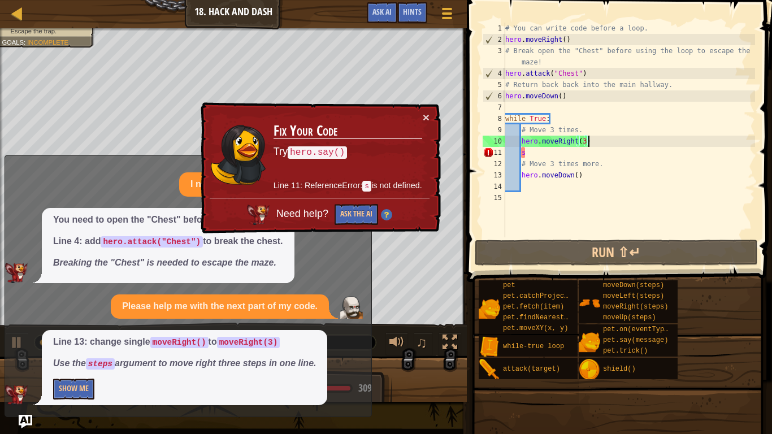
click at [542, 155] on div "# You can write code before a loop. hero . moveRight ( ) # Break open the "Ches…" at bounding box center [629, 141] width 252 height 237
type textarea "s"
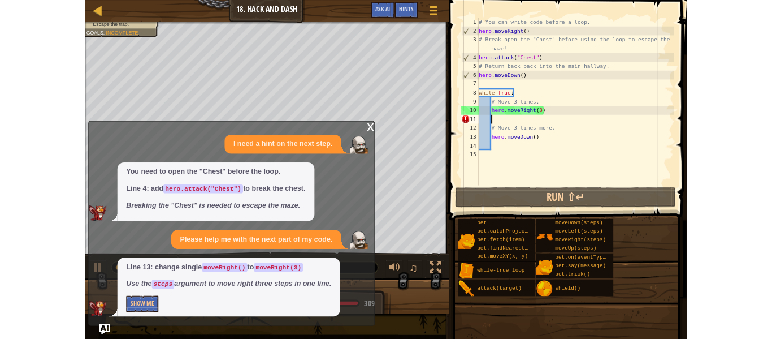
scroll to position [5, 2]
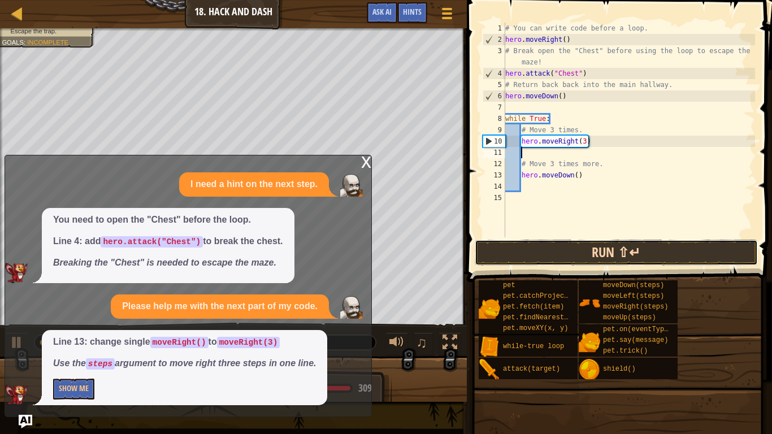
click at [630, 255] on button "Run ⇧↵" at bounding box center [616, 253] width 283 height 26
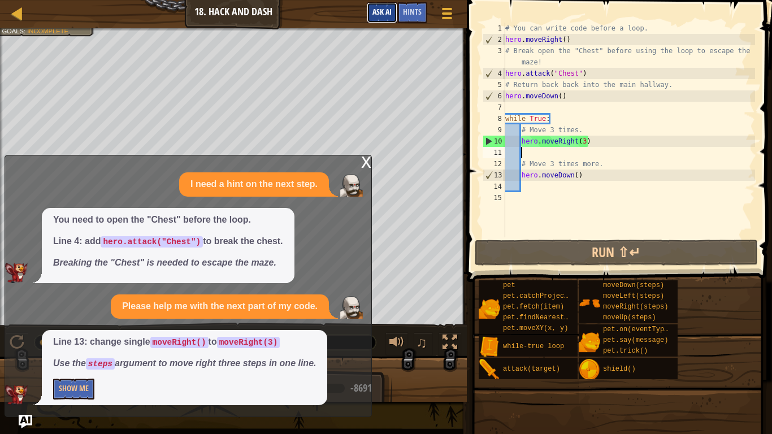
click at [371, 3] on button "Ask AI" at bounding box center [382, 12] width 31 height 21
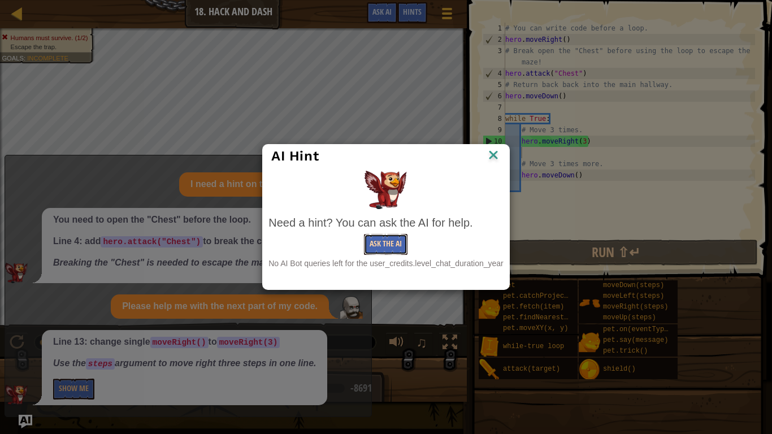
click at [376, 246] on button "Ask the AI" at bounding box center [386, 244] width 44 height 21
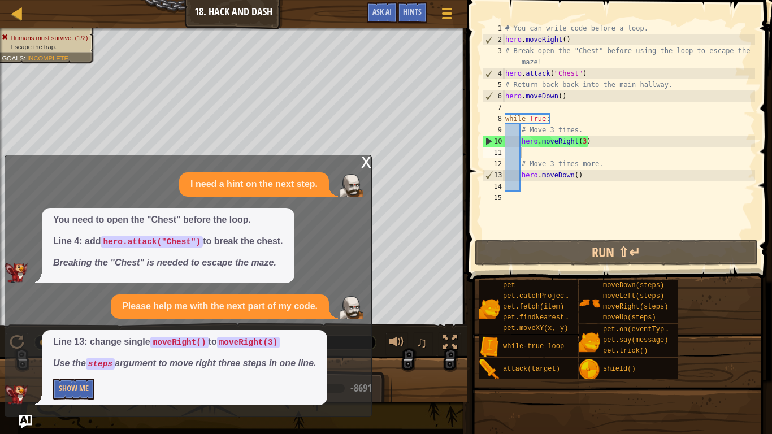
click at [365, 161] on div "x" at bounding box center [366, 160] width 10 height 11
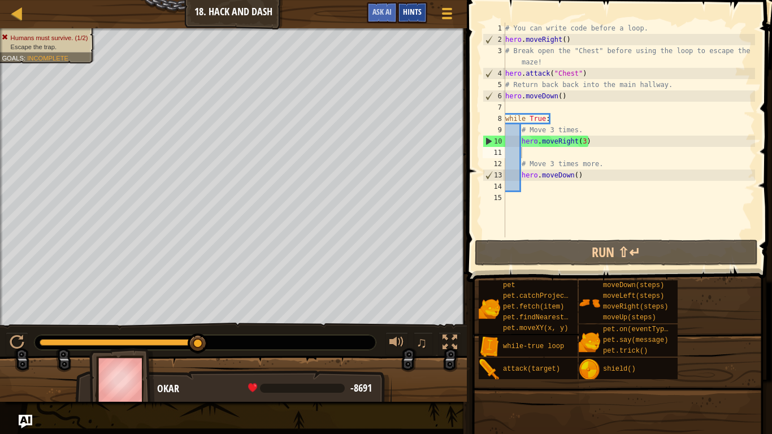
click at [411, 6] on div "Hints" at bounding box center [412, 12] width 30 height 21
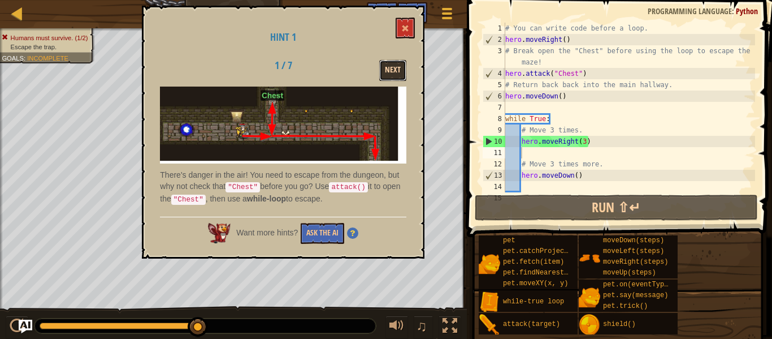
click at [385, 67] on button "Next" at bounding box center [392, 70] width 27 height 21
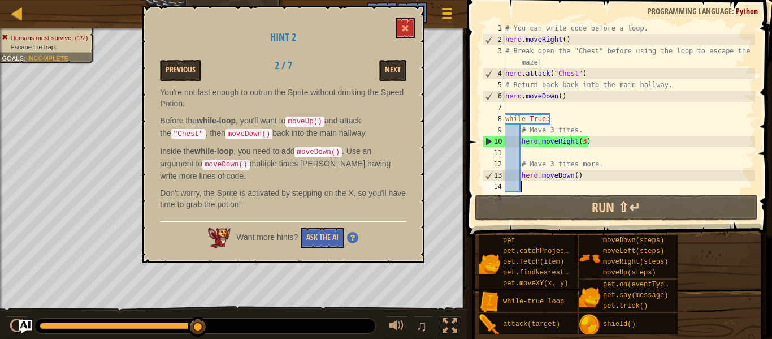
click at [535, 190] on div "# You can write code before a loop. hero . moveRight ( ) # Break open the "Ches…" at bounding box center [629, 119] width 252 height 192
type textarea "m"
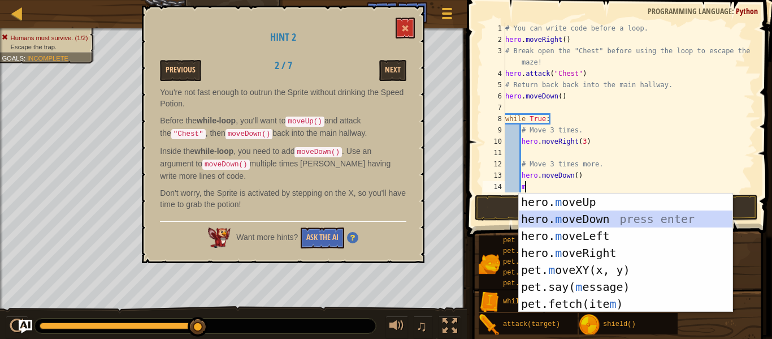
click at [575, 218] on div "hero. m oveUp press enter hero. m oveDown press enter hero. m oveLeft press ent…" at bounding box center [626, 269] width 214 height 153
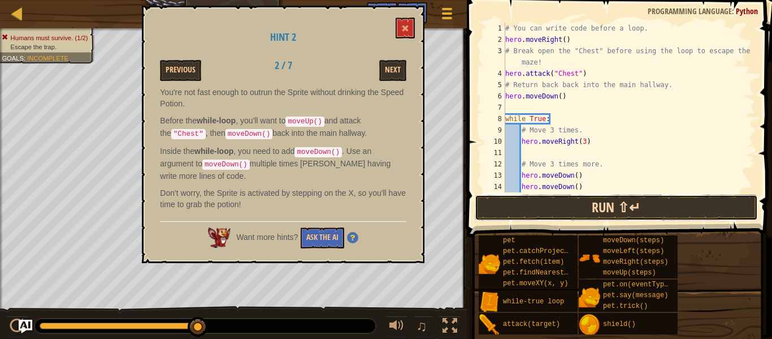
click at [575, 213] on button "Run ⇧↵" at bounding box center [616, 207] width 283 height 26
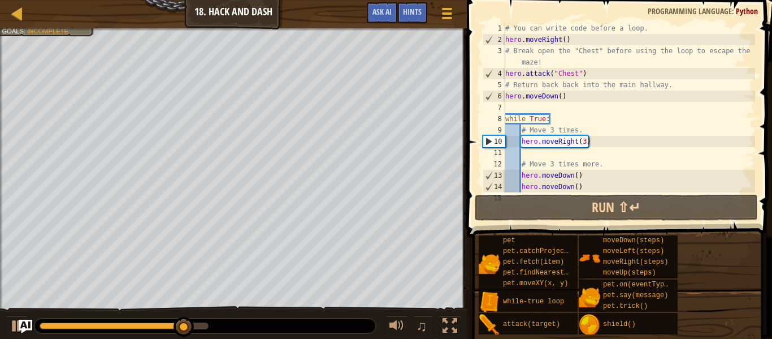
scroll to position [23, 0]
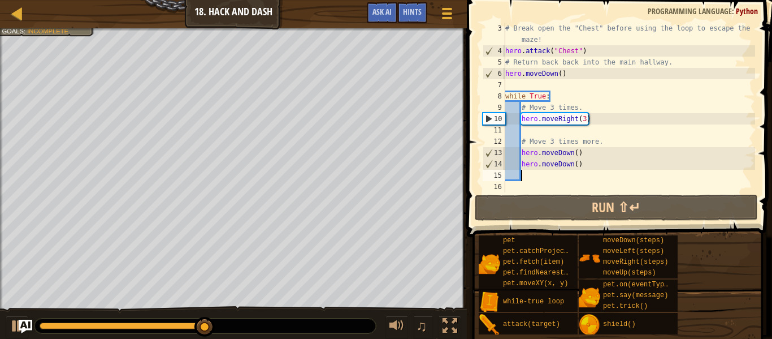
type textarea "h"
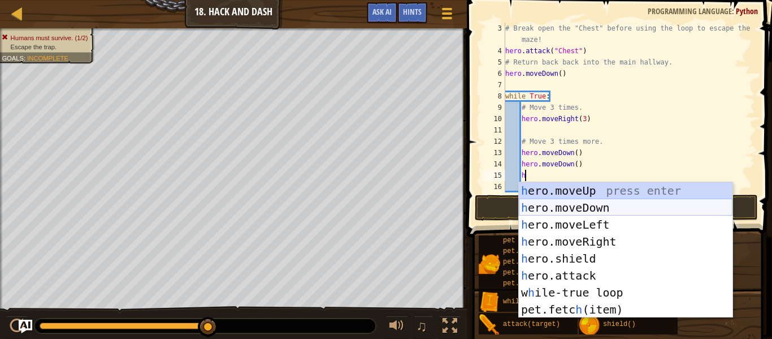
click at [574, 206] on div "h ero.moveUp press enter h ero.moveDown press enter h ero.moveLeft press enter …" at bounding box center [626, 267] width 214 height 170
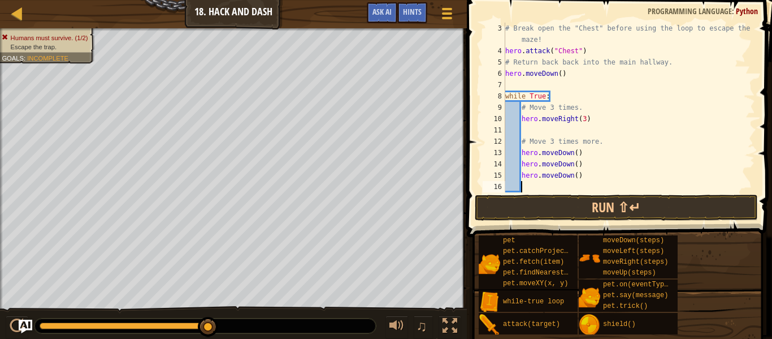
scroll to position [5, 2]
click at [581, 215] on button "Run ⇧↵" at bounding box center [616, 207] width 283 height 26
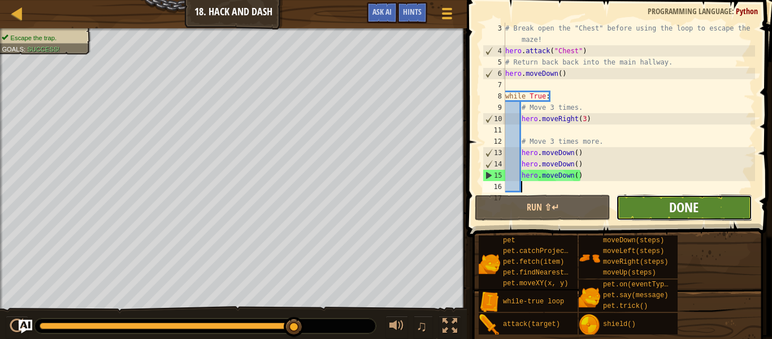
click at [693, 198] on span "Done" at bounding box center [683, 207] width 29 height 18
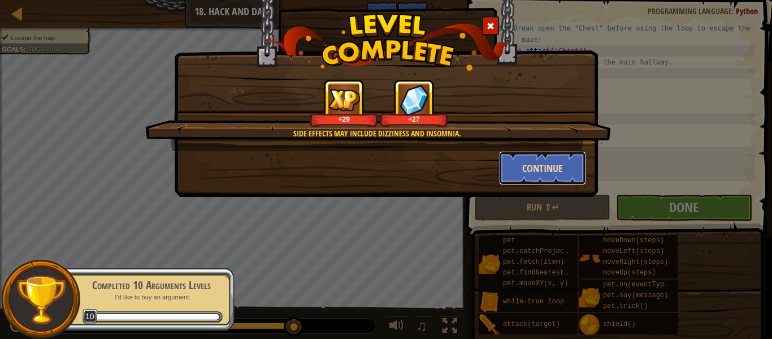
click at [544, 166] on button "Continue" at bounding box center [543, 168] width 88 height 34
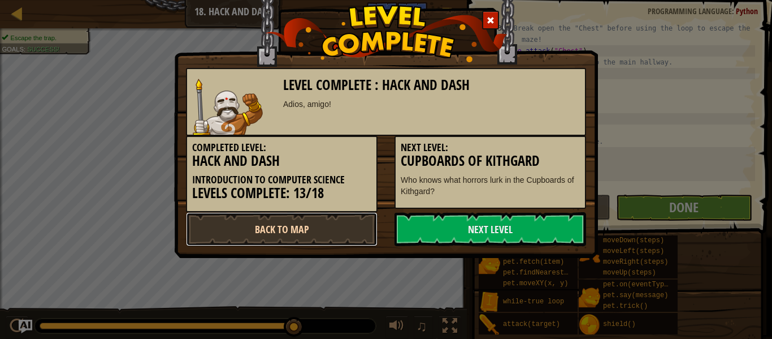
click at [353, 230] on link "Back to Map" at bounding box center [282, 229] width 192 height 34
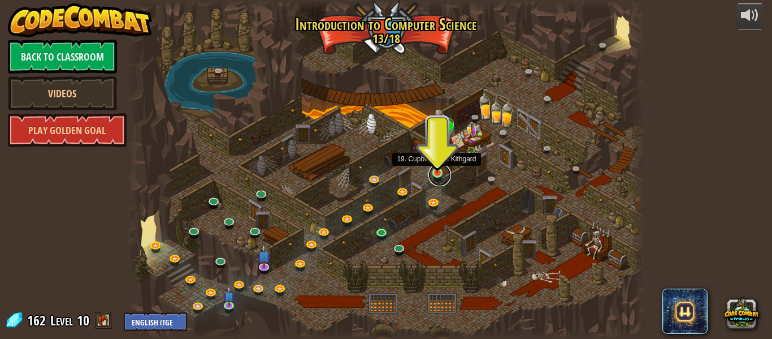
click at [435, 178] on link at bounding box center [439, 174] width 23 height 23
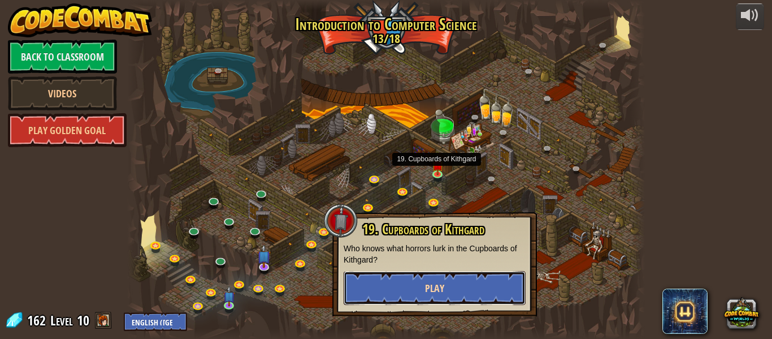
click at [469, 276] on button "Play" at bounding box center [435, 288] width 182 height 34
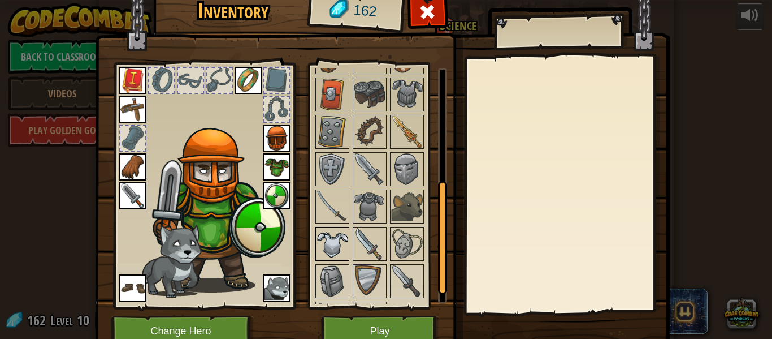
scroll to position [237, 0]
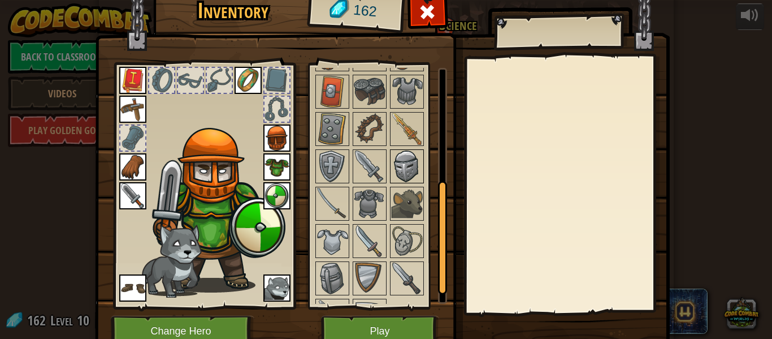
click at [414, 163] on img at bounding box center [407, 166] width 32 height 32
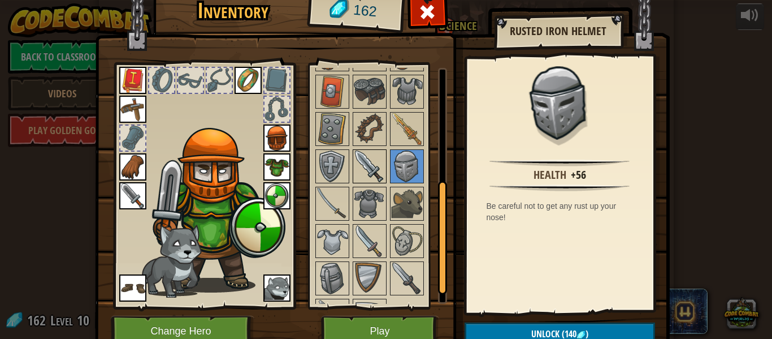
click at [370, 161] on img at bounding box center [370, 166] width 32 height 32
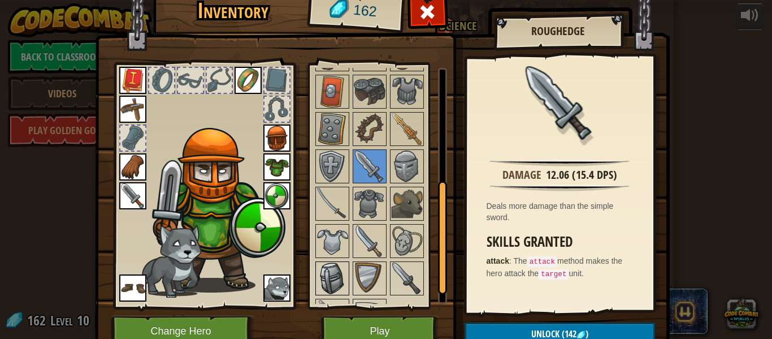
click at [333, 268] on img at bounding box center [333, 278] width 32 height 32
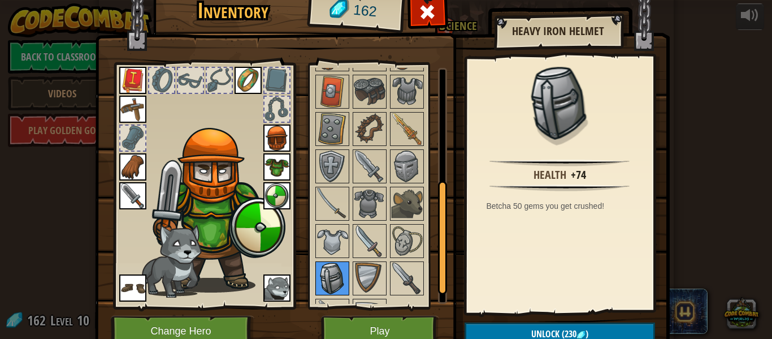
click at [329, 262] on img at bounding box center [333, 278] width 32 height 32
click at [332, 210] on img at bounding box center [333, 204] width 32 height 32
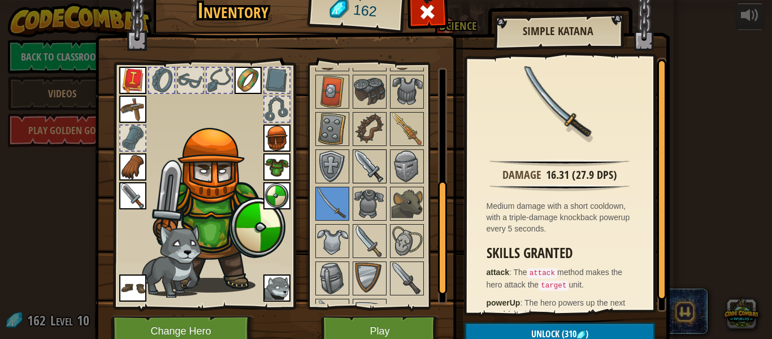
click at [363, 165] on img at bounding box center [370, 166] width 32 height 32
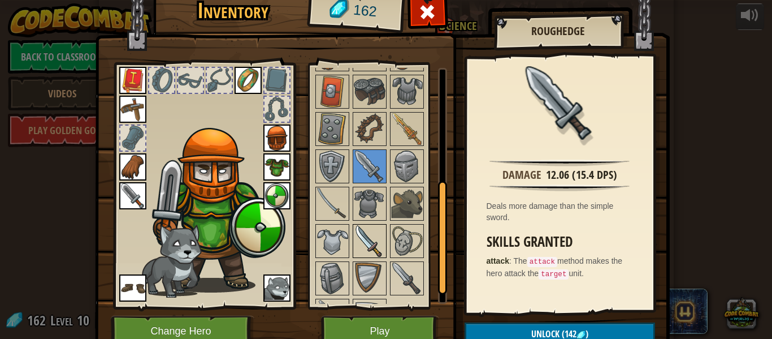
click at [356, 237] on img at bounding box center [370, 241] width 32 height 32
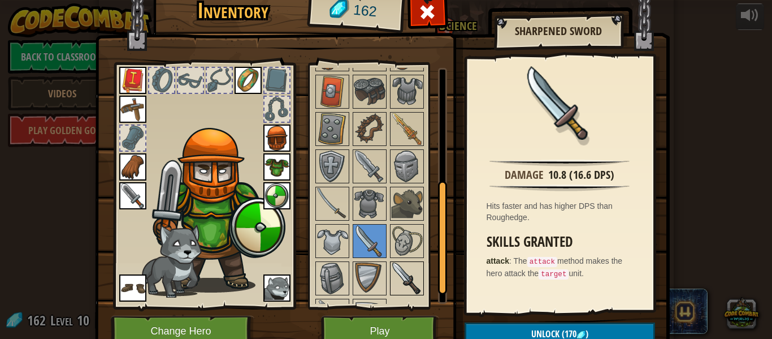
click at [418, 288] on img at bounding box center [407, 278] width 32 height 32
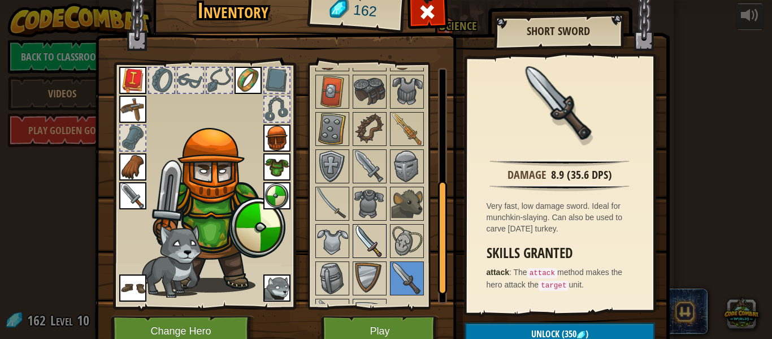
click at [371, 240] on img at bounding box center [370, 241] width 32 height 32
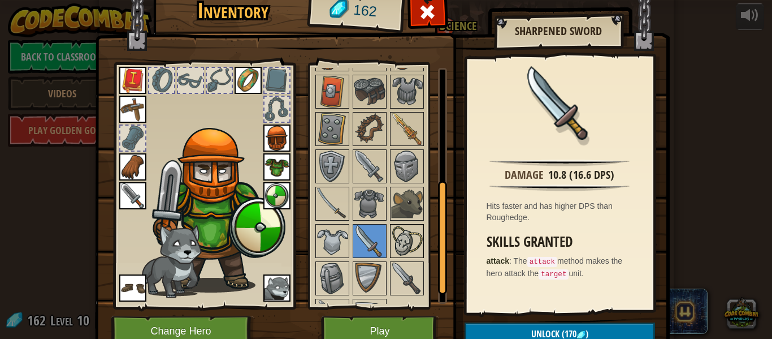
click at [401, 241] on img at bounding box center [407, 241] width 32 height 32
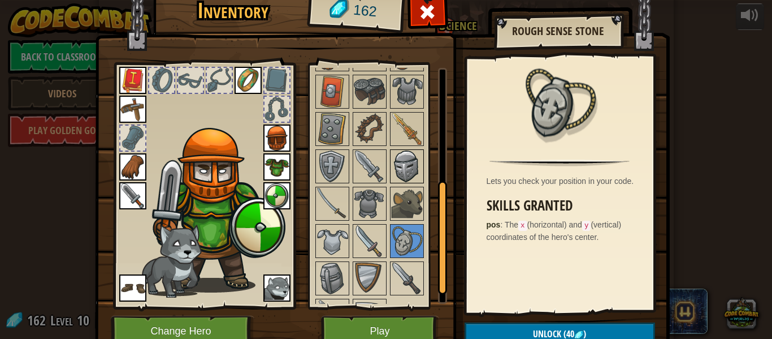
click at [405, 162] on img at bounding box center [407, 166] width 32 height 32
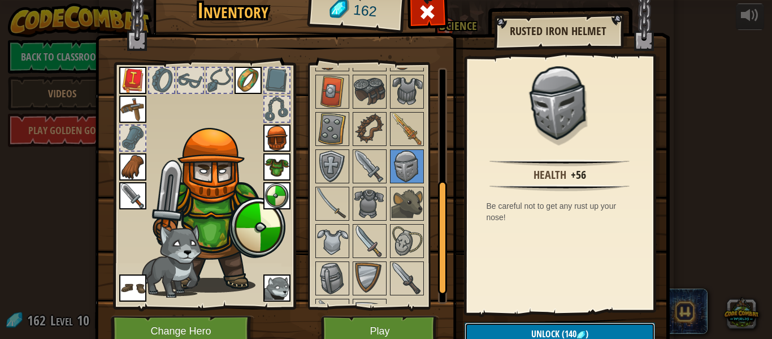
click at [510, 323] on button "Unlock (140 )" at bounding box center [560, 333] width 190 height 23
click at [409, 85] on img at bounding box center [407, 92] width 32 height 32
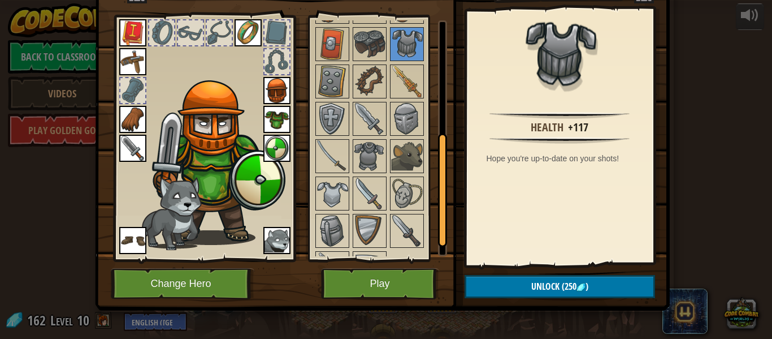
scroll to position [51, 0]
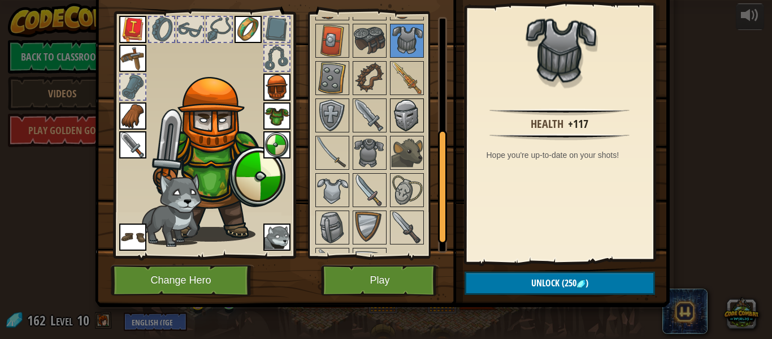
click at [413, 114] on img at bounding box center [407, 115] width 32 height 32
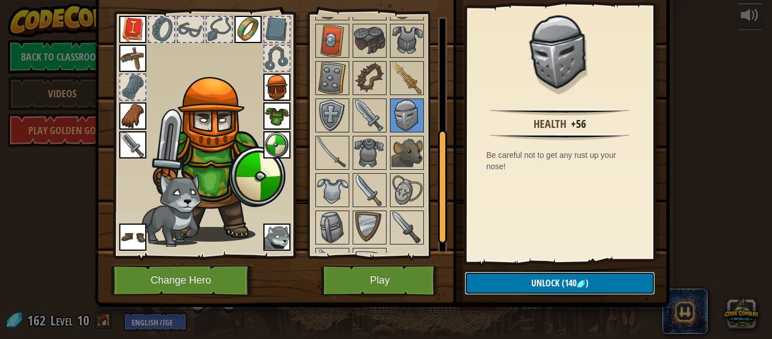
click at [493, 275] on button "Unlock (140 )" at bounding box center [560, 282] width 190 height 23
click at [513, 280] on button "Confirm" at bounding box center [560, 282] width 190 height 23
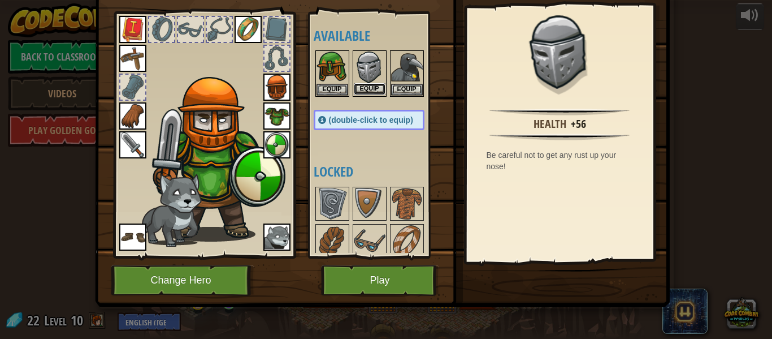
click at [374, 87] on button "Equip" at bounding box center [370, 89] width 32 height 12
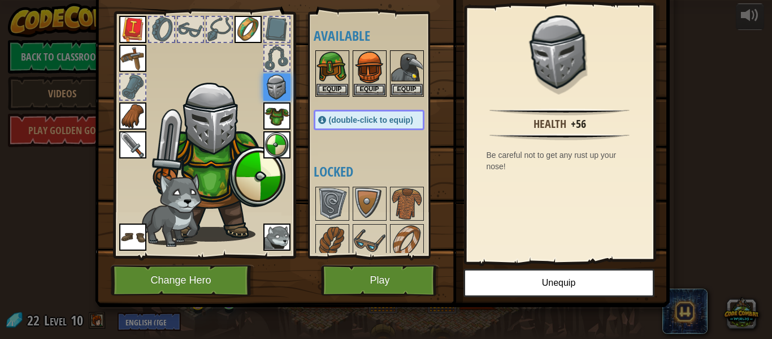
click at [359, 262] on img at bounding box center [382, 102] width 575 height 410
click at [374, 287] on button "Play" at bounding box center [380, 280] width 118 height 31
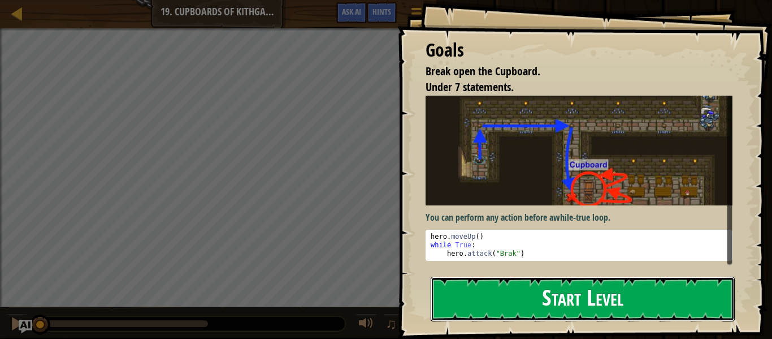
click at [459, 276] on button "Start Level" at bounding box center [583, 298] width 304 height 45
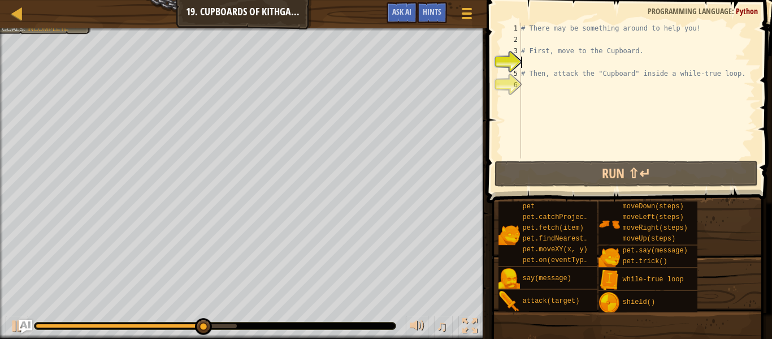
type textarea "m"
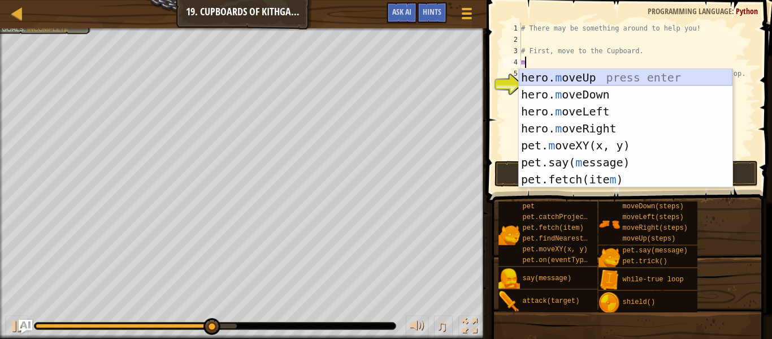
click at [571, 76] on div "hero. m oveUp press enter hero. m oveDown press enter hero. m oveLeft press ent…" at bounding box center [626, 145] width 214 height 153
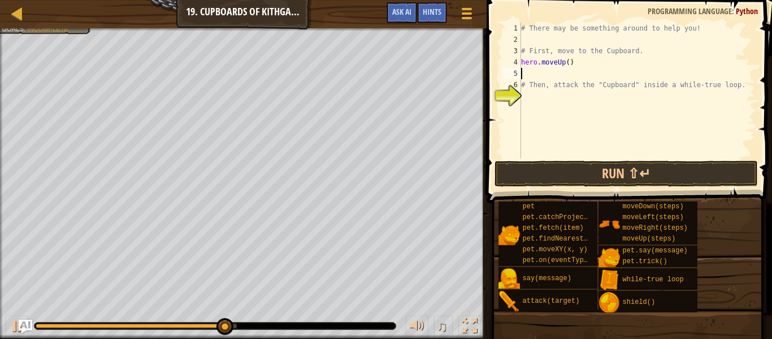
type textarea "m"
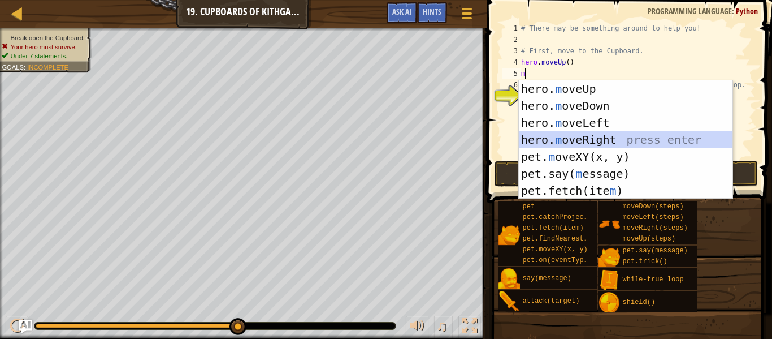
click at [595, 137] on div "hero. m oveUp press enter hero. m oveDown press enter hero. m oveLeft press ent…" at bounding box center [626, 156] width 214 height 153
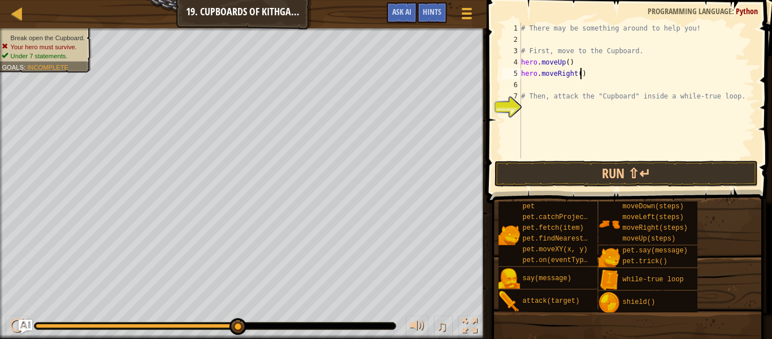
click at [581, 75] on div "# There may be something around to help you! # First, move to the Cupboard. her…" at bounding box center [637, 102] width 236 height 158
type textarea "hero.moveRight(2)"
click at [578, 81] on div "# There may be something around to help you! # First, move to the Cupboard. her…" at bounding box center [637, 102] width 236 height 158
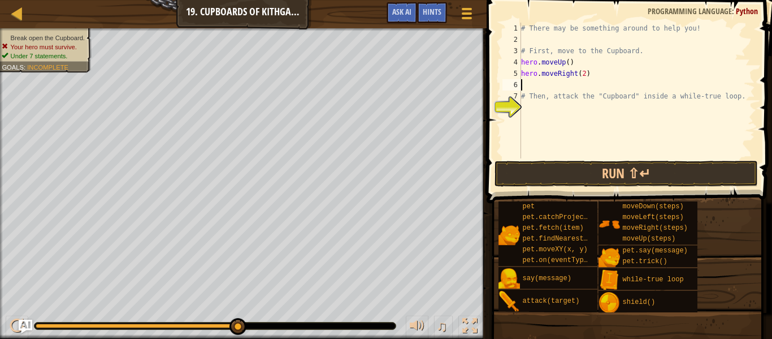
type textarea "m"
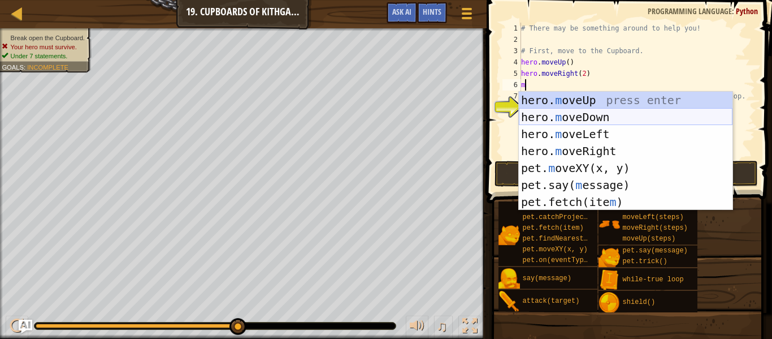
click at [596, 113] on div "hero. m oveUp press enter hero. m oveDown press enter hero. m oveLeft press ent…" at bounding box center [626, 168] width 214 height 153
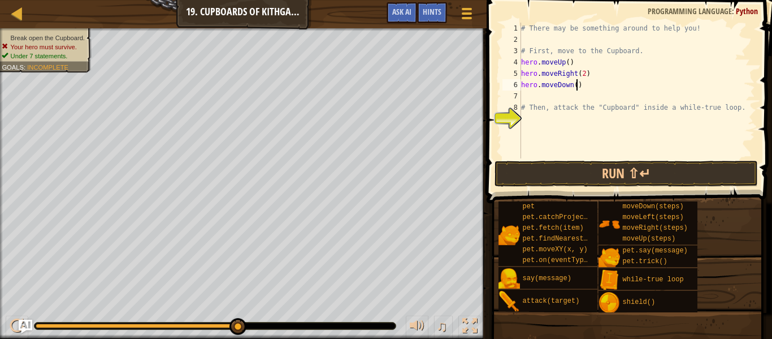
click at [578, 86] on div "# There may be something around to help you! # First, move to the Cupboard. her…" at bounding box center [637, 102] width 236 height 158
type textarea "hero.moveDown(3)"
click at [574, 118] on div "# There may be something around to help you! # First, move to the Cupboard. her…" at bounding box center [637, 102] width 236 height 158
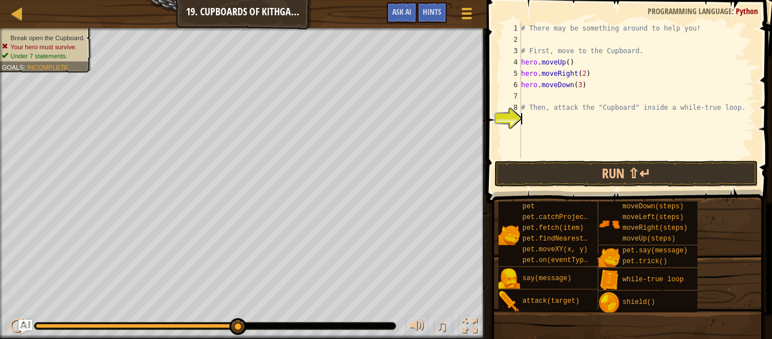
type textarea "w"
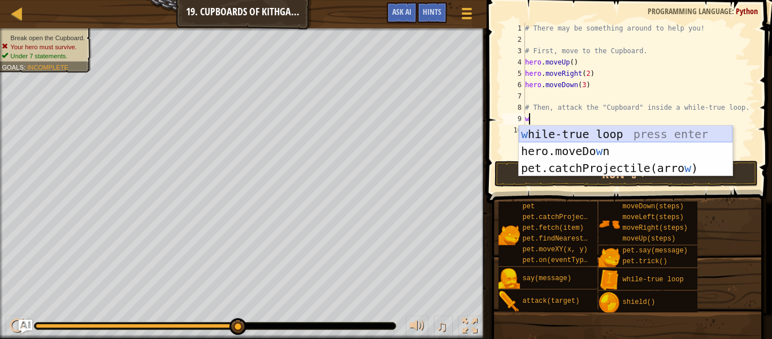
click at [584, 133] on div "w [PERSON_NAME]-true loop press enter hero.moveDo w n press enter pet.catchProj…" at bounding box center [626, 167] width 214 height 85
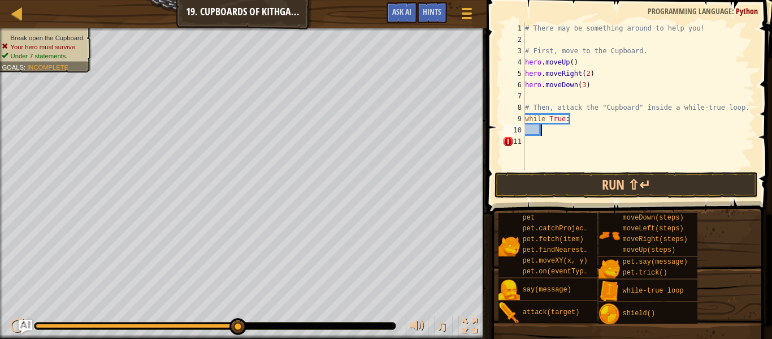
scroll to position [5, 2]
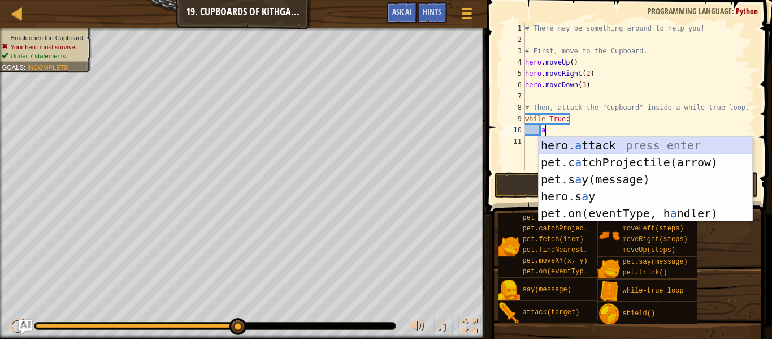
click at [582, 142] on div "hero. a ttack press enter pet.c a tchProjectile(arrow) press enter pet.s a y(me…" at bounding box center [646, 196] width 214 height 119
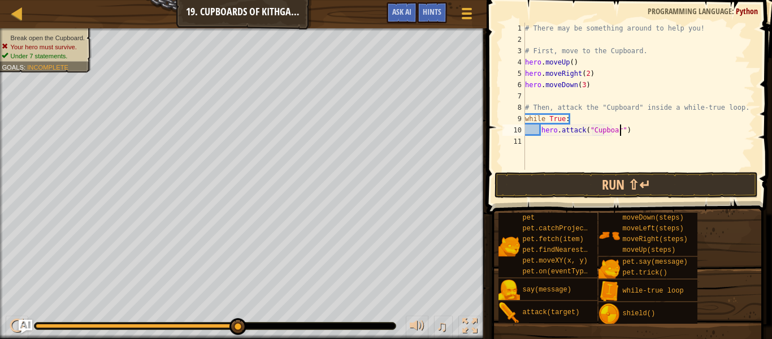
scroll to position [5, 15]
type textarea "hero.attack("Cupboard")"
click at [640, 185] on button "Run ⇧↵" at bounding box center [626, 185] width 263 height 26
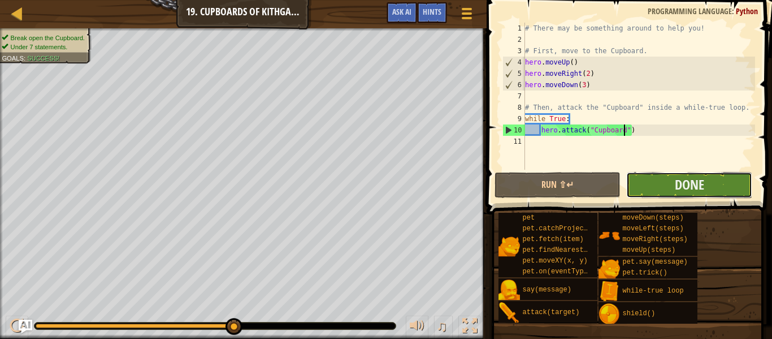
click at [670, 179] on button "Done" at bounding box center [689, 185] width 126 height 26
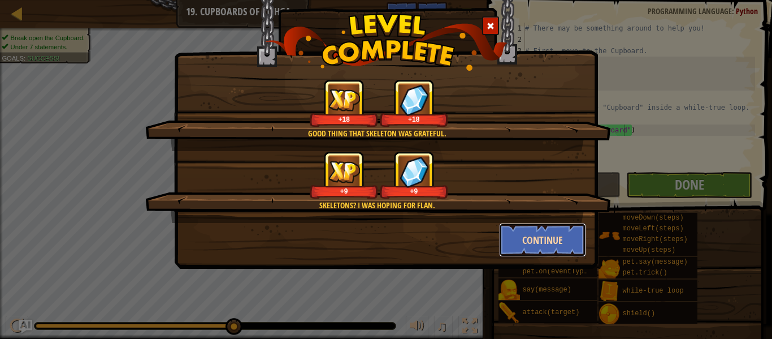
click at [540, 244] on button "Continue" at bounding box center [543, 240] width 88 height 34
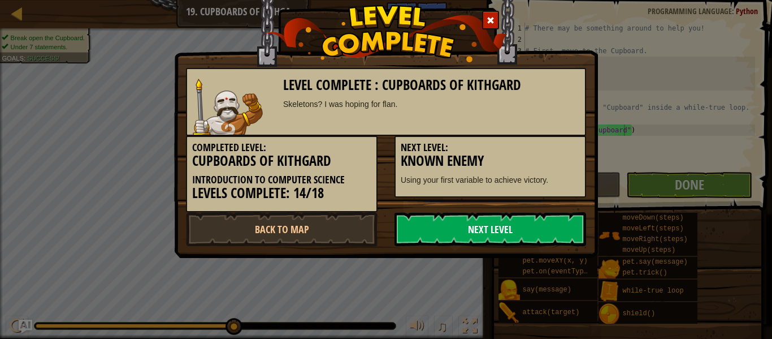
click at [536, 236] on link "Next Level" at bounding box center [491, 229] width 192 height 34
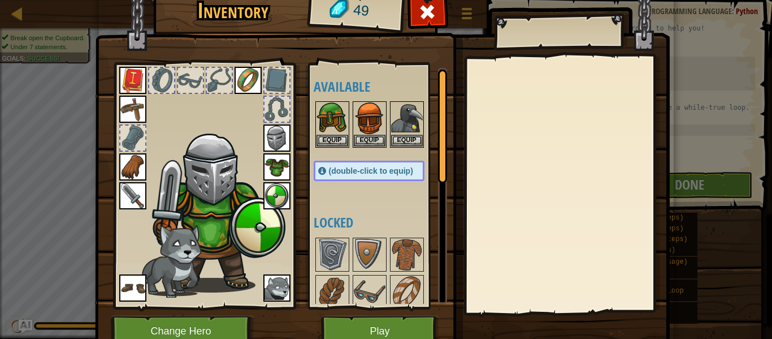
click at [123, 298] on img at bounding box center [132, 287] width 27 height 27
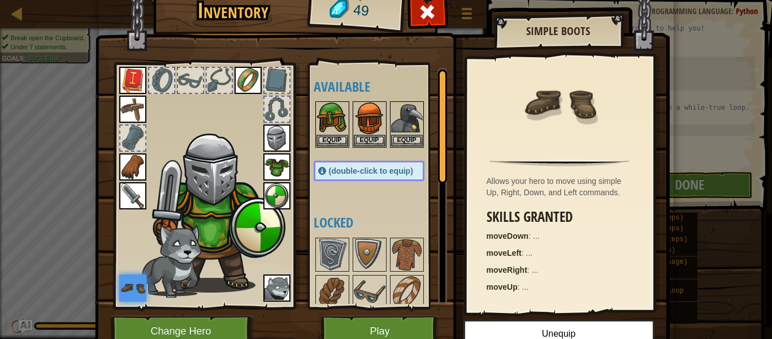
click at [142, 292] on img at bounding box center [132, 287] width 27 height 27
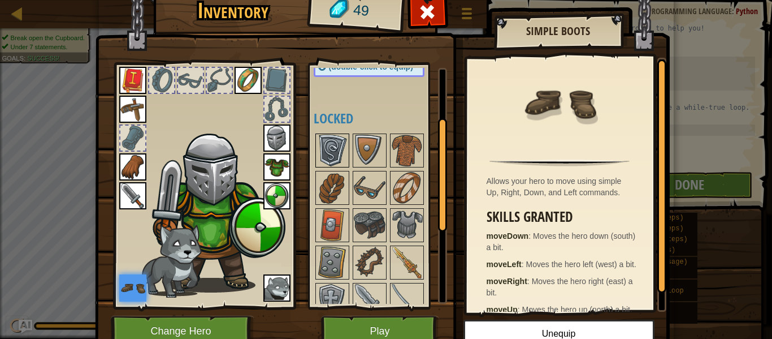
scroll to position [268, 0]
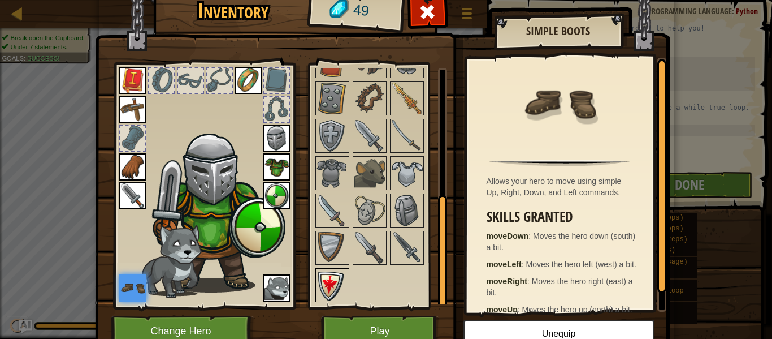
click at [340, 282] on img at bounding box center [333, 285] width 32 height 32
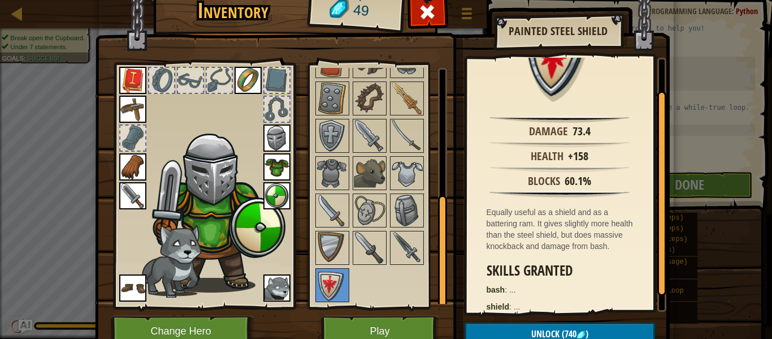
scroll to position [67, 0]
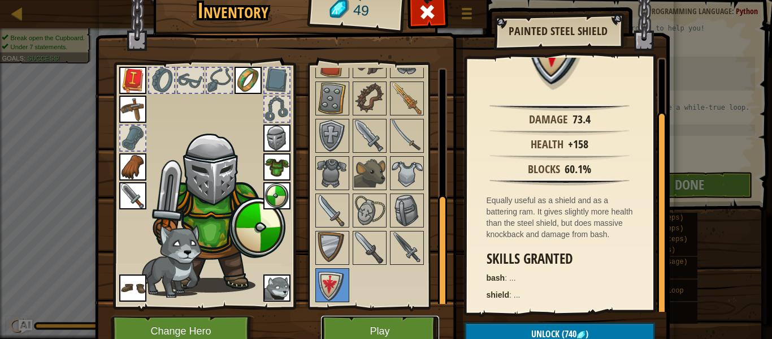
click at [388, 326] on button "Play" at bounding box center [380, 330] width 118 height 31
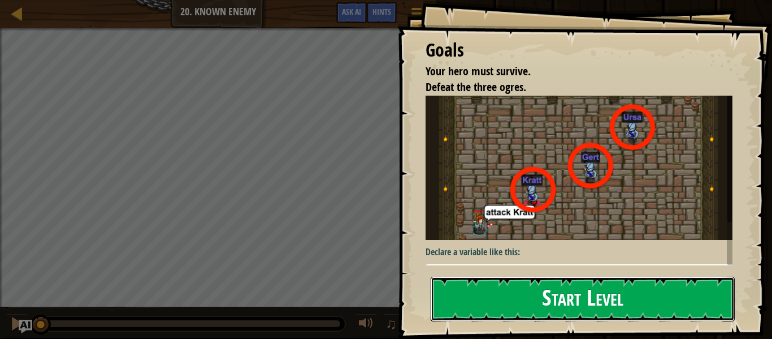
click at [546, 294] on button "Start Level" at bounding box center [583, 298] width 304 height 45
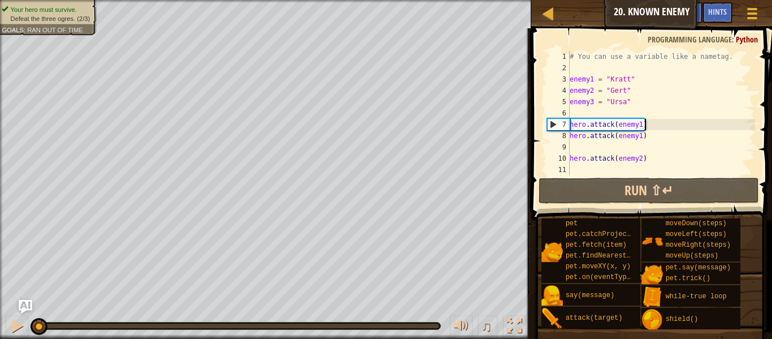
click at [660, 129] on div "# You can use a variable like a nametag. enemy1 = "[PERSON_NAME]" enemy2 = "[PE…" at bounding box center [662, 124] width 188 height 147
type textarea "hero.attack(enemy1)"
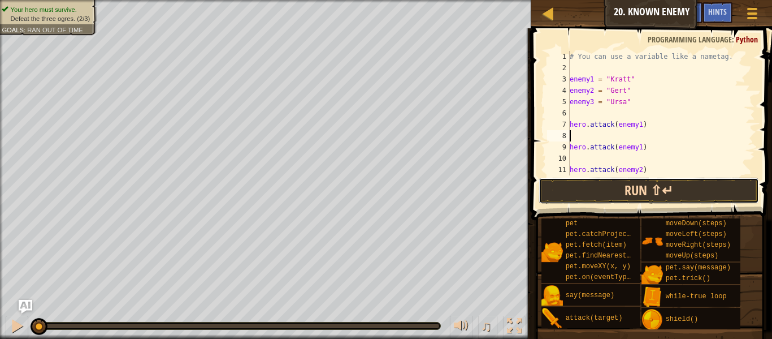
click at [686, 190] on button "Run ⇧↵" at bounding box center [649, 190] width 220 height 26
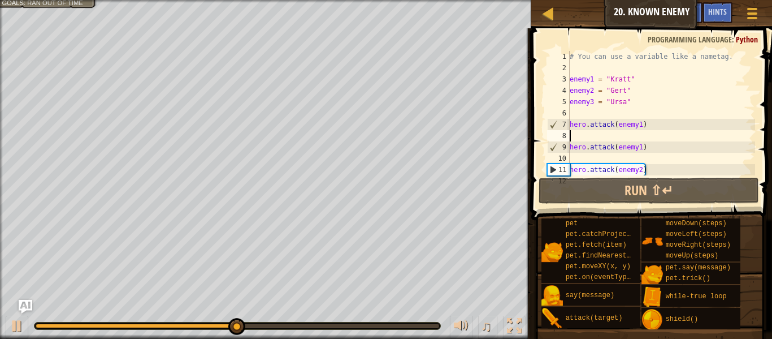
click at [640, 172] on div "# You can use a variable like a nametag. enemy1 = "[PERSON_NAME]" enemy2 = "[PE…" at bounding box center [662, 124] width 188 height 147
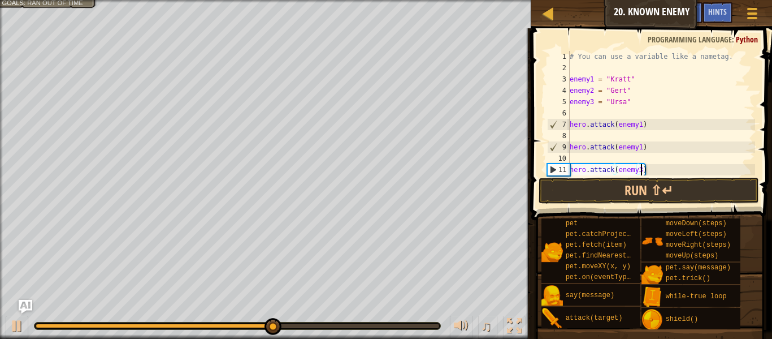
scroll to position [5, 10]
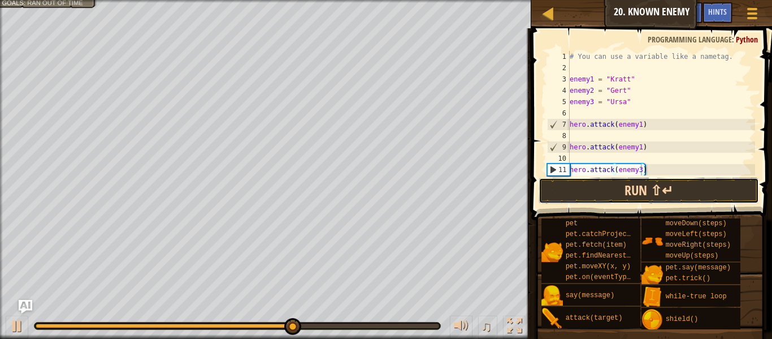
click at [653, 181] on button "Run ⇧↵" at bounding box center [649, 190] width 220 height 26
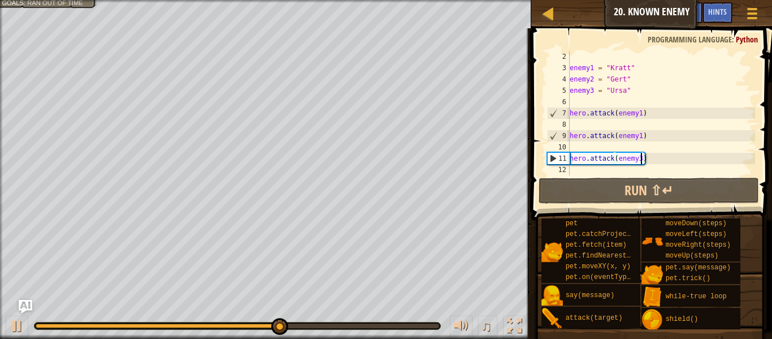
scroll to position [11, 0]
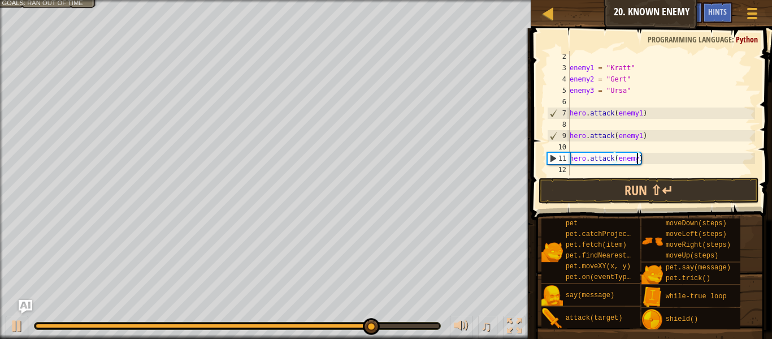
type textarea "hero.attack(enemy2)"
click at [621, 146] on div "enemy1 = "[PERSON_NAME]" enemy2 = "[PERSON_NAME]" enemy3 = "Ursa" hero . attack…" at bounding box center [662, 124] width 188 height 147
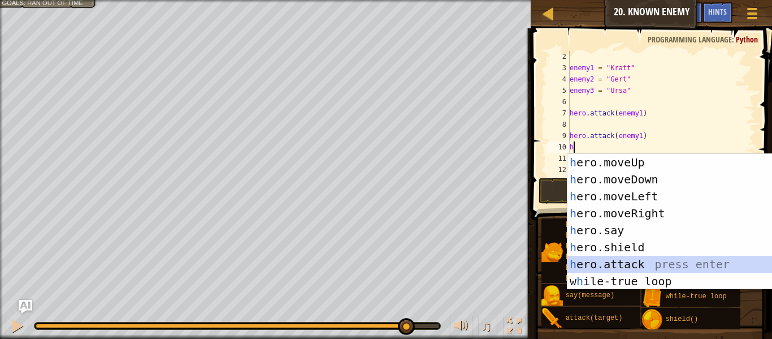
click at [656, 259] on div "h ero.moveUp press enter h ero.moveDown press enter h ero.moveLeft press enter …" at bounding box center [675, 239] width 214 height 170
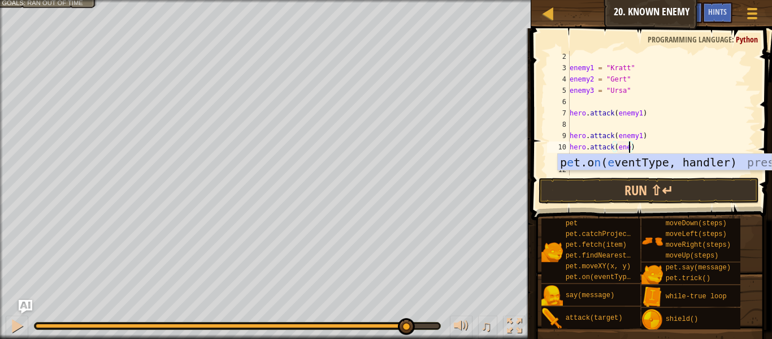
scroll to position [5, 8]
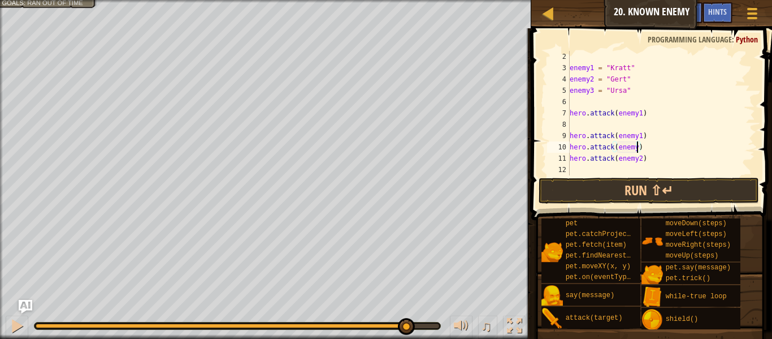
type textarea "hero.attack(enemy2)"
click at [602, 169] on div "enemy1 = "[PERSON_NAME]" enemy2 = "[PERSON_NAME]" enemy3 = "Ursa" hero . attack…" at bounding box center [662, 124] width 188 height 147
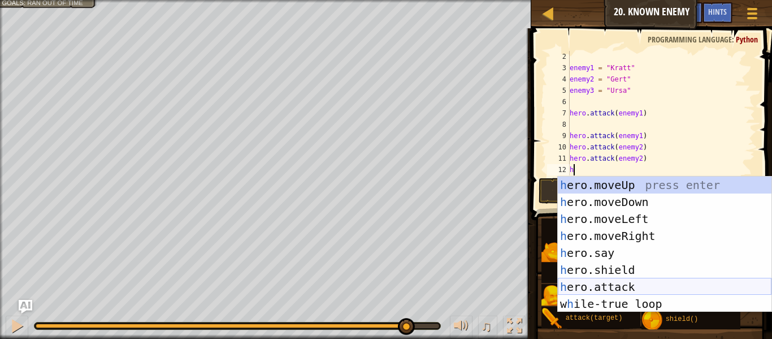
click at [639, 285] on div "h ero.moveUp press enter h ero.moveDown press enter h ero.moveLeft press enter …" at bounding box center [665, 261] width 214 height 170
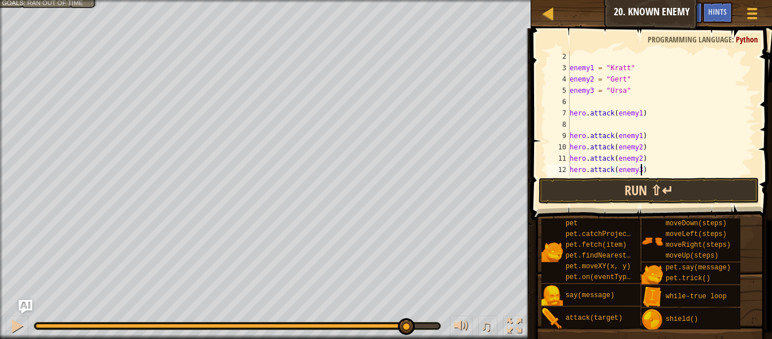
scroll to position [5, 10]
click at [649, 172] on div "enemy1 = "[PERSON_NAME]" enemy2 = "[PERSON_NAME]" enemy3 = "Ursa" hero . attack…" at bounding box center [662, 124] width 188 height 147
type textarea "hero.attack(enemy3)"
click at [657, 188] on button "Run ⇧↵" at bounding box center [649, 190] width 220 height 26
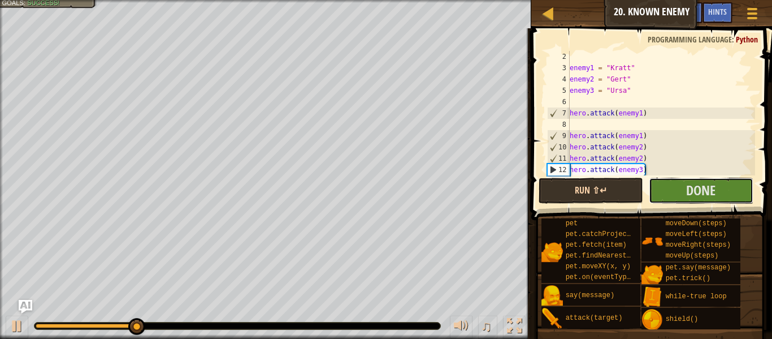
click at [657, 188] on button "Done" at bounding box center [701, 190] width 105 height 26
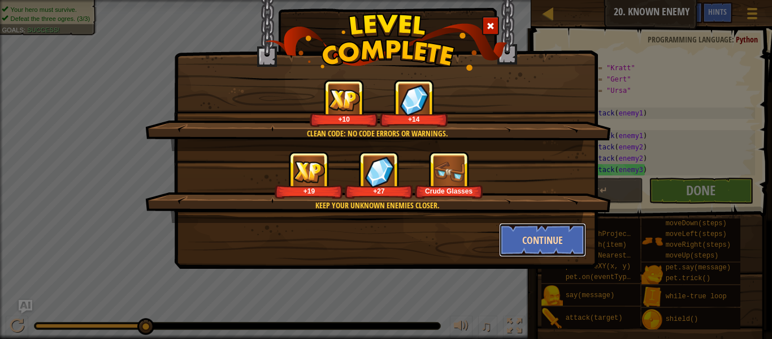
click at [556, 237] on button "Continue" at bounding box center [543, 240] width 88 height 34
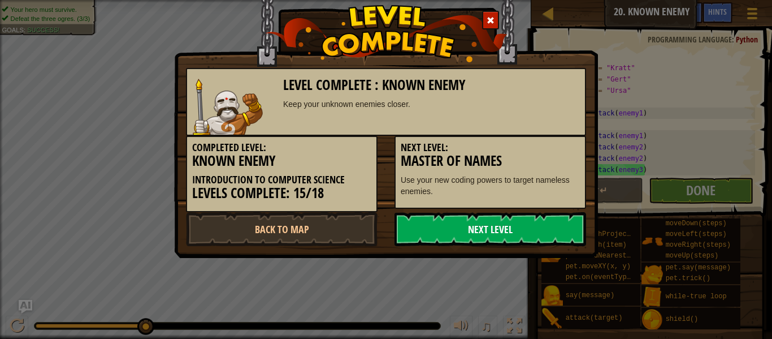
click at [522, 229] on link "Next Level" at bounding box center [491, 229] width 192 height 34
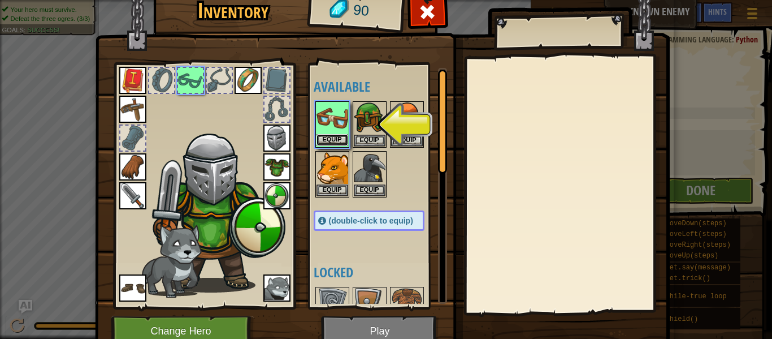
click at [330, 140] on button "Equip" at bounding box center [333, 140] width 32 height 12
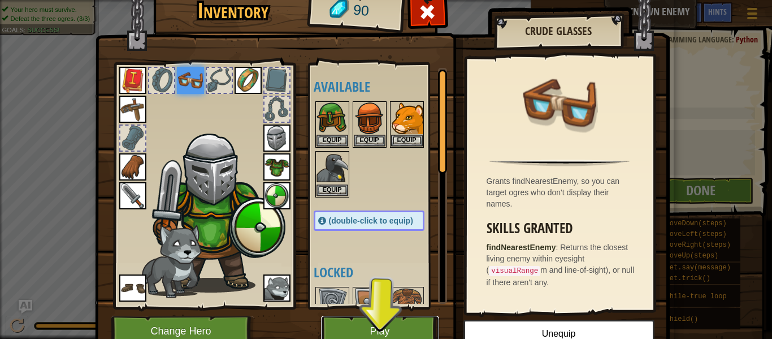
click at [398, 324] on button "Play" at bounding box center [380, 330] width 118 height 31
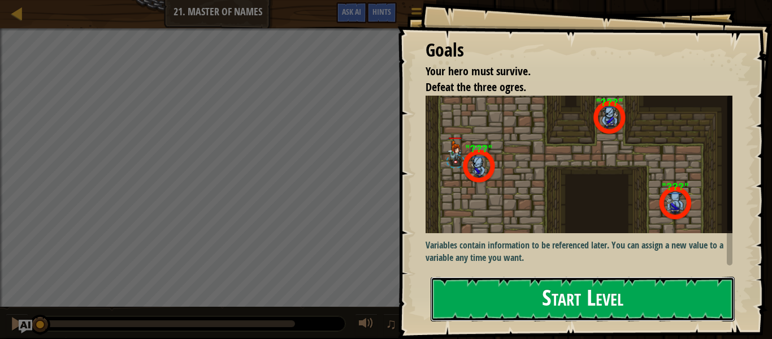
click at [479, 314] on button "Start Level" at bounding box center [583, 298] width 304 height 45
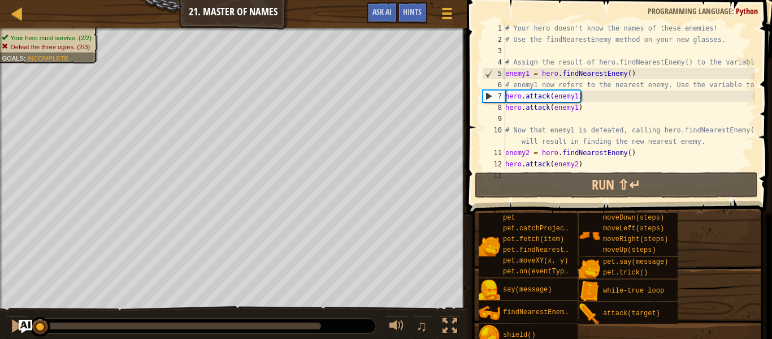
scroll to position [113, 0]
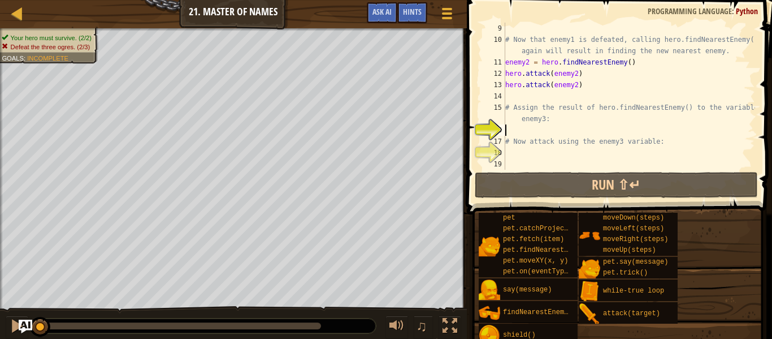
type textarea "f"
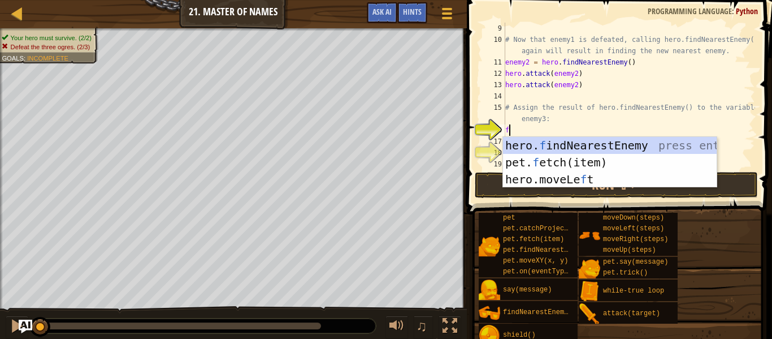
scroll to position [5, 0]
click at [615, 142] on div "hero. f indNearestEnemy press enter pet. f etch(item) press enter hero.moveLe f…" at bounding box center [610, 179] width 214 height 85
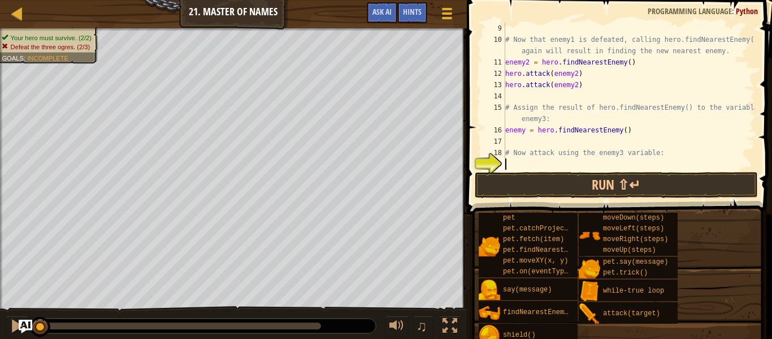
click at [589, 163] on div "# Now that enemy1 is defeated, calling hero.findNearestEnemy() again will resul…" at bounding box center [629, 108] width 252 height 170
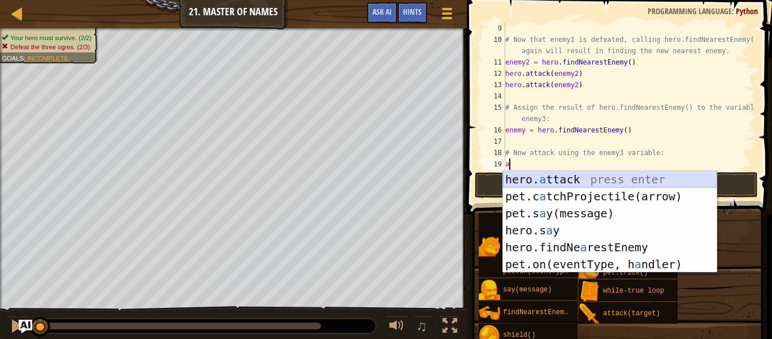
click at [604, 177] on div "hero. a ttack press enter pet.c a tchProjectile(arrow) press enter pet.s a y(me…" at bounding box center [610, 239] width 214 height 136
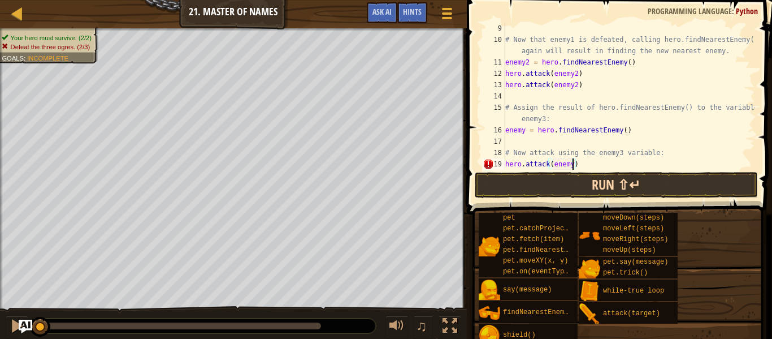
scroll to position [5, 10]
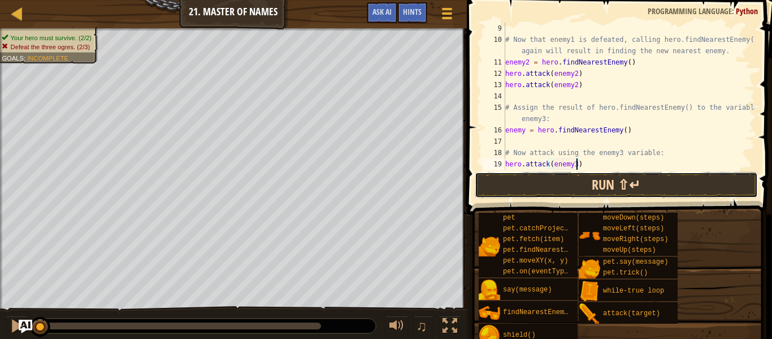
click at [609, 183] on button "Run ⇧↵" at bounding box center [616, 185] width 283 height 26
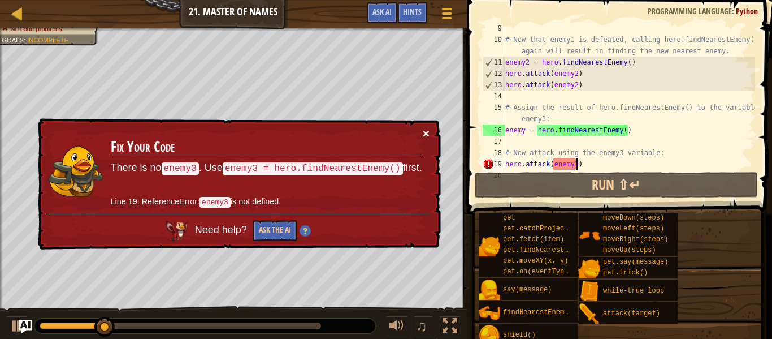
click at [429, 131] on button "×" at bounding box center [426, 133] width 7 height 12
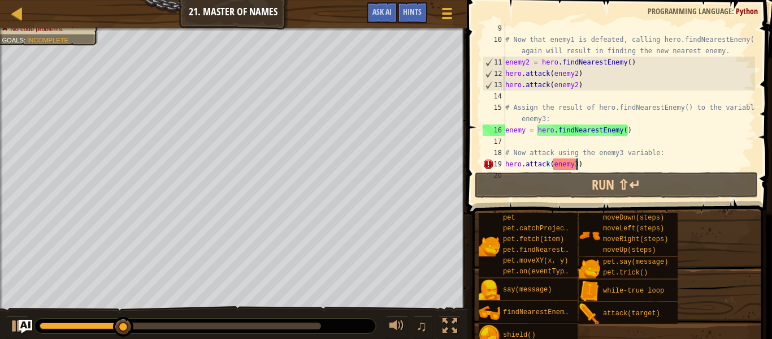
click at [592, 163] on div "# Now that enemy1 is defeated, calling hero.findNearestEnemy() again will resul…" at bounding box center [629, 108] width 252 height 170
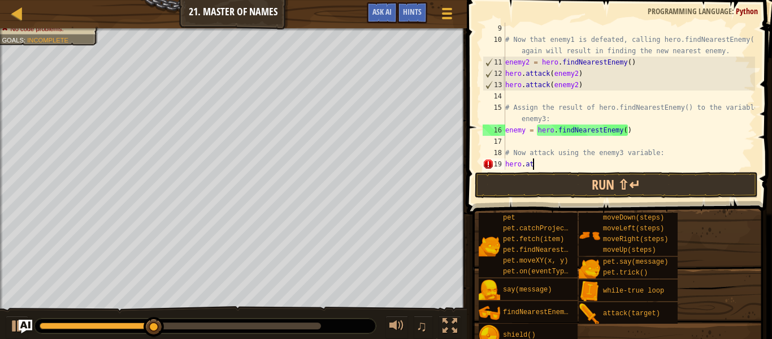
scroll to position [5, 2]
type textarea "h"
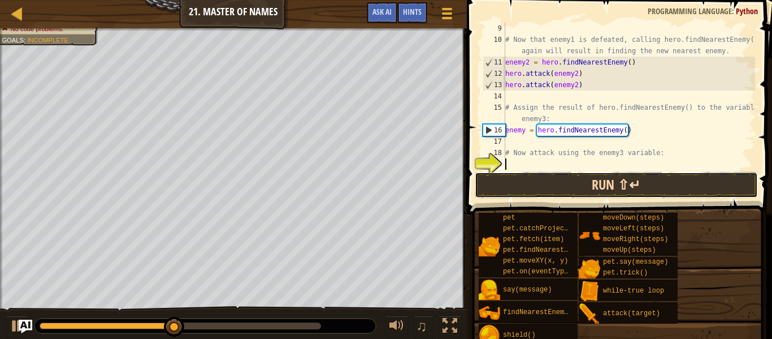
click at [598, 181] on button "Run ⇧↵" at bounding box center [616, 185] width 283 height 26
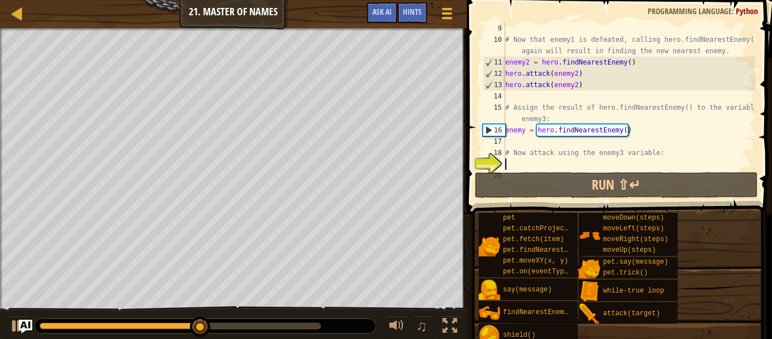
click at [532, 162] on div "# Now that enemy1 is defeated, calling hero.findNearestEnemy() again will resul…" at bounding box center [629, 108] width 252 height 170
type textarea "f"
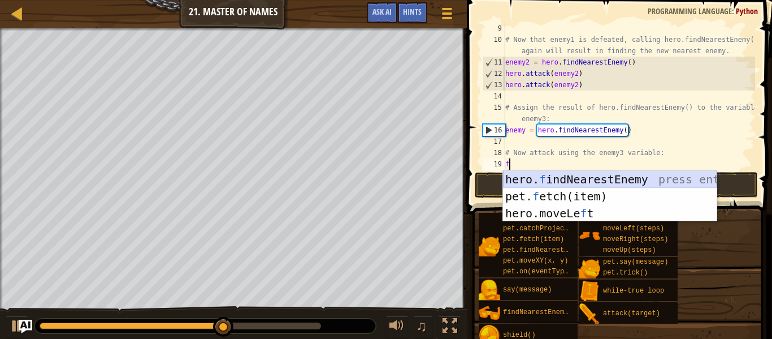
click at [560, 184] on div "hero. f indNearestEnemy press enter pet. f etch(item) press enter hero.moveLe f…" at bounding box center [610, 213] width 214 height 85
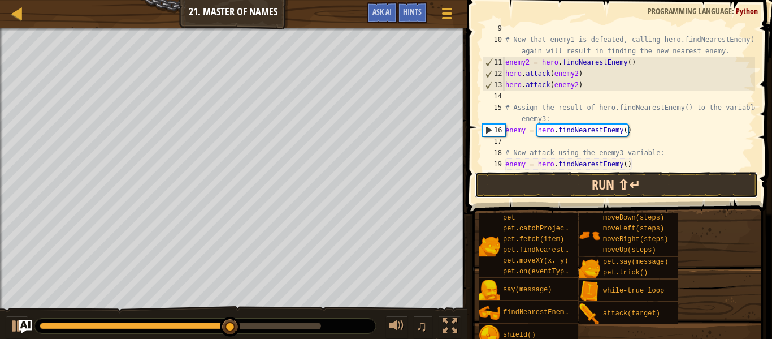
click at [574, 185] on button "Run ⇧↵" at bounding box center [616, 185] width 283 height 26
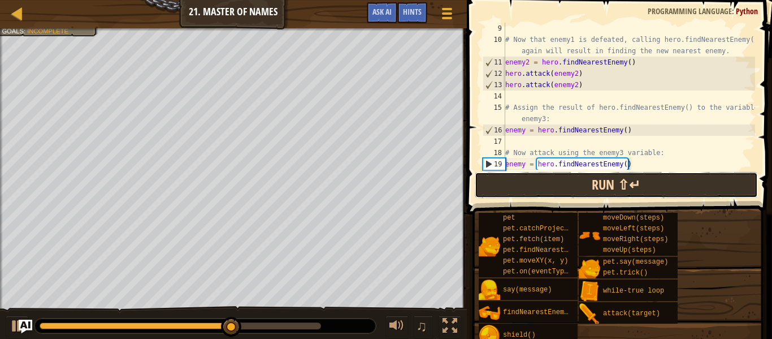
click at [640, 172] on button "Run ⇧↵" at bounding box center [616, 185] width 283 height 26
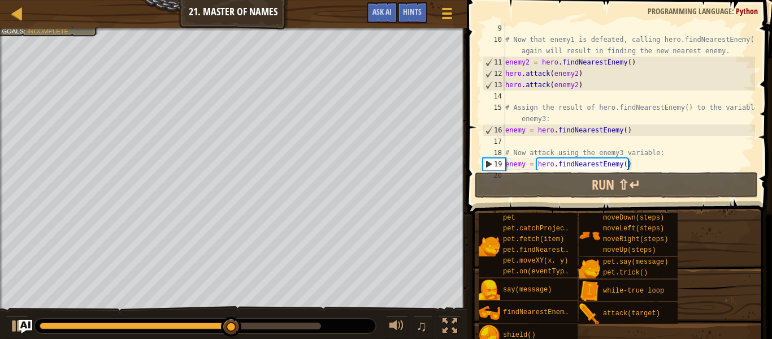
click at [642, 166] on div "# Now that enemy1 is defeated, calling hero.findNearestEnemy() again will resul…" at bounding box center [629, 108] width 252 height 170
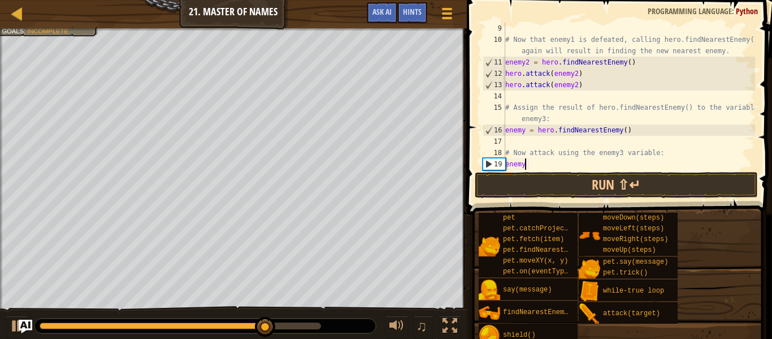
type textarea "e"
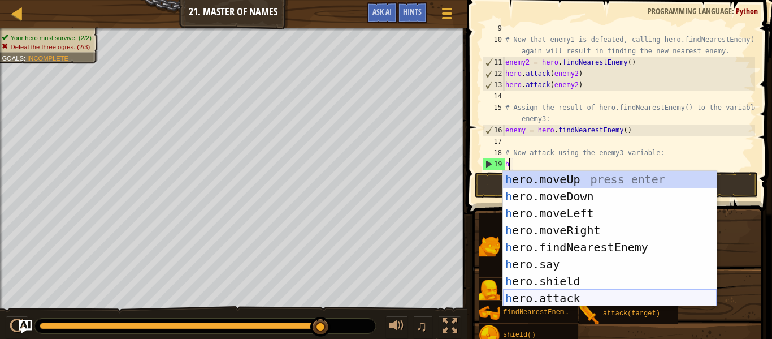
click at [606, 291] on div "h ero.moveUp press enter h ero.moveDown press enter h ero.moveLeft press enter …" at bounding box center [610, 256] width 214 height 170
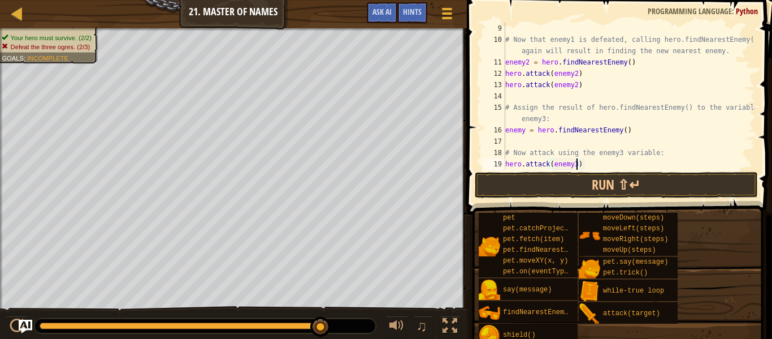
scroll to position [5, 10]
click at [579, 187] on button "Run ⇧↵" at bounding box center [616, 185] width 283 height 26
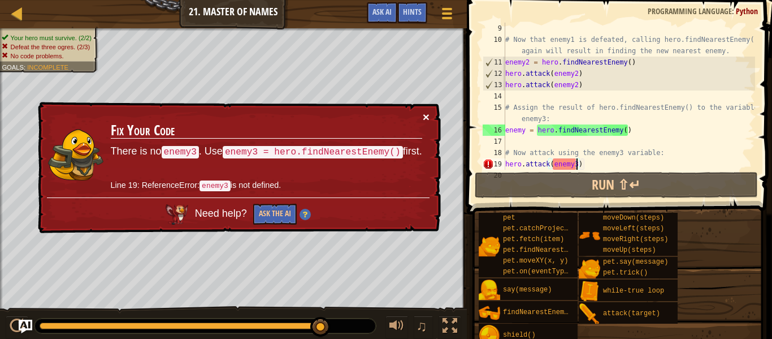
click at [425, 114] on button "×" at bounding box center [426, 117] width 7 height 12
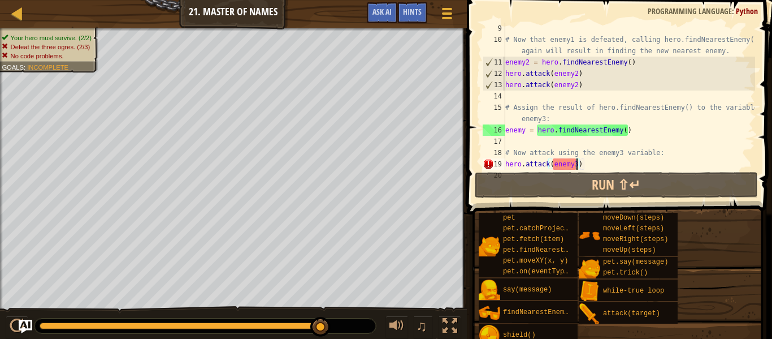
click at [600, 163] on div "# Now that enemy1 is defeated, calling hero.findNearestEnemy() again will resul…" at bounding box center [629, 108] width 252 height 170
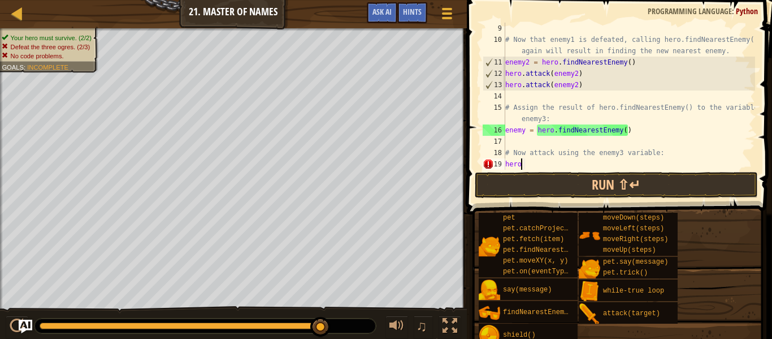
scroll to position [5, 1]
type textarea "h"
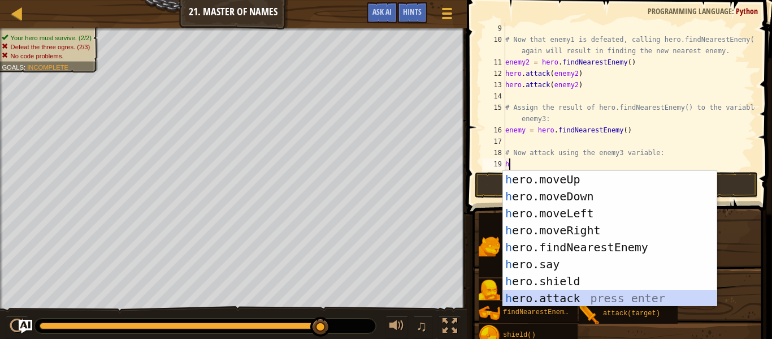
click at [581, 296] on div "h ero.moveUp press enter h ero.moveDown press enter h ero.moveLeft press enter …" at bounding box center [610, 256] width 214 height 170
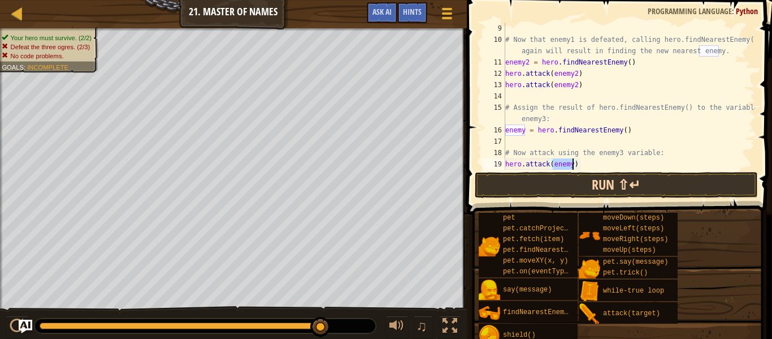
type textarea "hero.attack(enemy)"
click at [614, 179] on button "Run ⇧↵" at bounding box center [616, 185] width 283 height 26
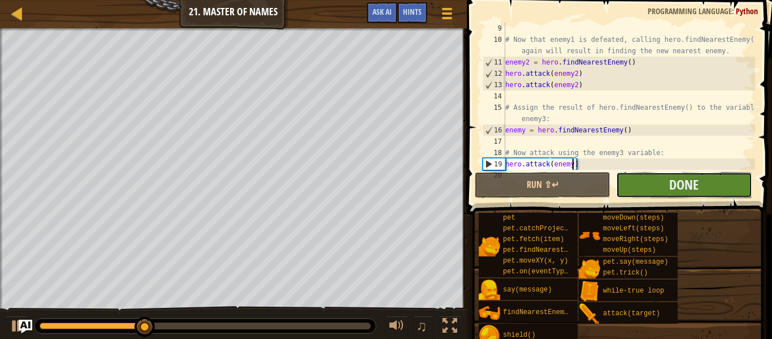
click at [657, 184] on button "Done" at bounding box center [684, 185] width 136 height 26
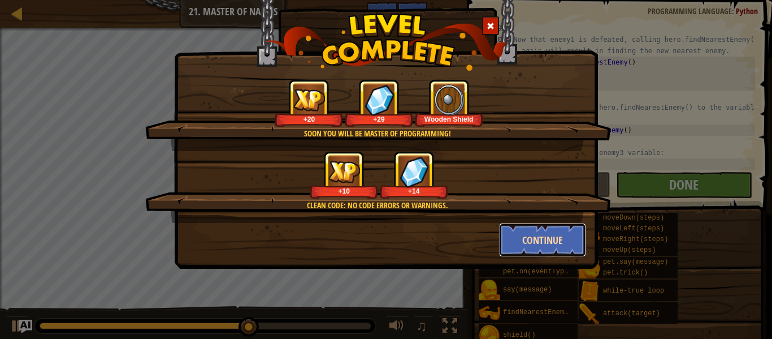
click at [549, 234] on button "Continue" at bounding box center [543, 240] width 88 height 34
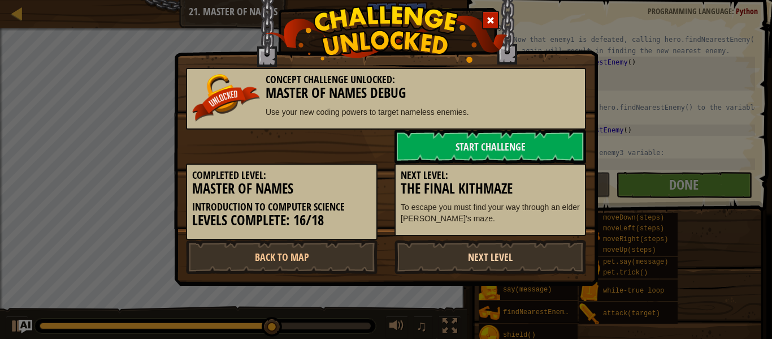
scroll to position [113, 0]
click at [454, 251] on link "Next Level" at bounding box center [491, 257] width 192 height 34
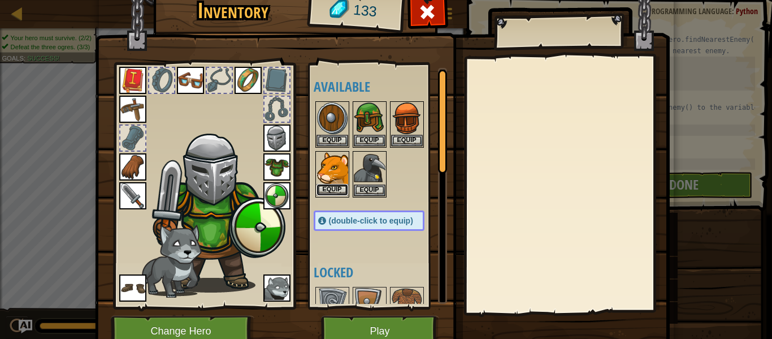
click at [337, 191] on button "Equip" at bounding box center [333, 190] width 32 height 12
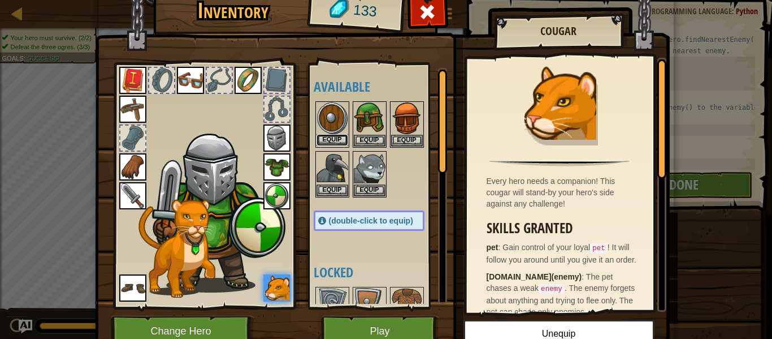
click at [334, 140] on button "Equip" at bounding box center [333, 140] width 32 height 12
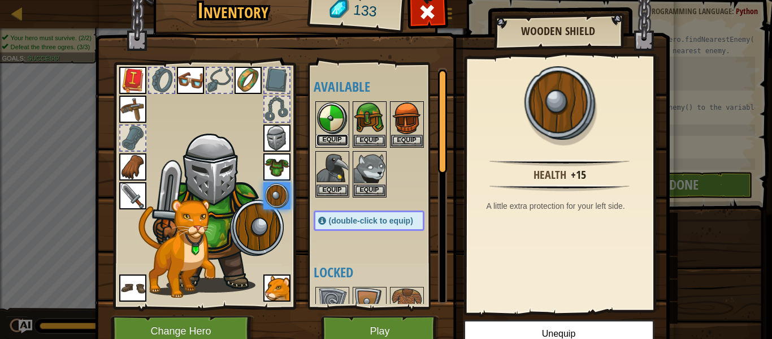
click at [335, 140] on button "Equip" at bounding box center [333, 140] width 32 height 12
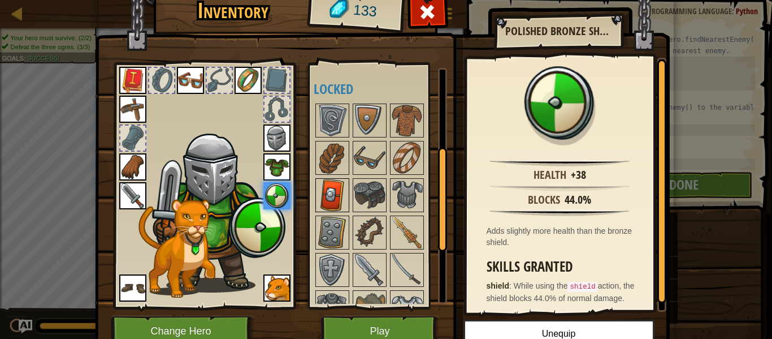
scroll to position [181, 0]
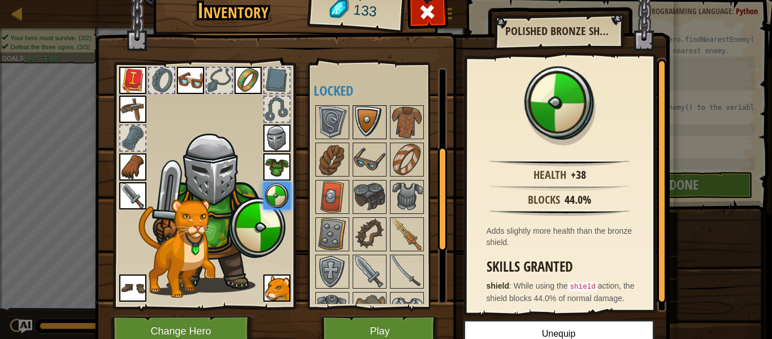
click at [369, 116] on img at bounding box center [370, 122] width 32 height 32
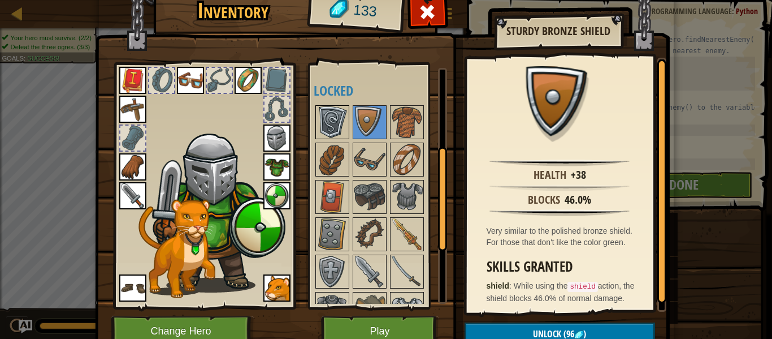
click at [332, 116] on img at bounding box center [333, 122] width 32 height 32
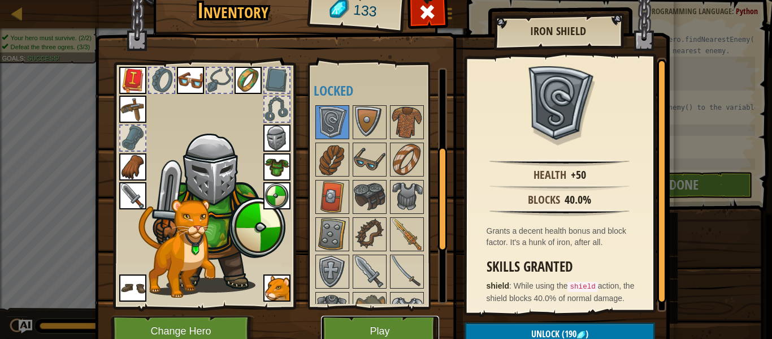
click at [382, 332] on button "Play" at bounding box center [380, 330] width 118 height 31
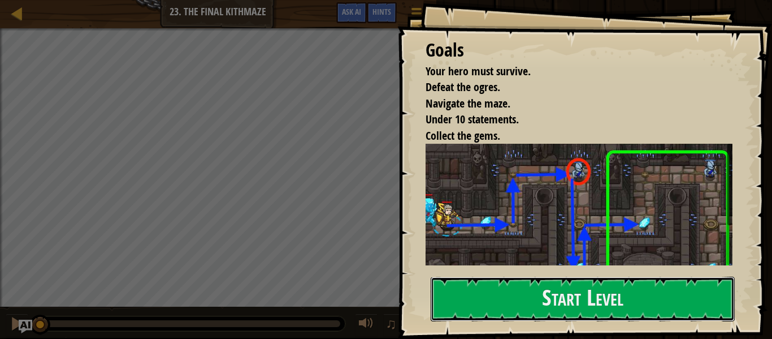
click at [464, 291] on button "Start Level" at bounding box center [583, 298] width 304 height 45
